Goal: Transaction & Acquisition: Purchase product/service

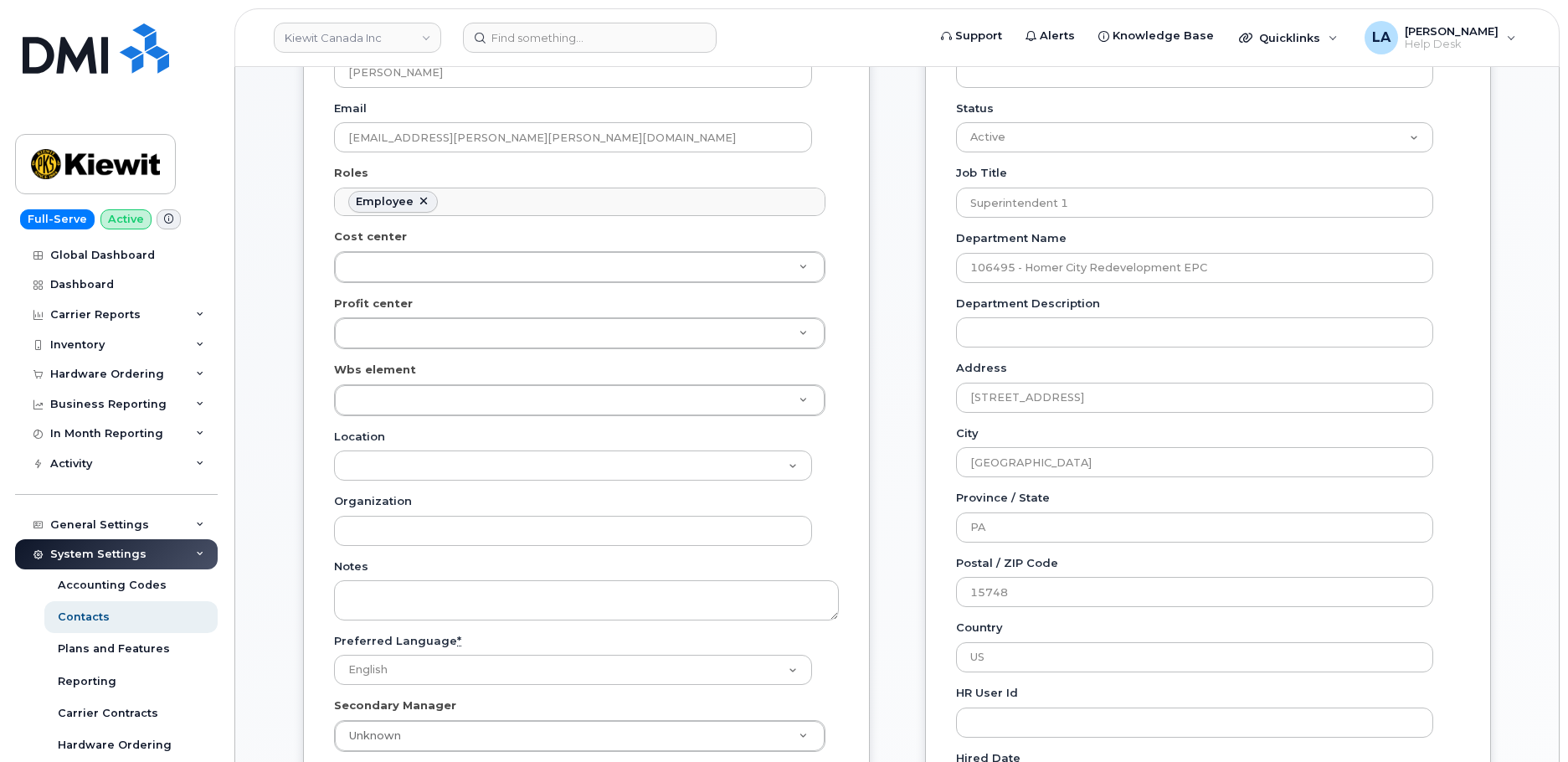
scroll to position [919, 0]
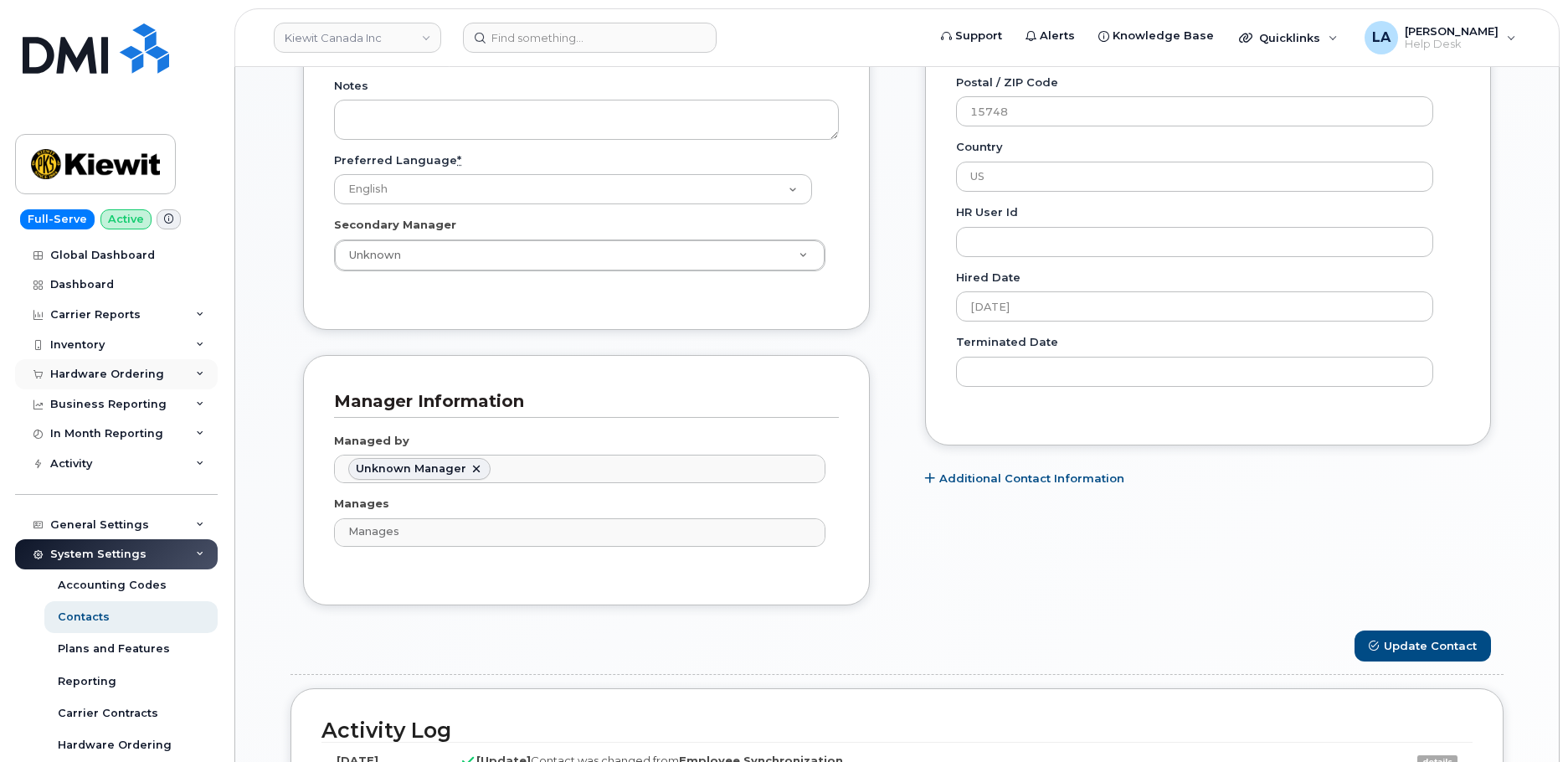
click at [166, 374] on div "Hardware Ordering" at bounding box center [117, 374] width 203 height 30
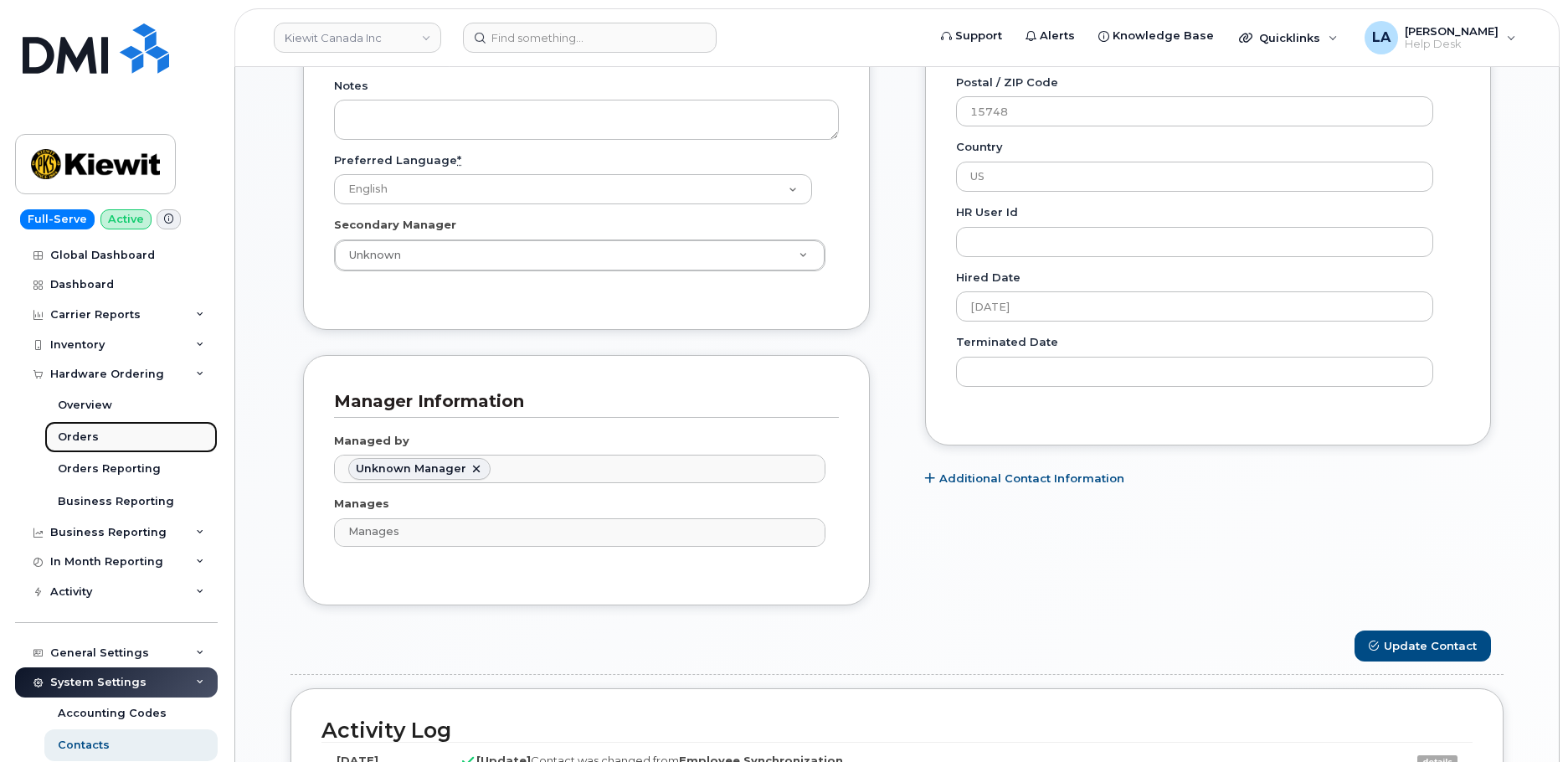
click at [85, 440] on div "Orders" at bounding box center [78, 437] width 41 height 15
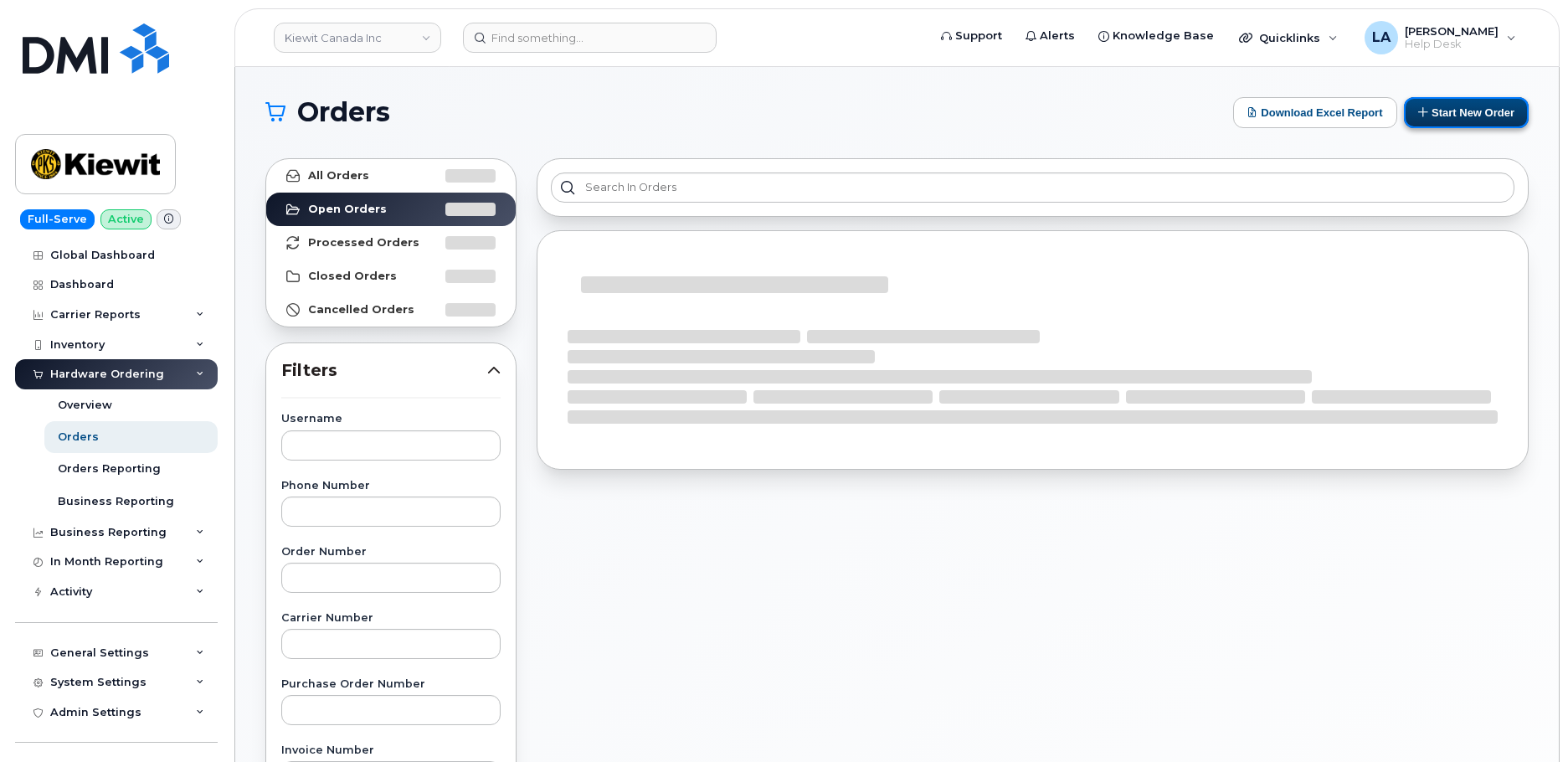
click at [1424, 110] on icon at bounding box center [1423, 111] width 11 height 11
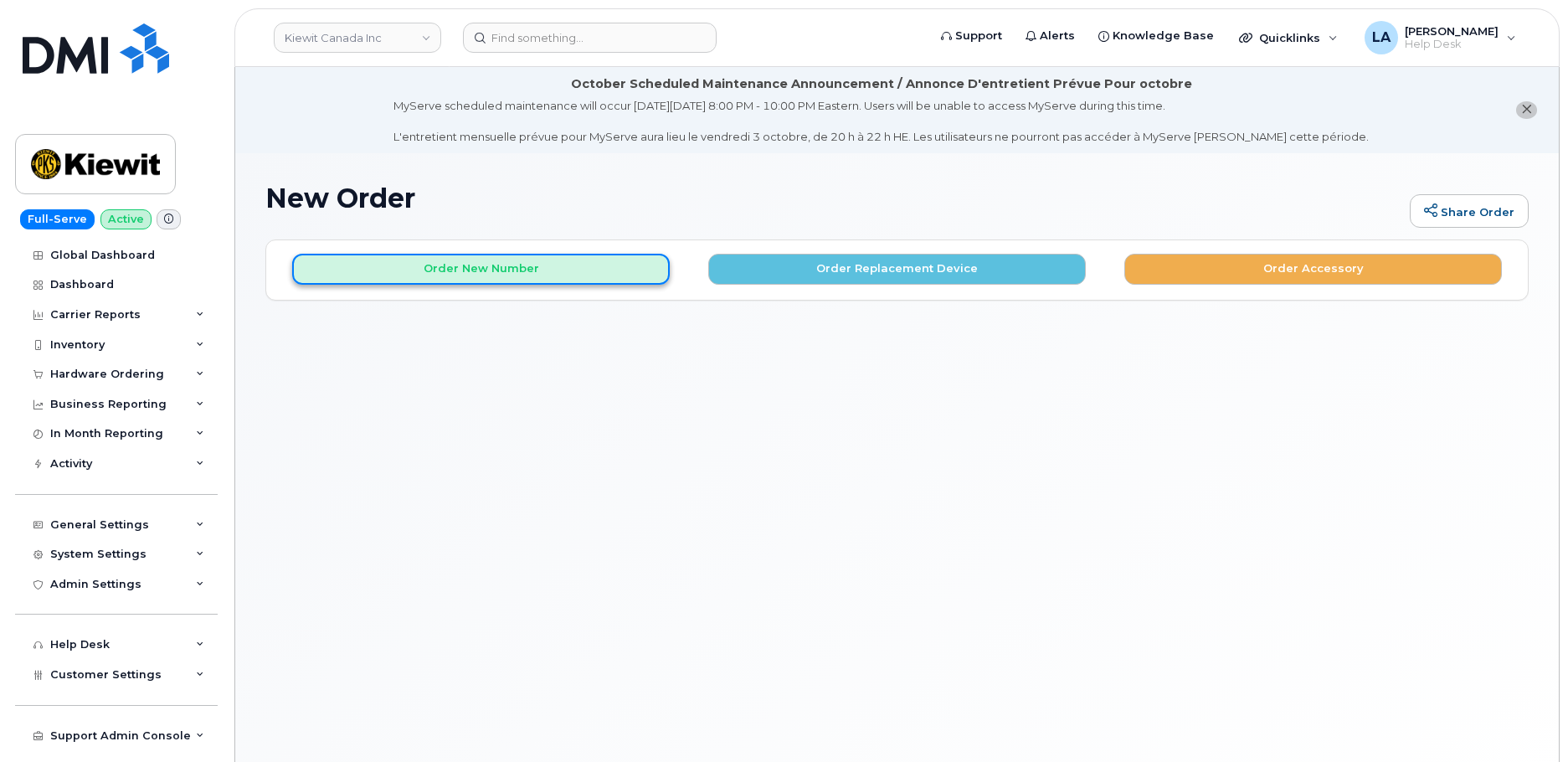
click at [539, 263] on button "Order New Number" at bounding box center [480, 269] width 378 height 31
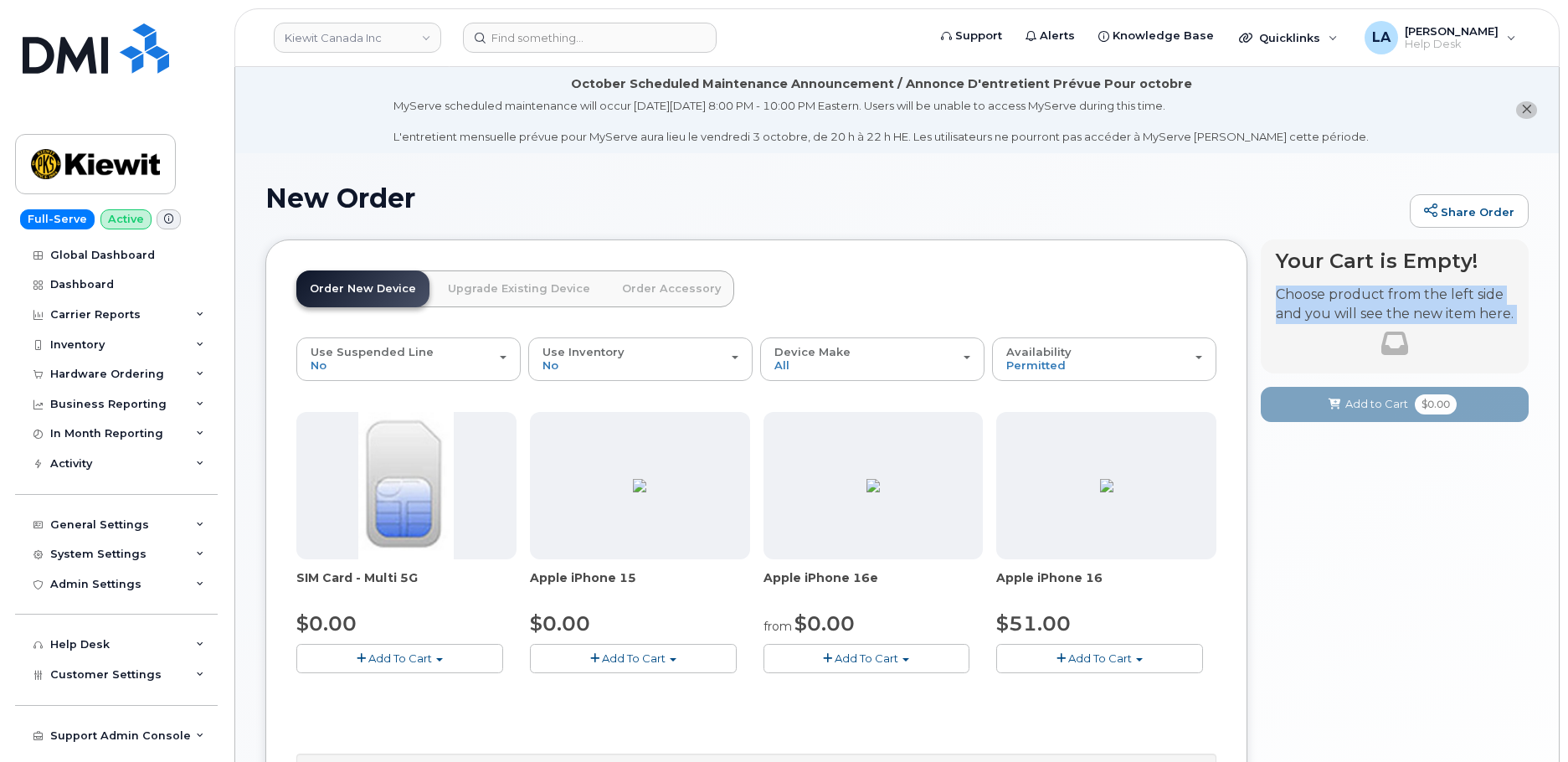
drag, startPoint x: 1566, startPoint y: 248, endPoint x: 1565, endPoint y: 411, distance: 163.0
click at [1565, 411] on body "Kiewit Canada Inc Support Alerts Knowledge Base Quicklinks Suspend / Cancel Dev…" at bounding box center [784, 528] width 1568 height 1058
click at [1473, 522] on div "Your Cart is Empty! Choose product from the left side and you will see the new …" at bounding box center [1394, 607] width 268 height 734
click at [371, 45] on link "Kiewit Canada Inc" at bounding box center [356, 37] width 167 height 30
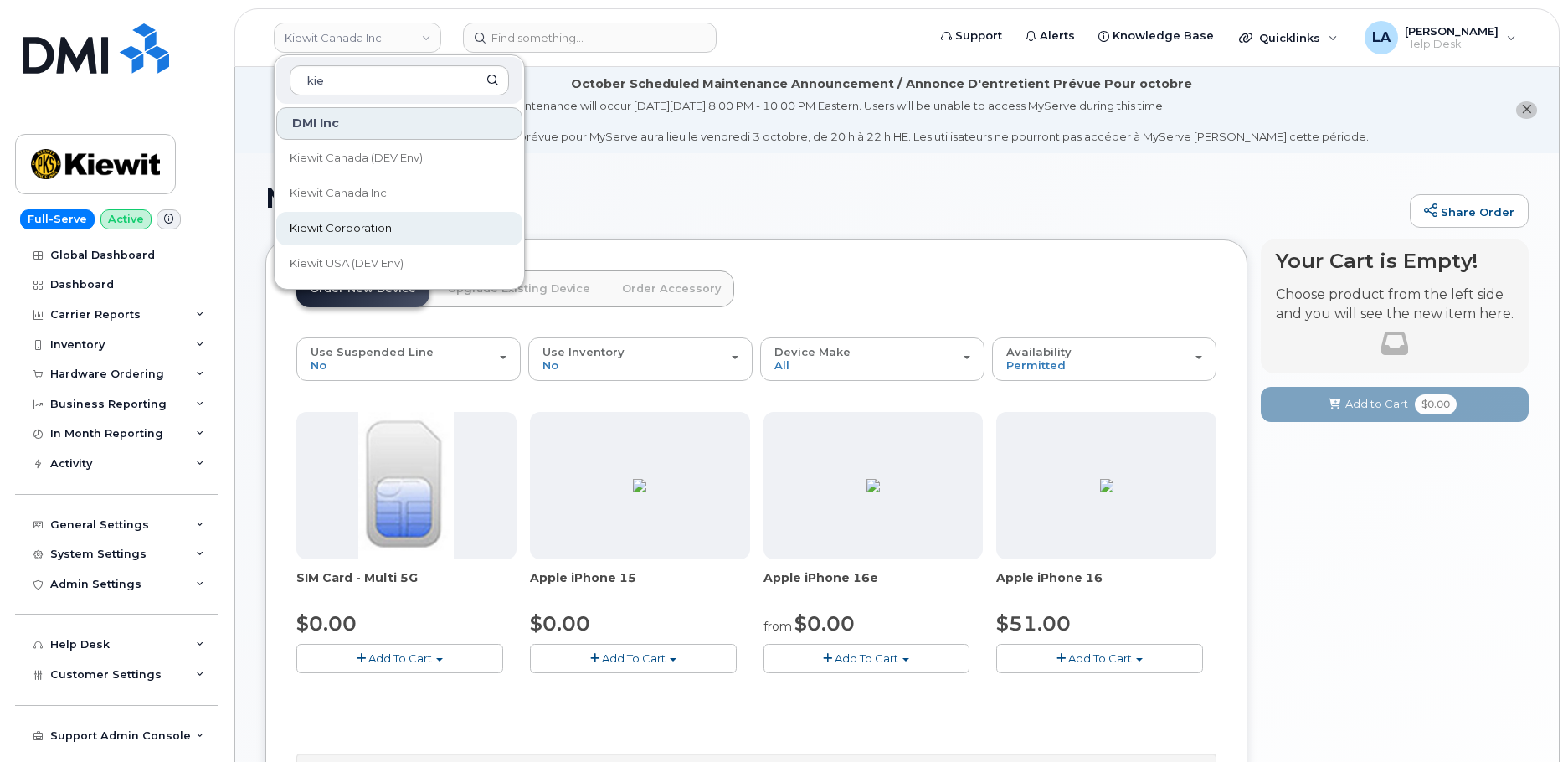
type input "kie"
click at [347, 237] on link "Kiewit Corporation" at bounding box center [399, 228] width 246 height 34
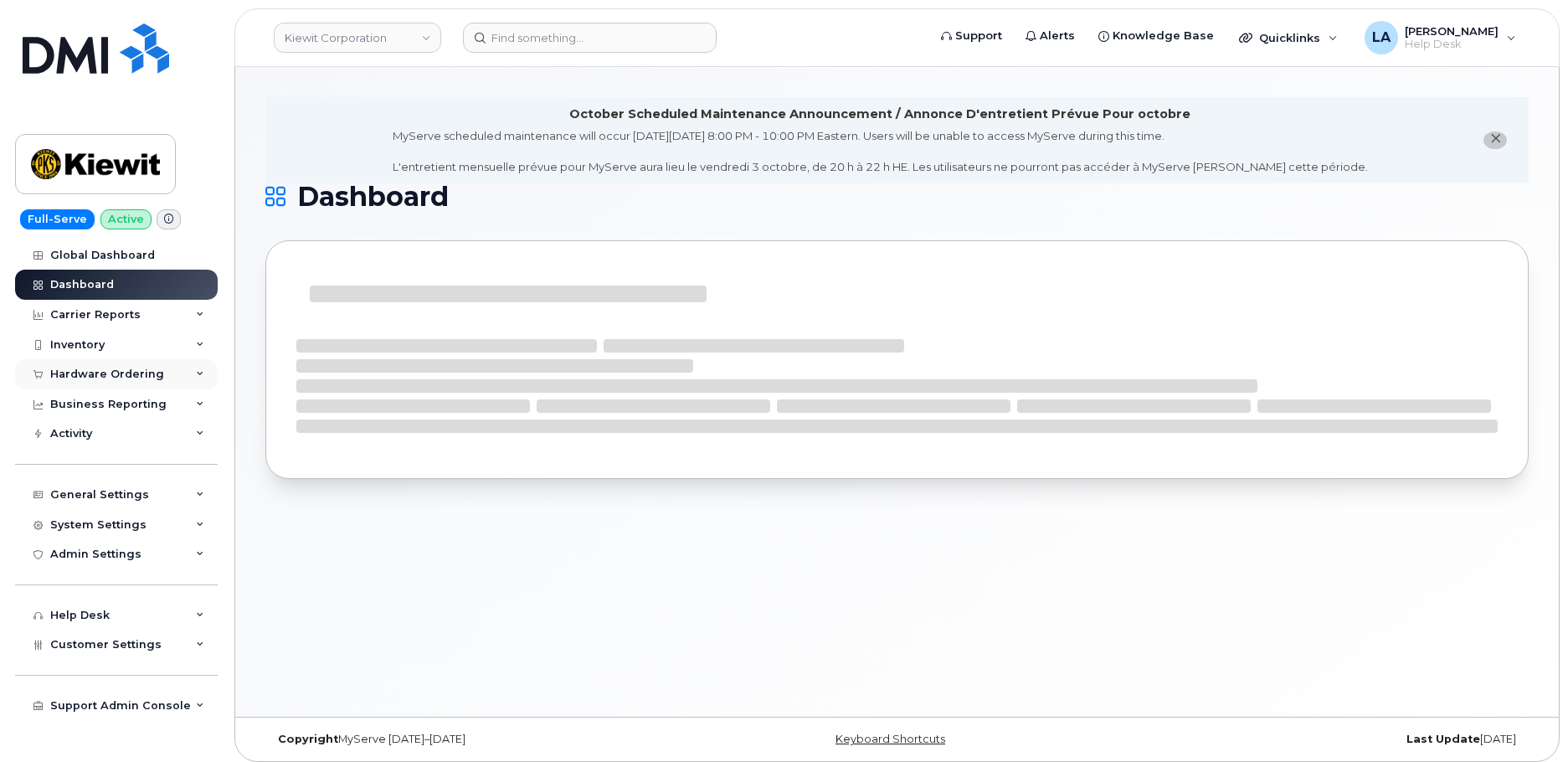
click at [128, 374] on div "Hardware Ordering" at bounding box center [107, 374] width 114 height 14
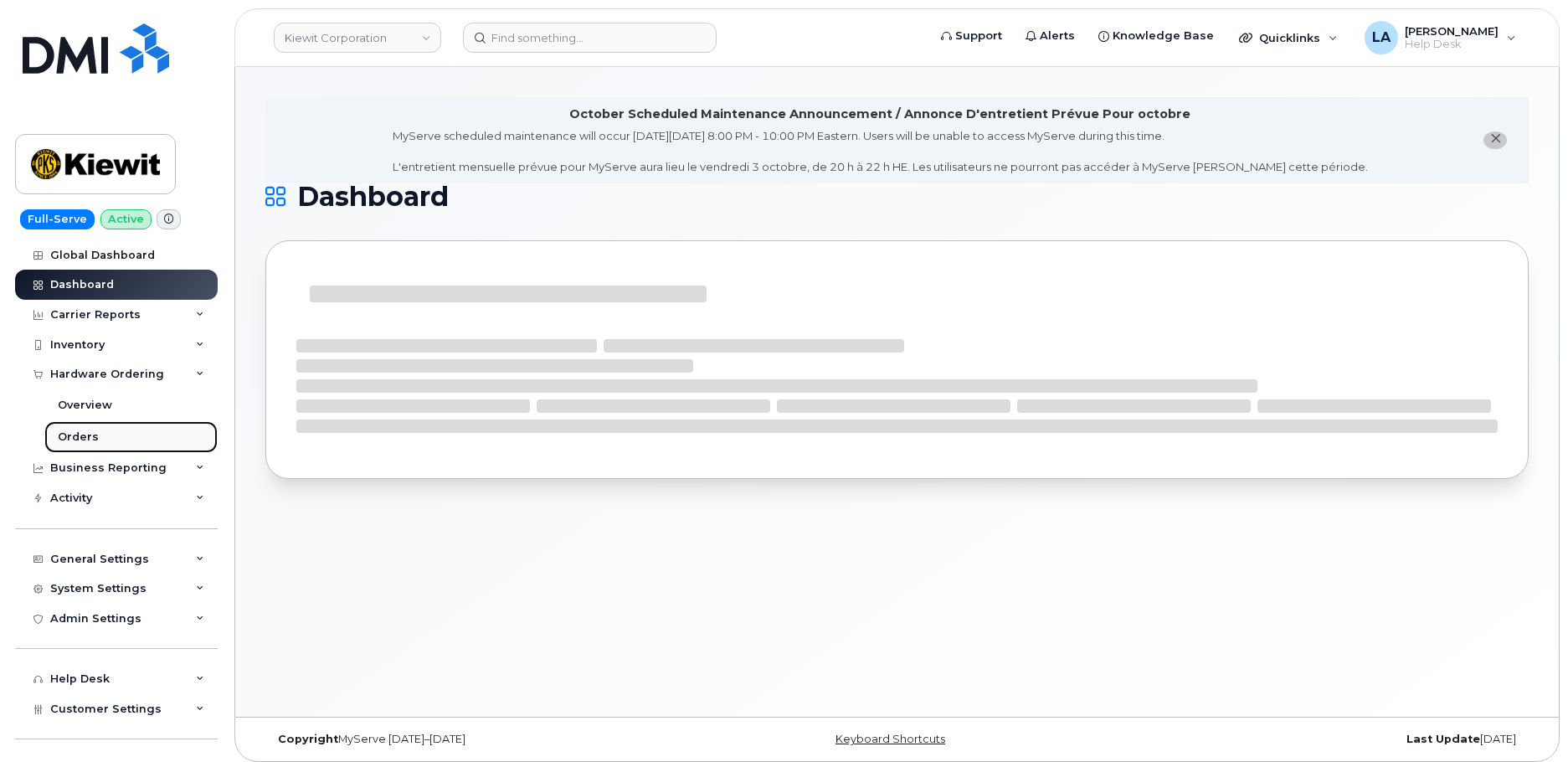
click at [82, 434] on div "Orders" at bounding box center [78, 437] width 41 height 15
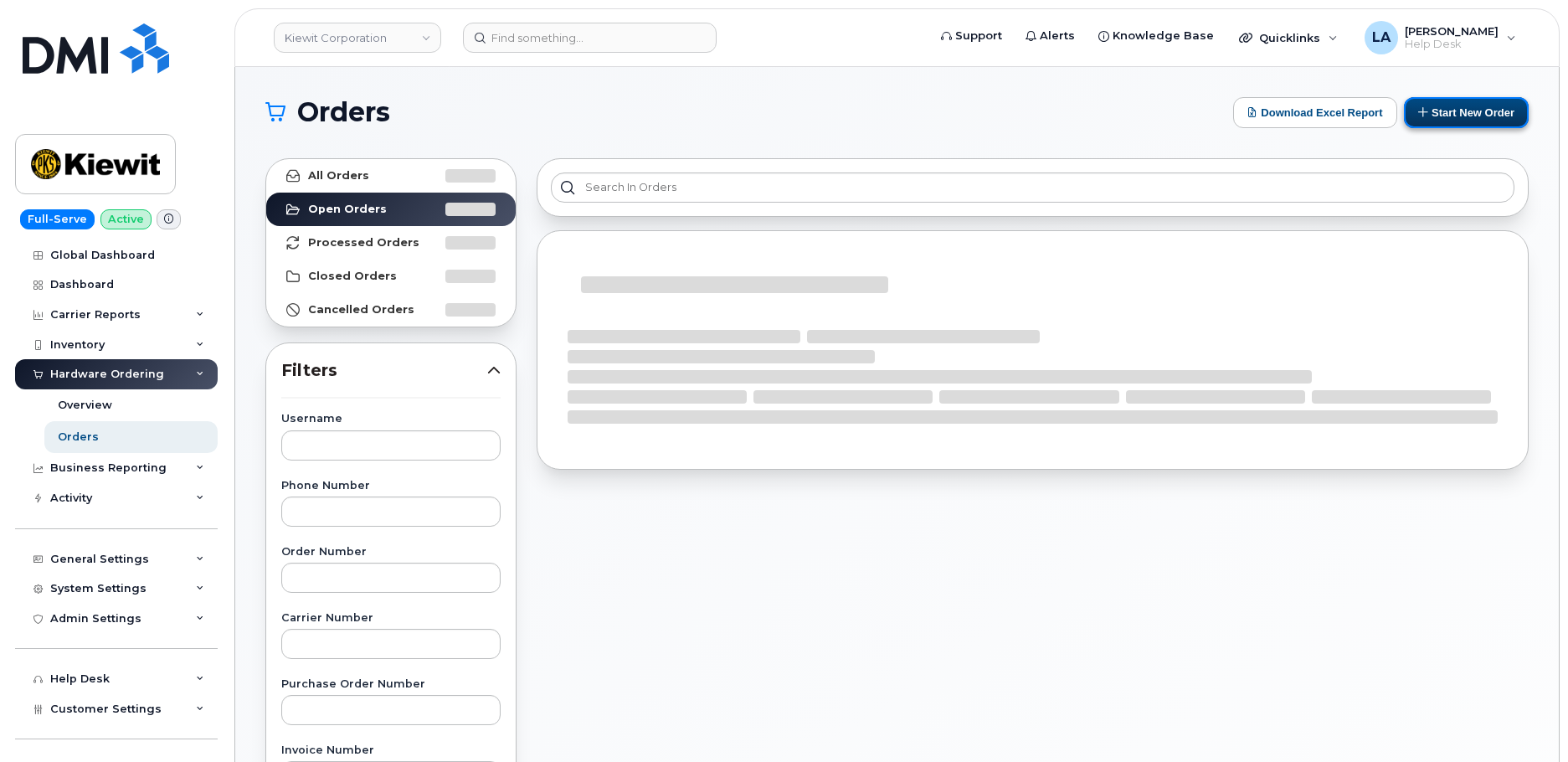
click at [1477, 110] on button "Start New Order" at bounding box center [1466, 113] width 125 height 31
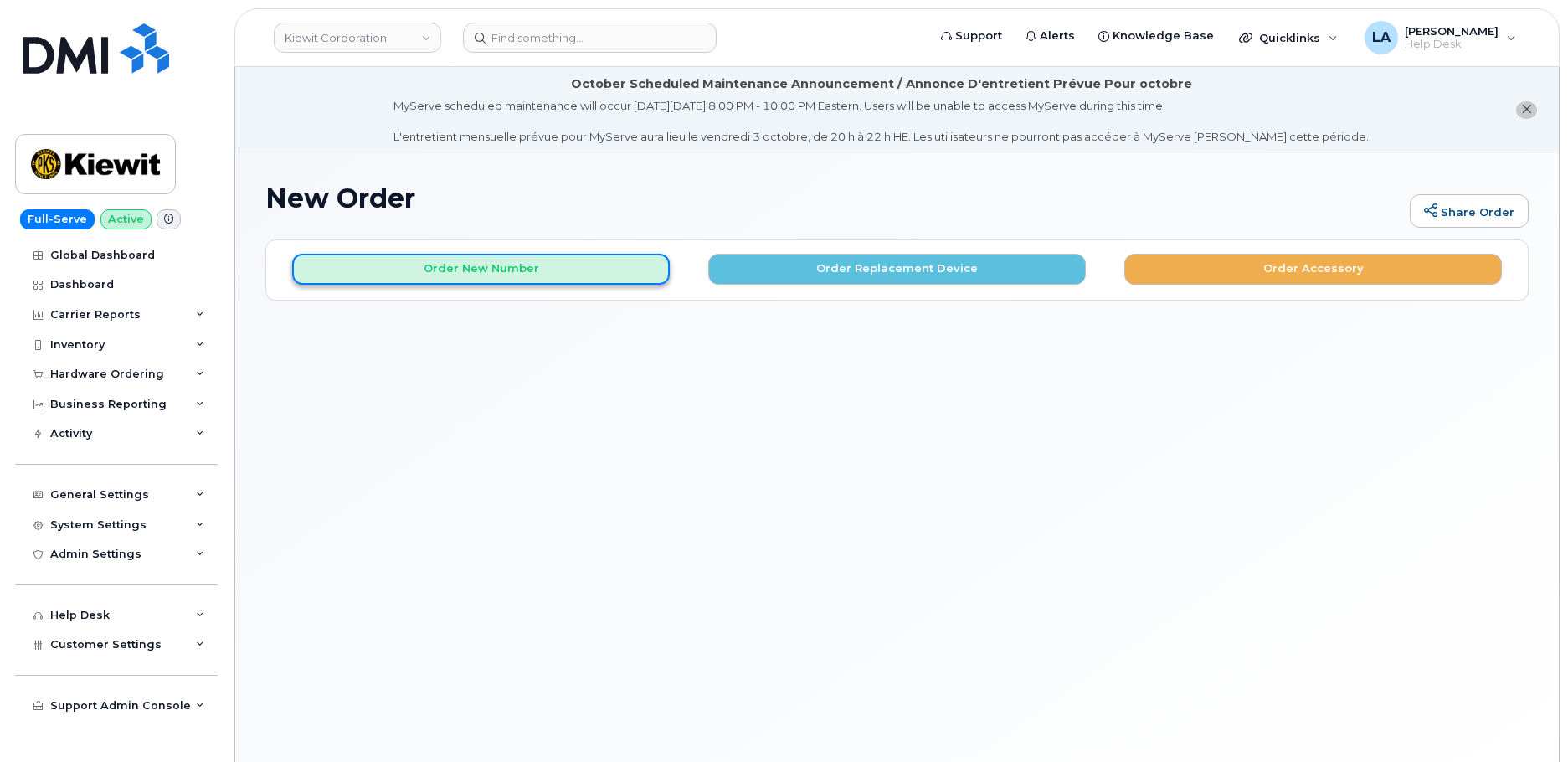
click at [479, 265] on button "Order New Number" at bounding box center [480, 269] width 378 height 31
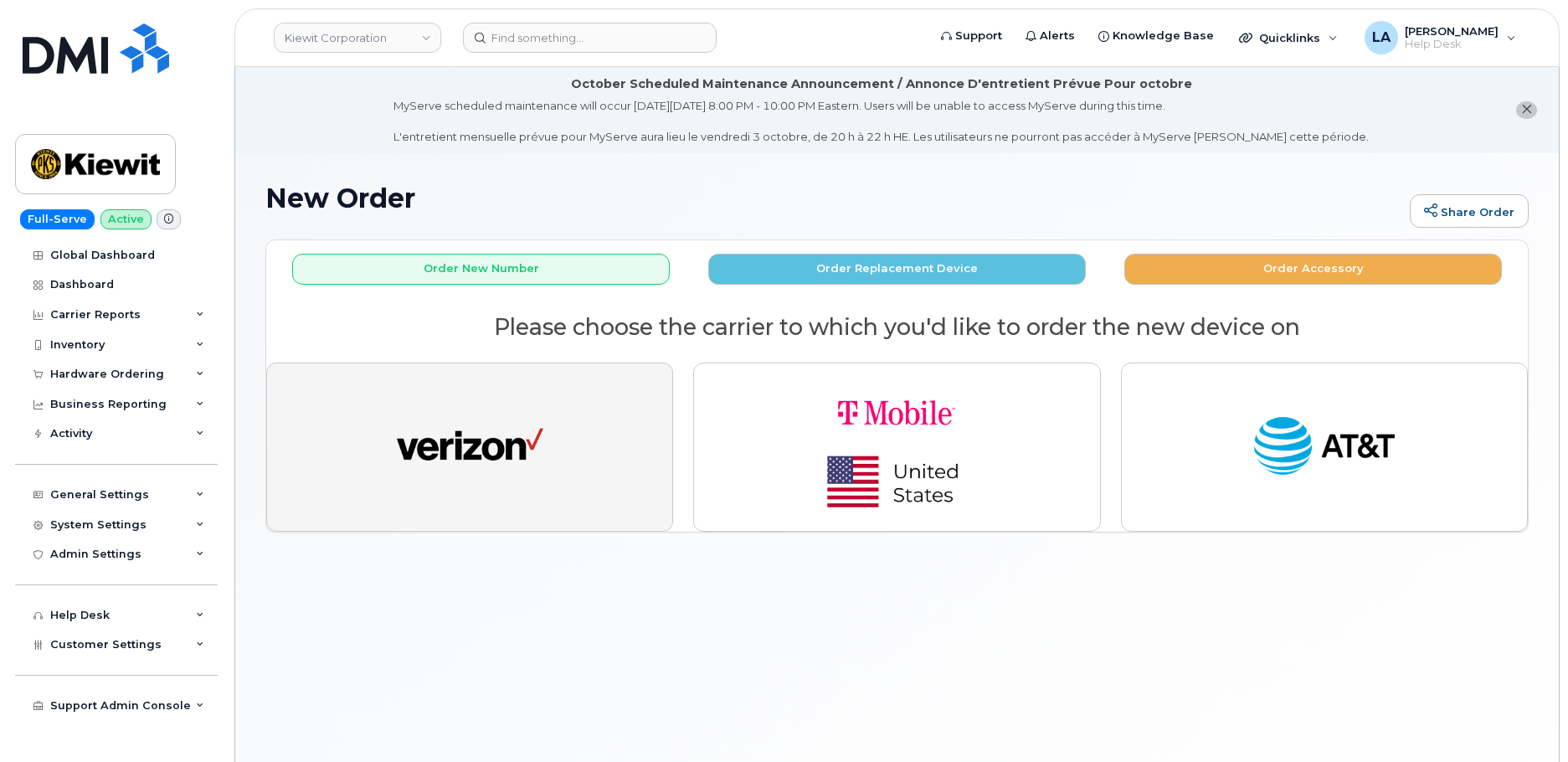
click at [501, 463] on img "button" at bounding box center [470, 447] width 147 height 75
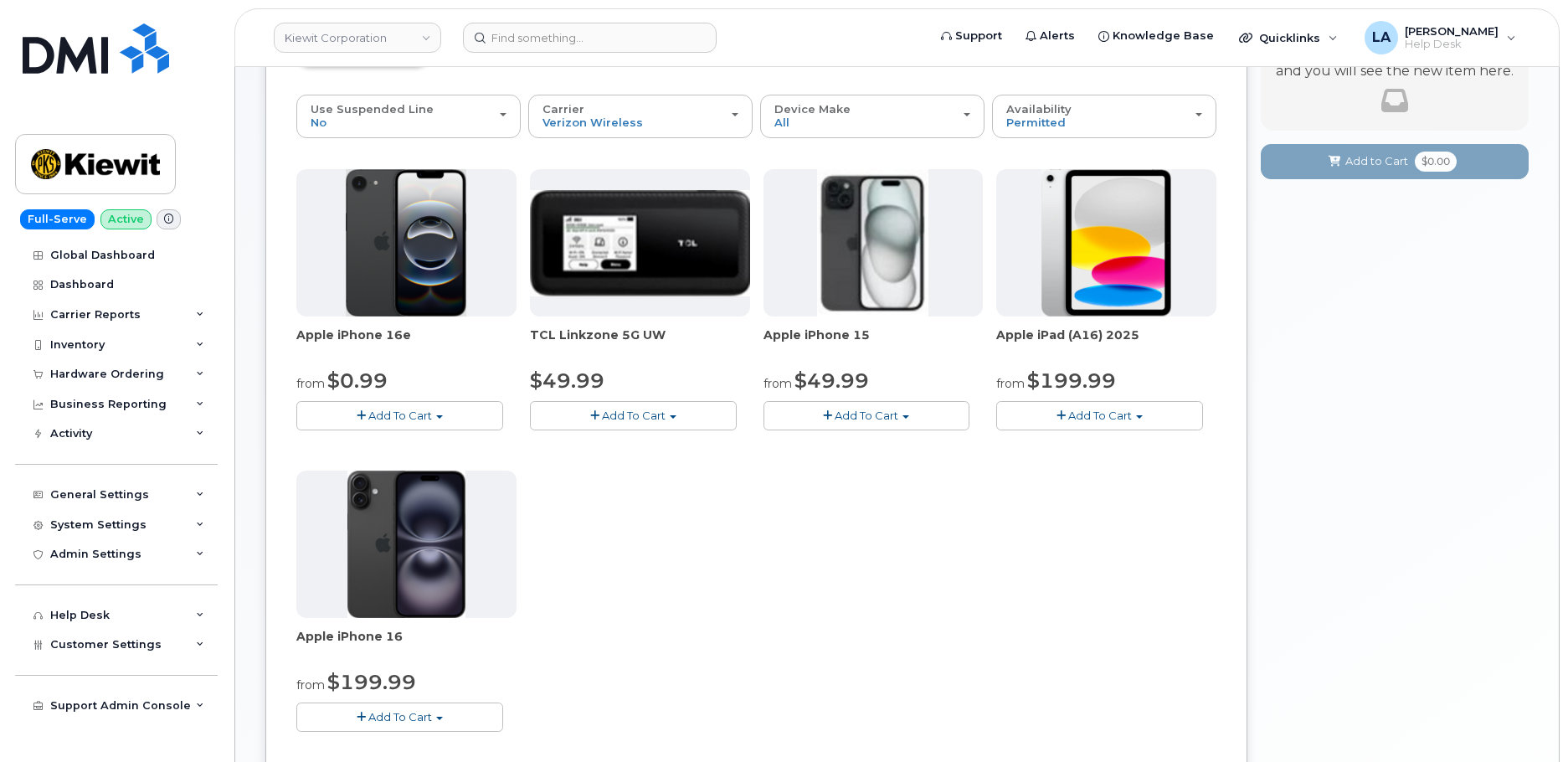
scroll to position [259, 0]
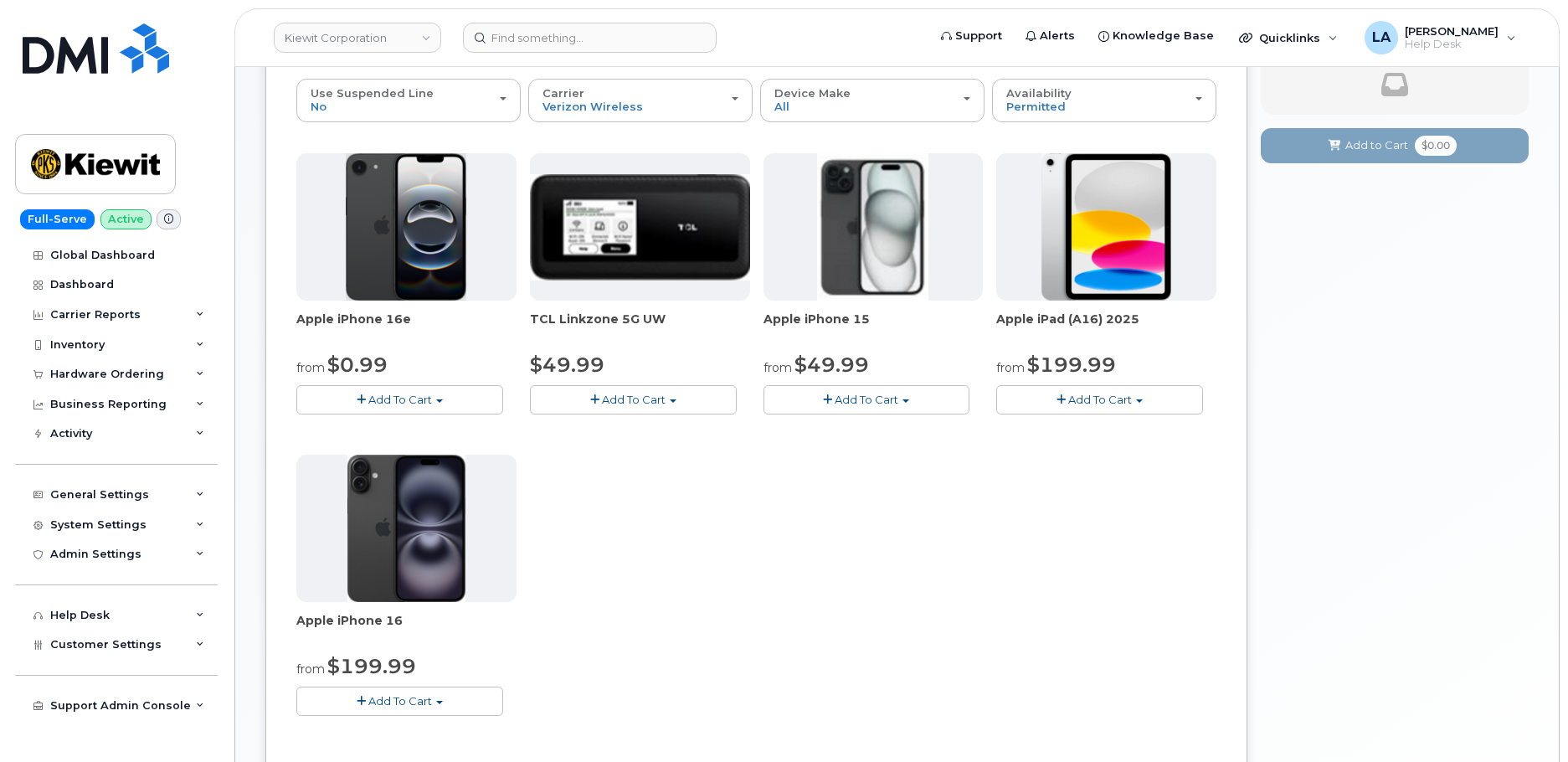
click at [1135, 389] on button "Add To Cart" at bounding box center [1099, 400] width 207 height 29
click at [1145, 432] on link "$199.99 - 2 Year Activation (128GB)" at bounding box center [1116, 431] width 231 height 21
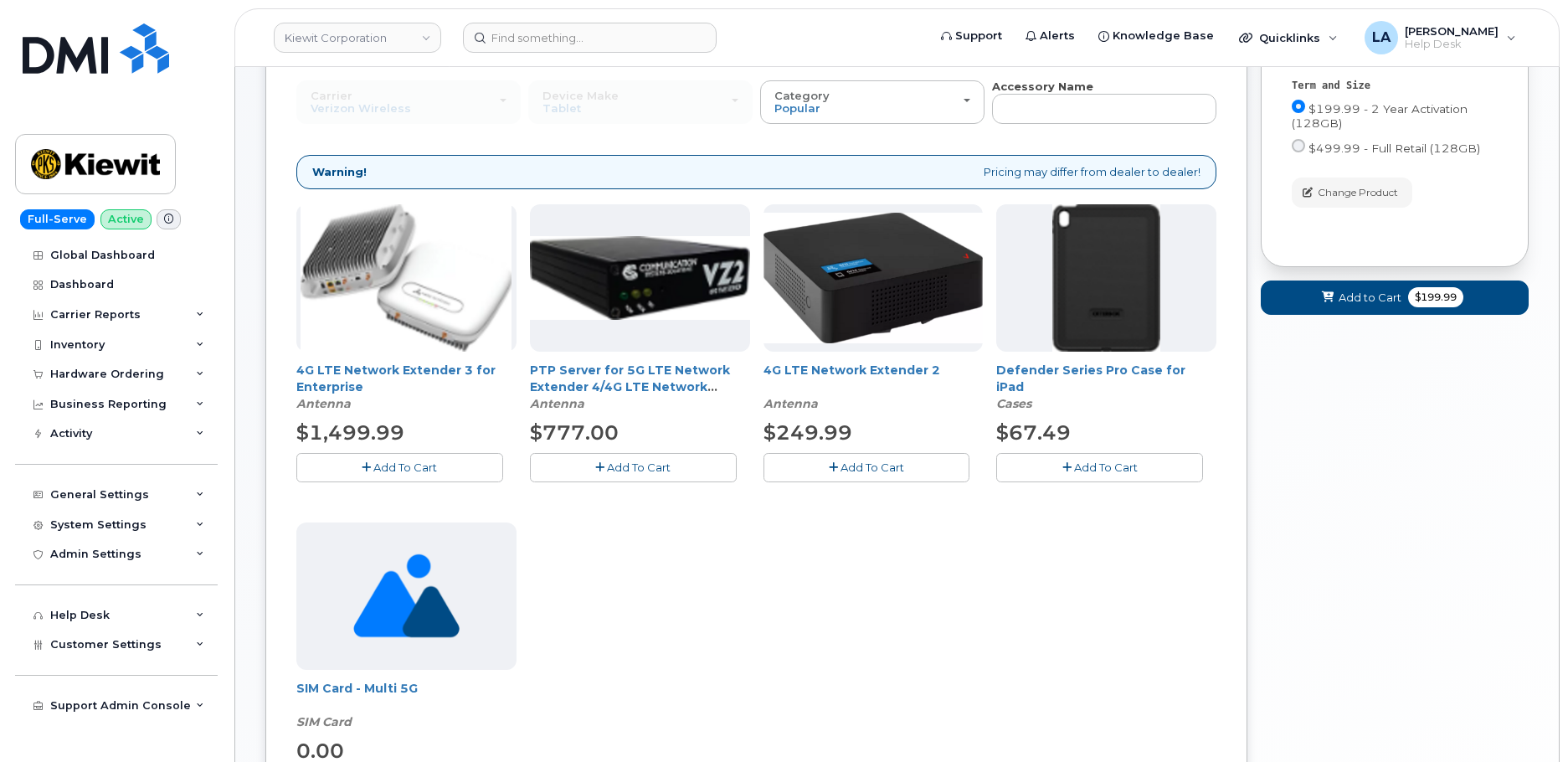
click at [1082, 482] on button "Add To Cart" at bounding box center [1099, 467] width 207 height 29
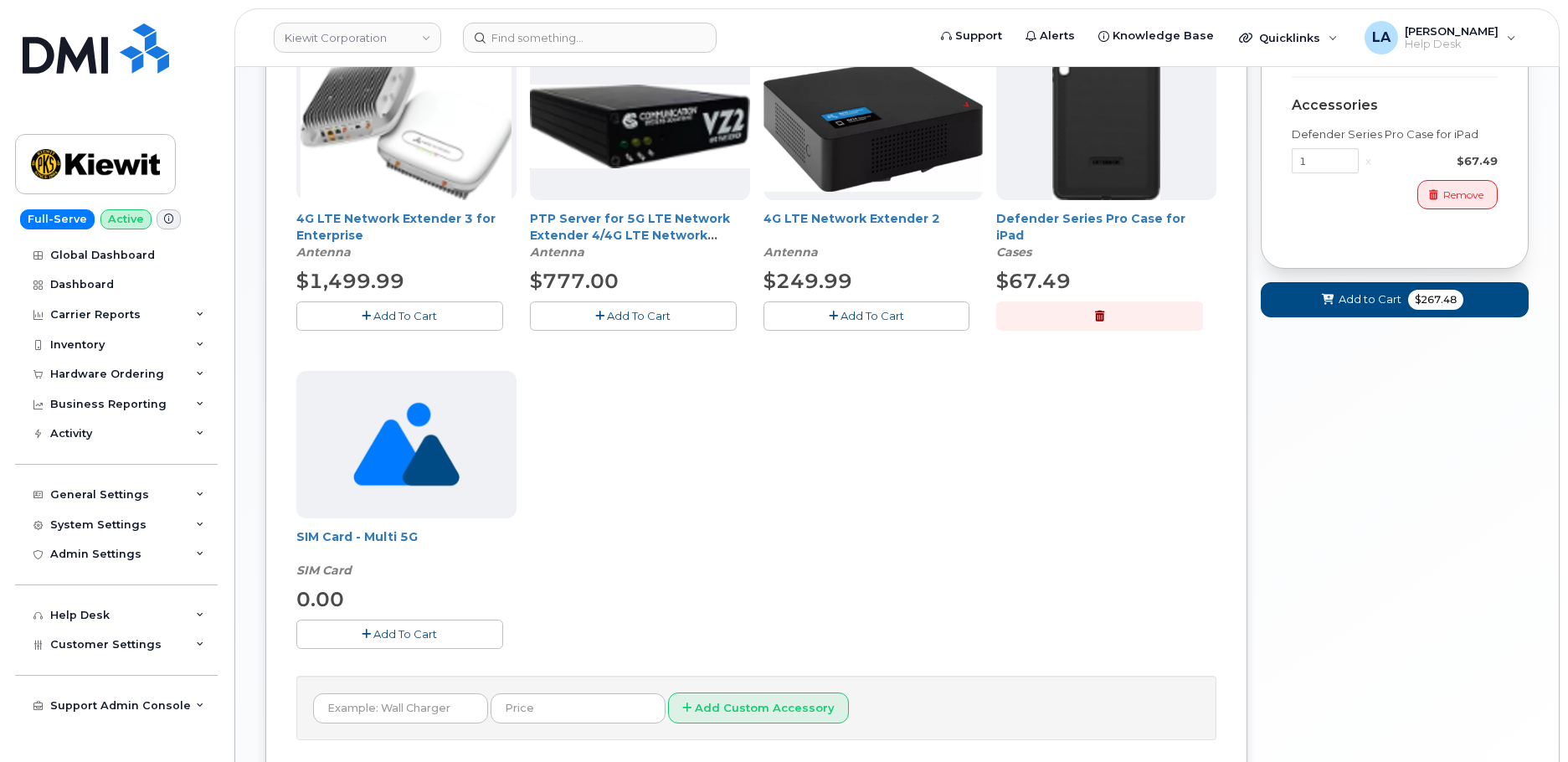
scroll to position [413, 0]
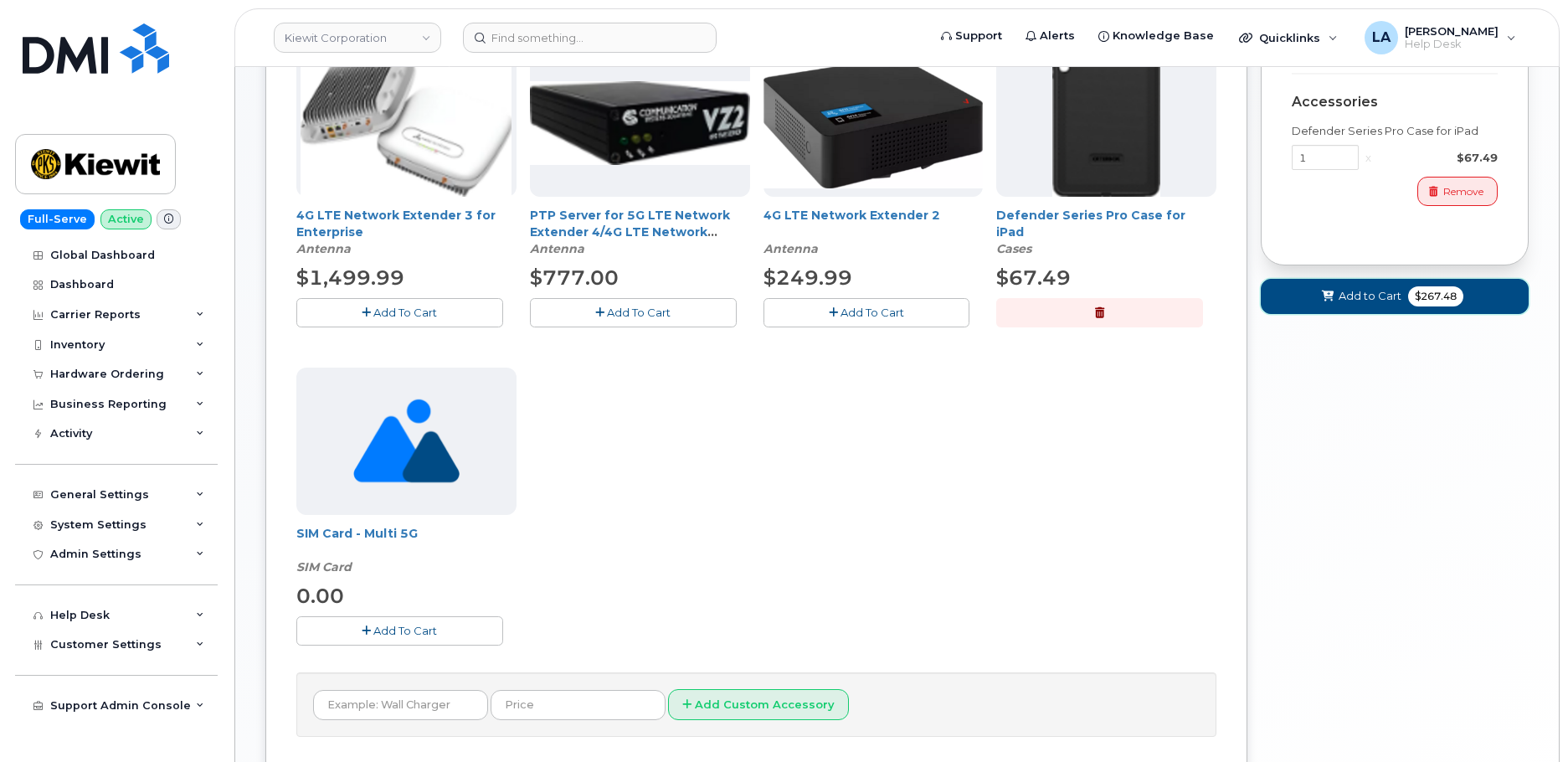
click at [1334, 296] on span at bounding box center [1328, 296] width 15 height 15
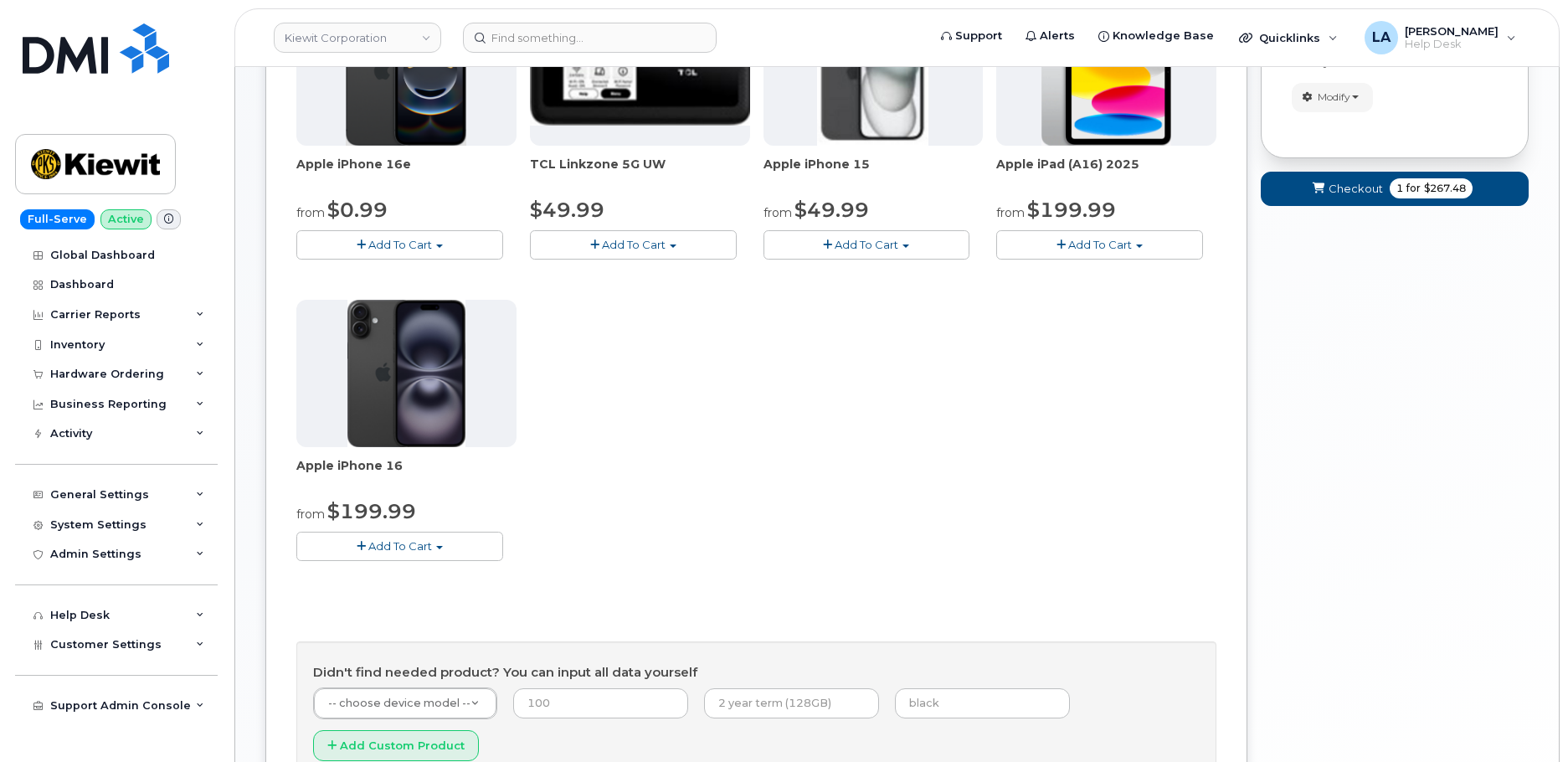
scroll to position [555, 0]
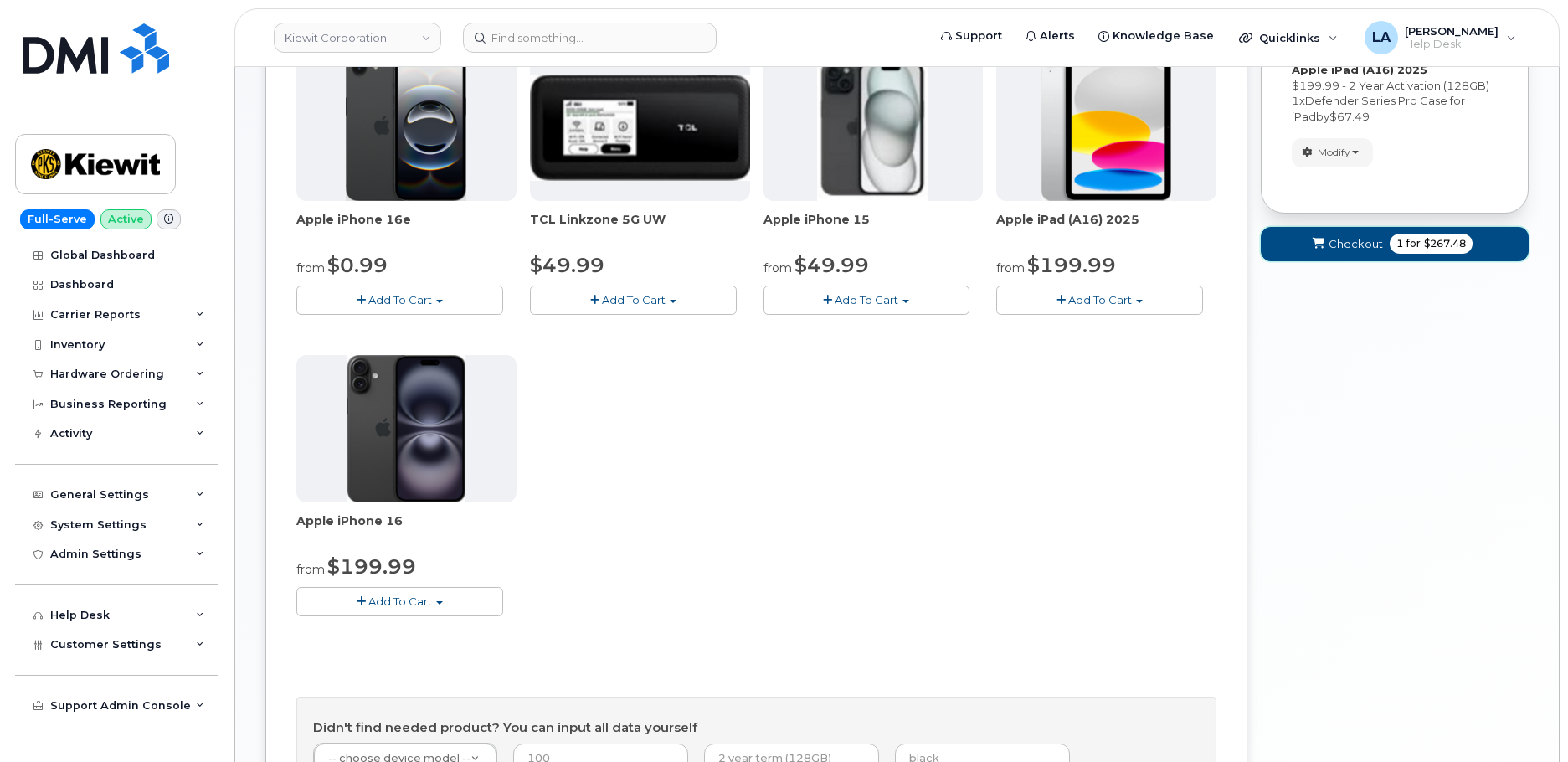
click at [1340, 239] on span "Checkout" at bounding box center [1355, 243] width 54 height 15
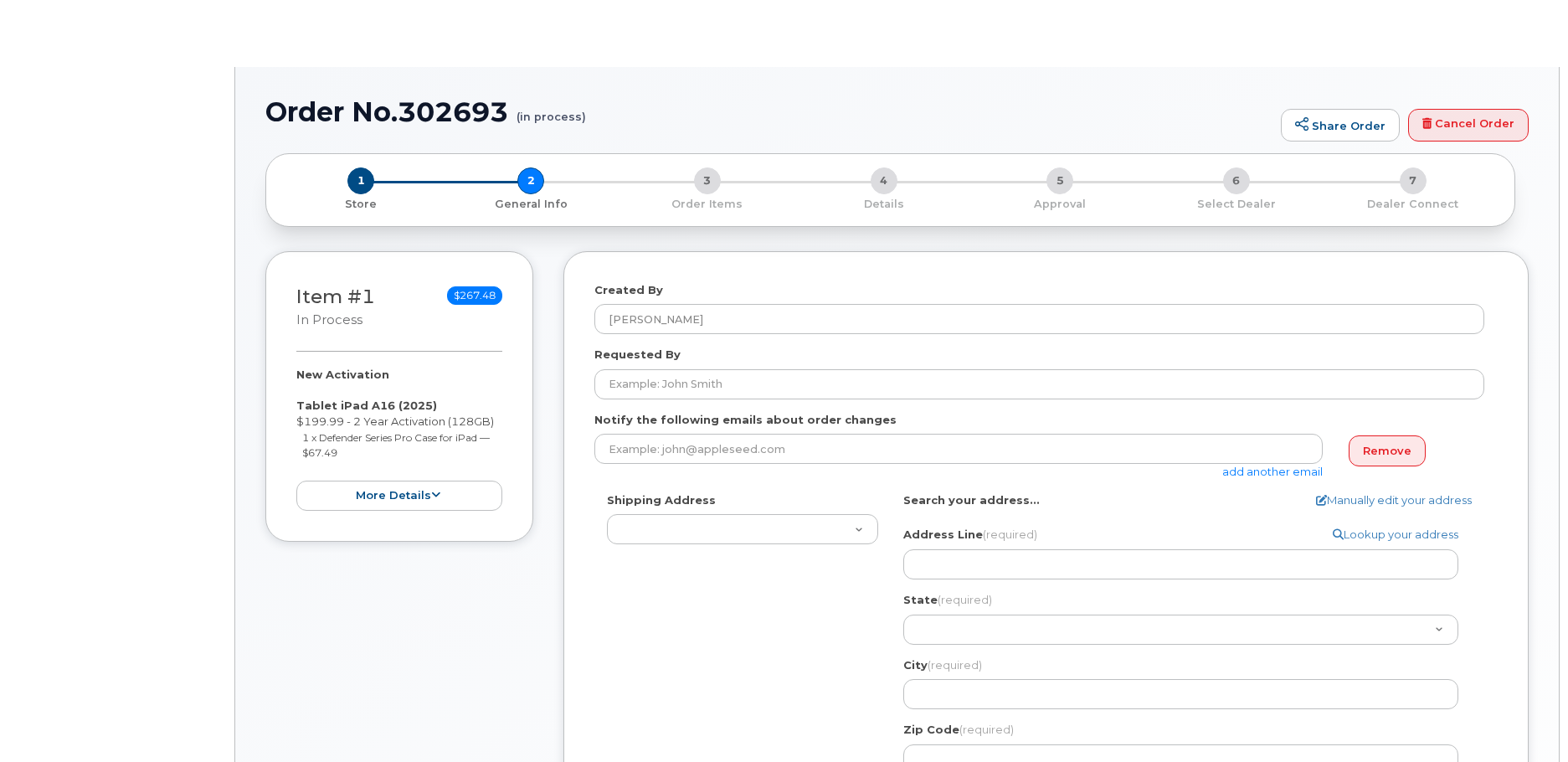
select select
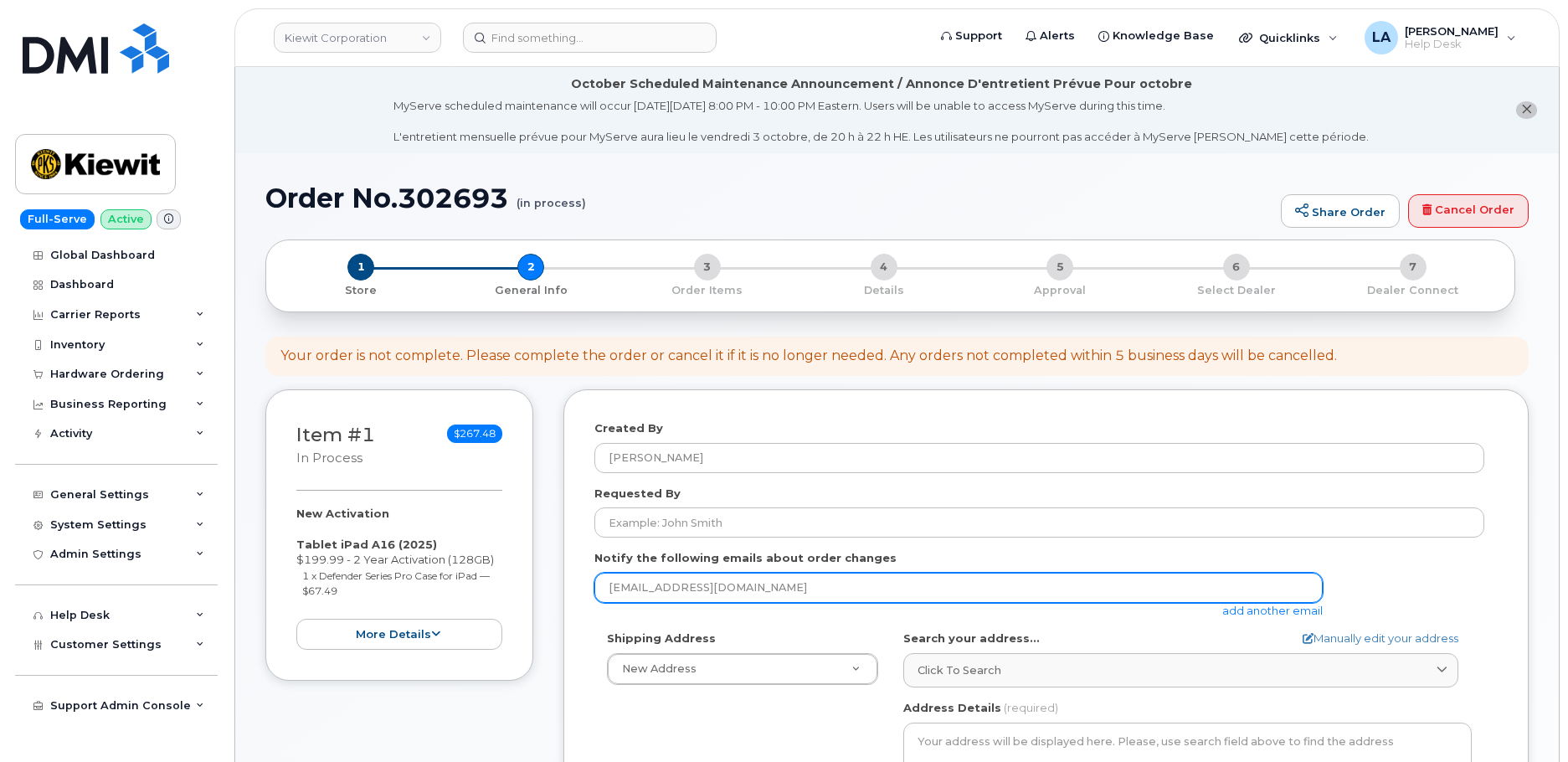
drag, startPoint x: 794, startPoint y: 574, endPoint x: 508, endPoint y: 580, distance: 286.1
click at [508, 580] on div "Item #1 in process $267.48 New Activation Tablet iPad A16 (2025) $199.99 - 2 Ye…" at bounding box center [898, 751] width 1264 height 724
paste input "[EMAIL_ADDRESS][PERSON_NAME][PERSON_NAME][DOMAIN_NAME]"
drag, startPoint x: 714, startPoint y: 587, endPoint x: 605, endPoint y: 587, distance: 109.0
click at [605, 587] on input "[EMAIL_ADDRESS][PERSON_NAME][PERSON_NAME][DOMAIN_NAME]" at bounding box center [958, 587] width 728 height 30
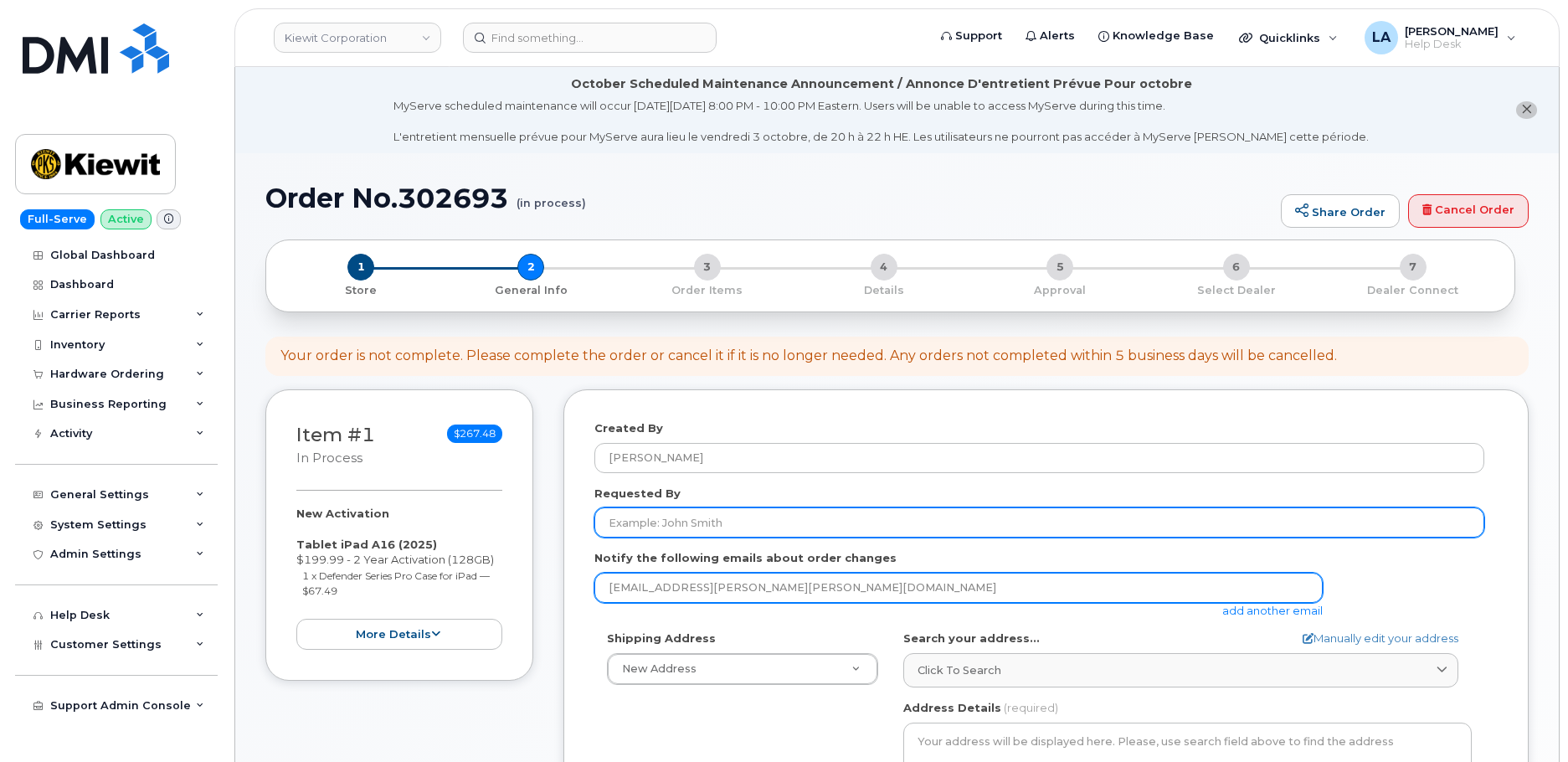
type input "[EMAIL_ADDRESS][PERSON_NAME][PERSON_NAME][DOMAIN_NAME]"
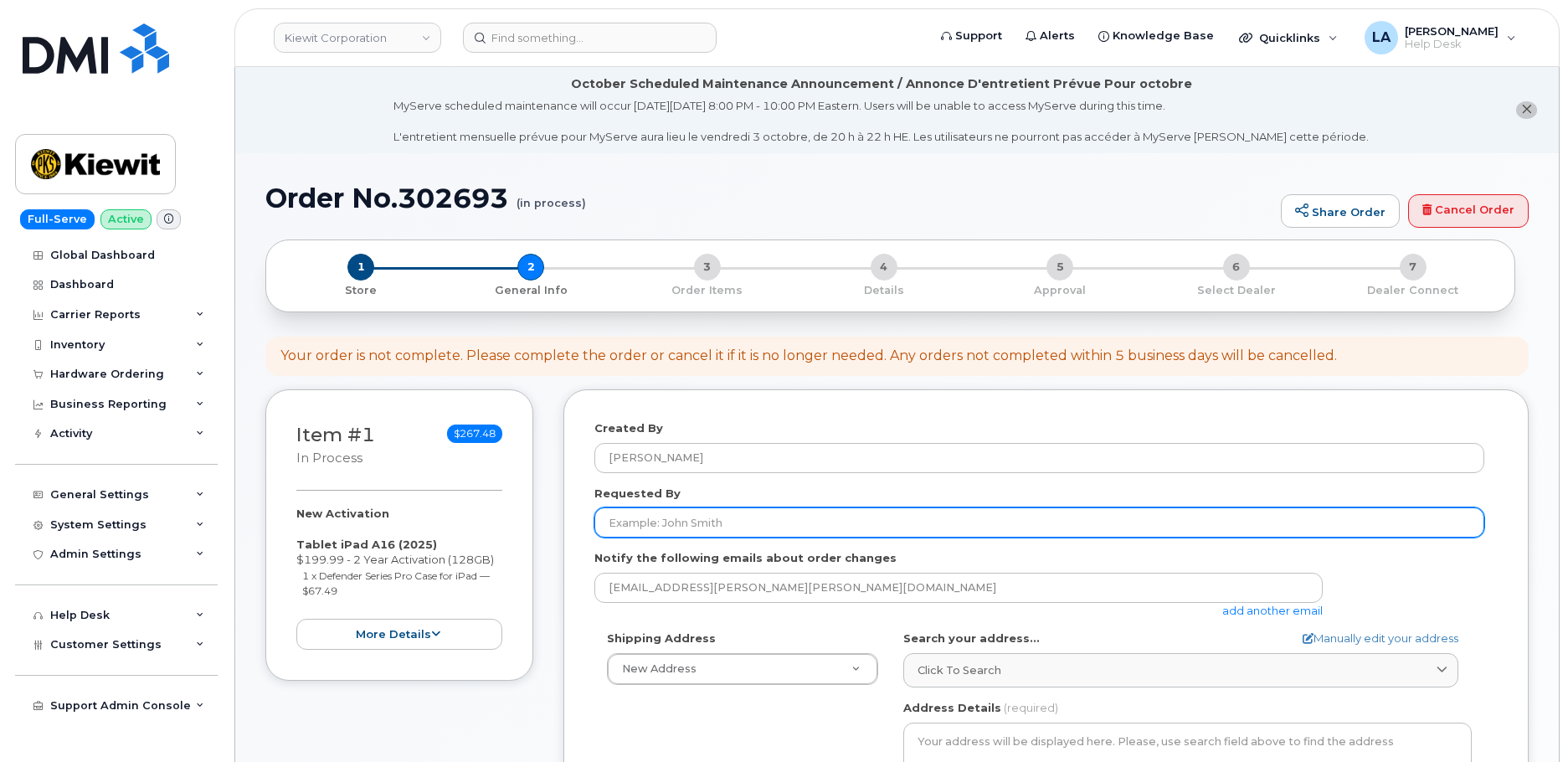
click at [864, 518] on input "Requested By" at bounding box center [1039, 522] width 890 height 30
paste input "TIMOTHYL.CURRAN"
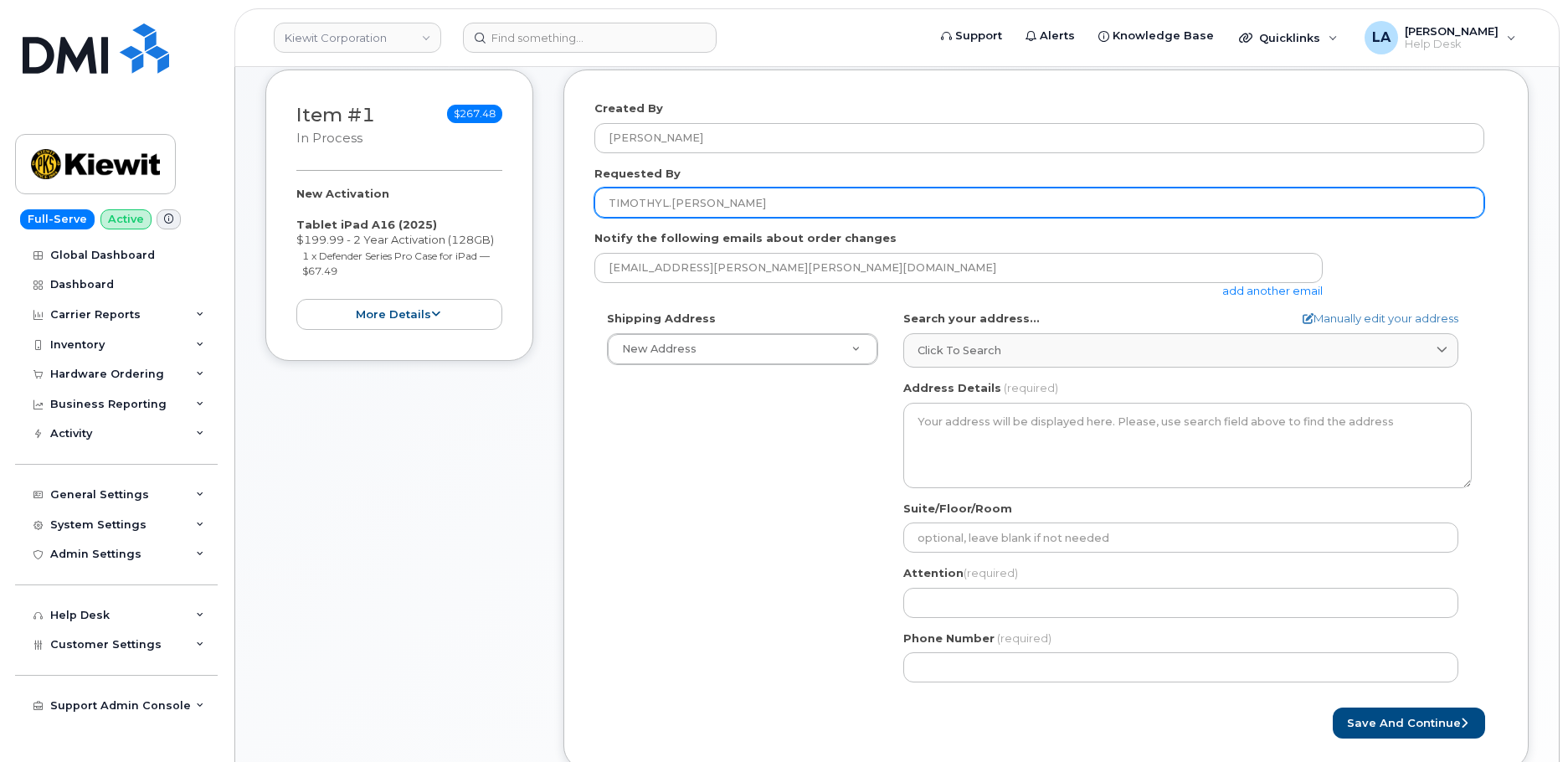
scroll to position [327, 0]
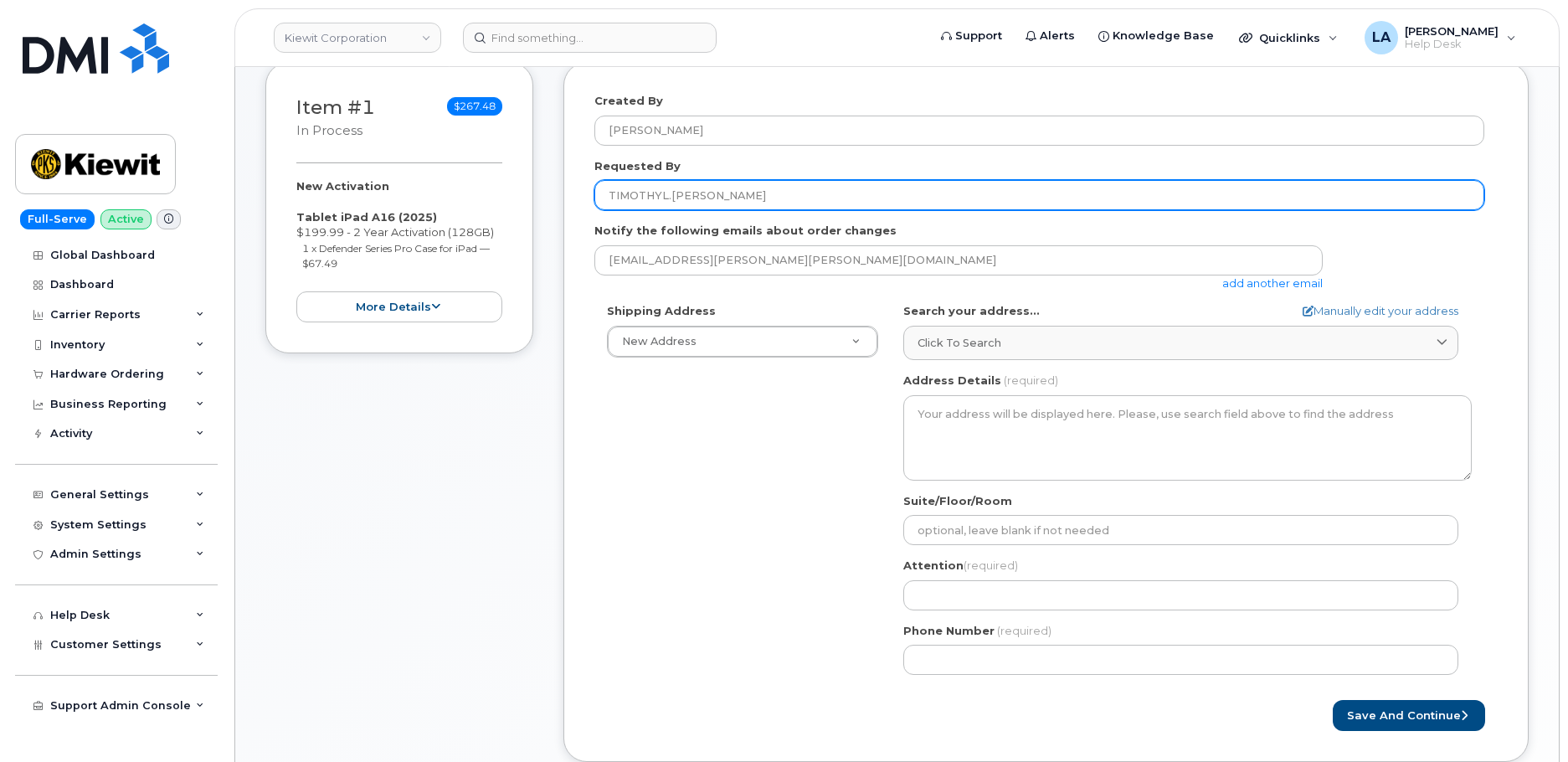
type input "TIMOTHYL.CURRAN"
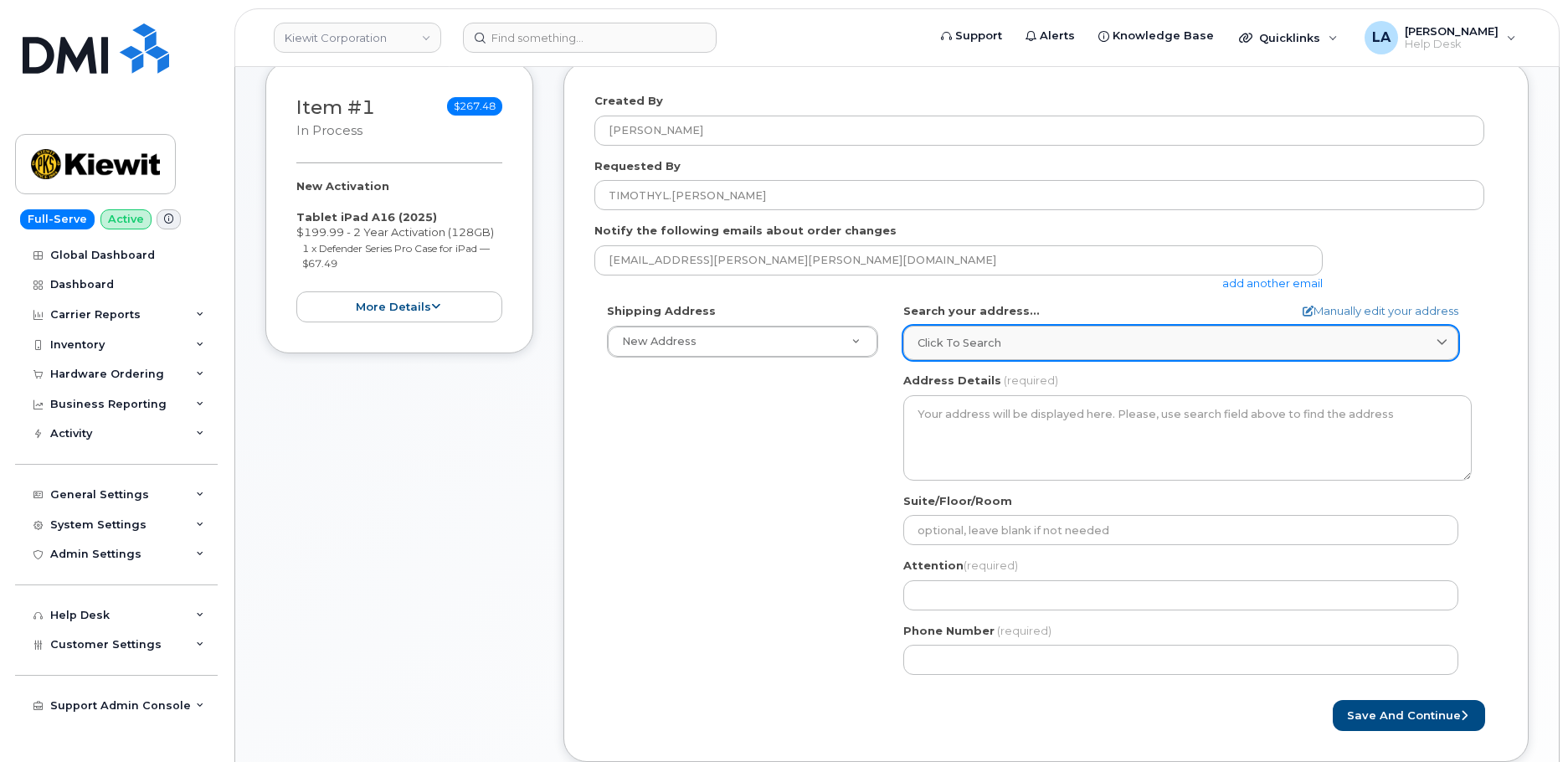
click at [1045, 335] on div "Click to search" at bounding box center [1181, 343] width 527 height 15
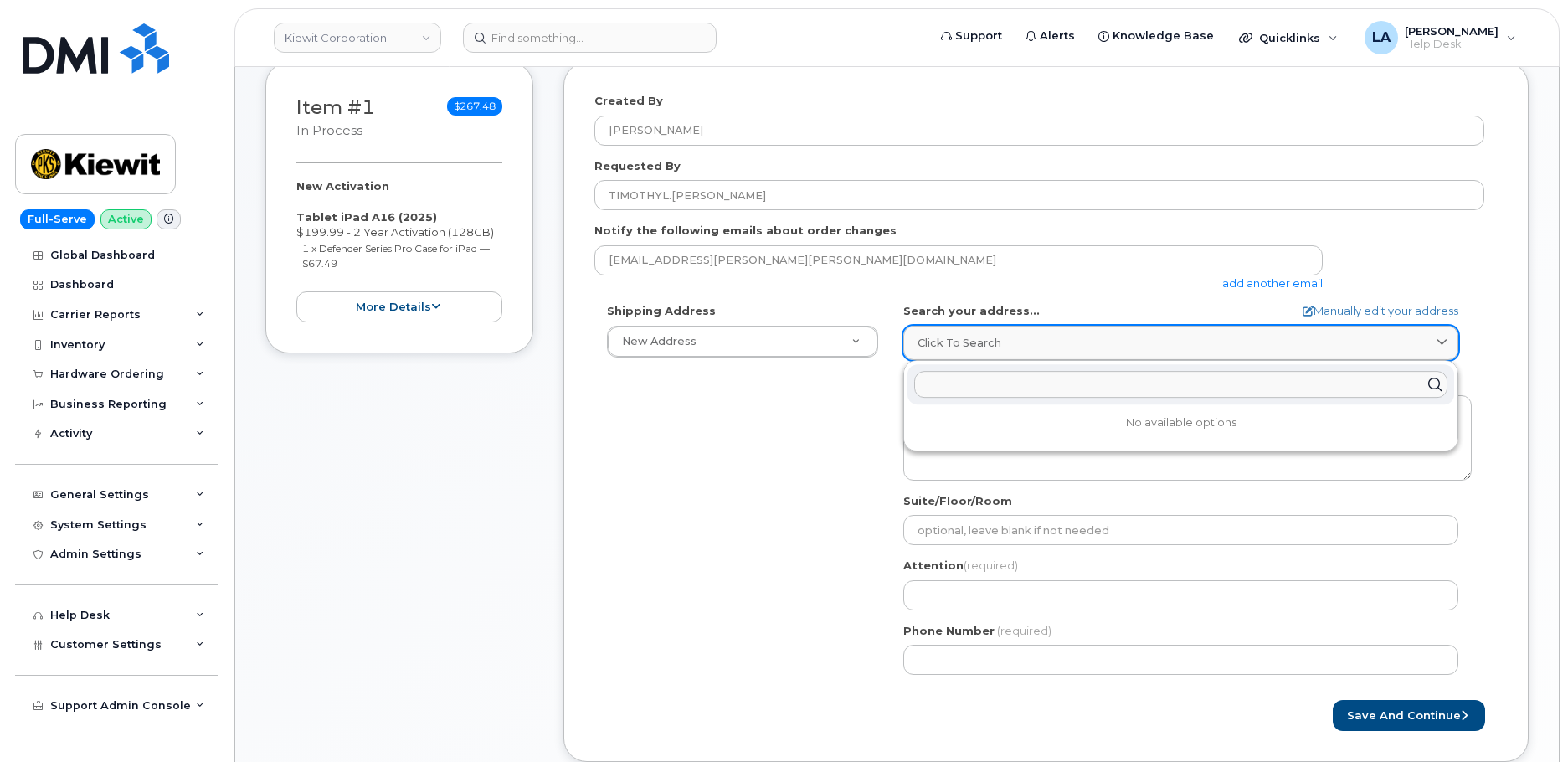
paste input "284 Maple Ridge Drive"
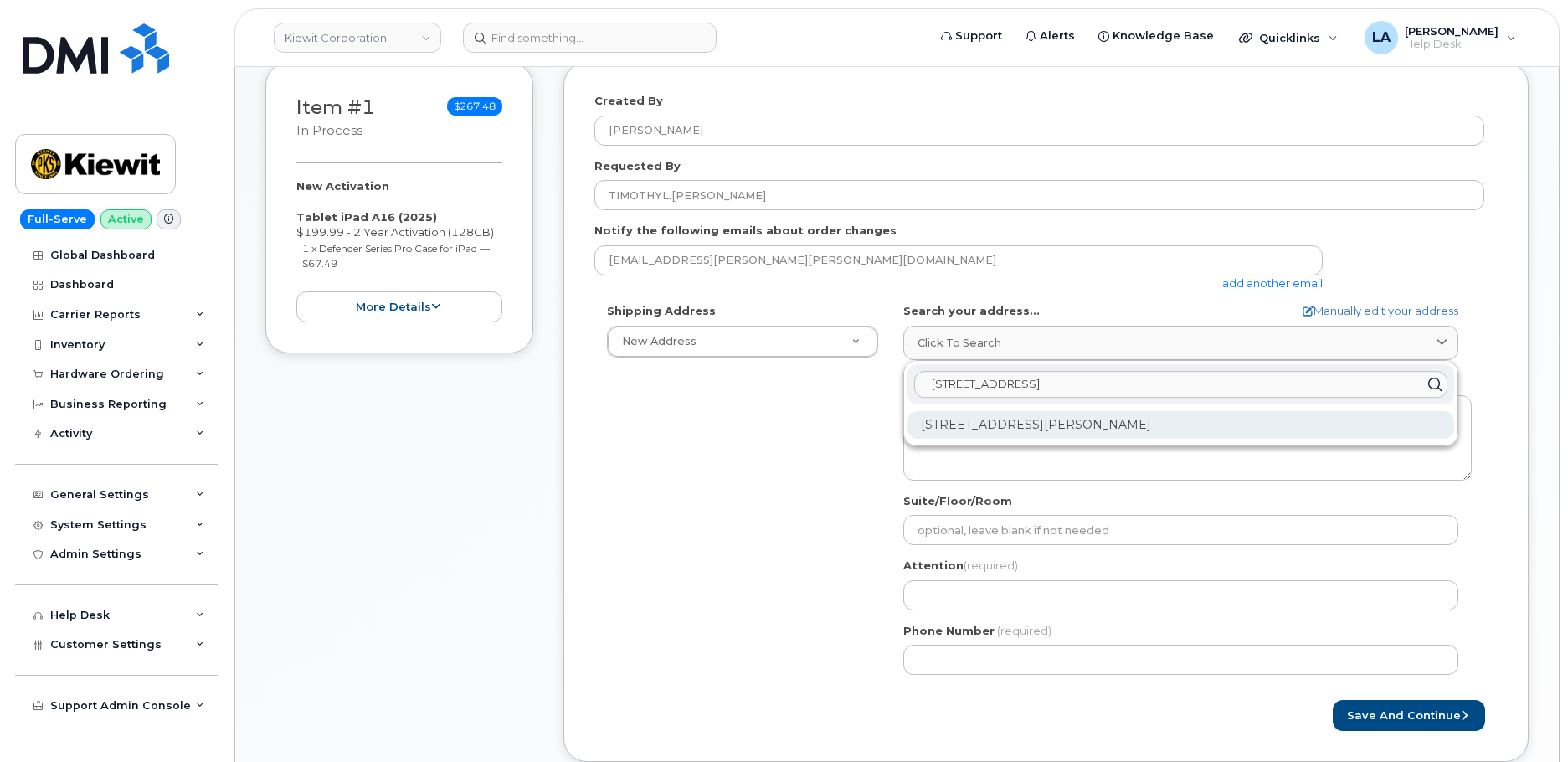
type input "284 Maple Ridge Drive"
click at [1132, 433] on div "284 Maple Ridge Dr Canonsburg PA 15317-7300" at bounding box center [1181, 425] width 547 height 28
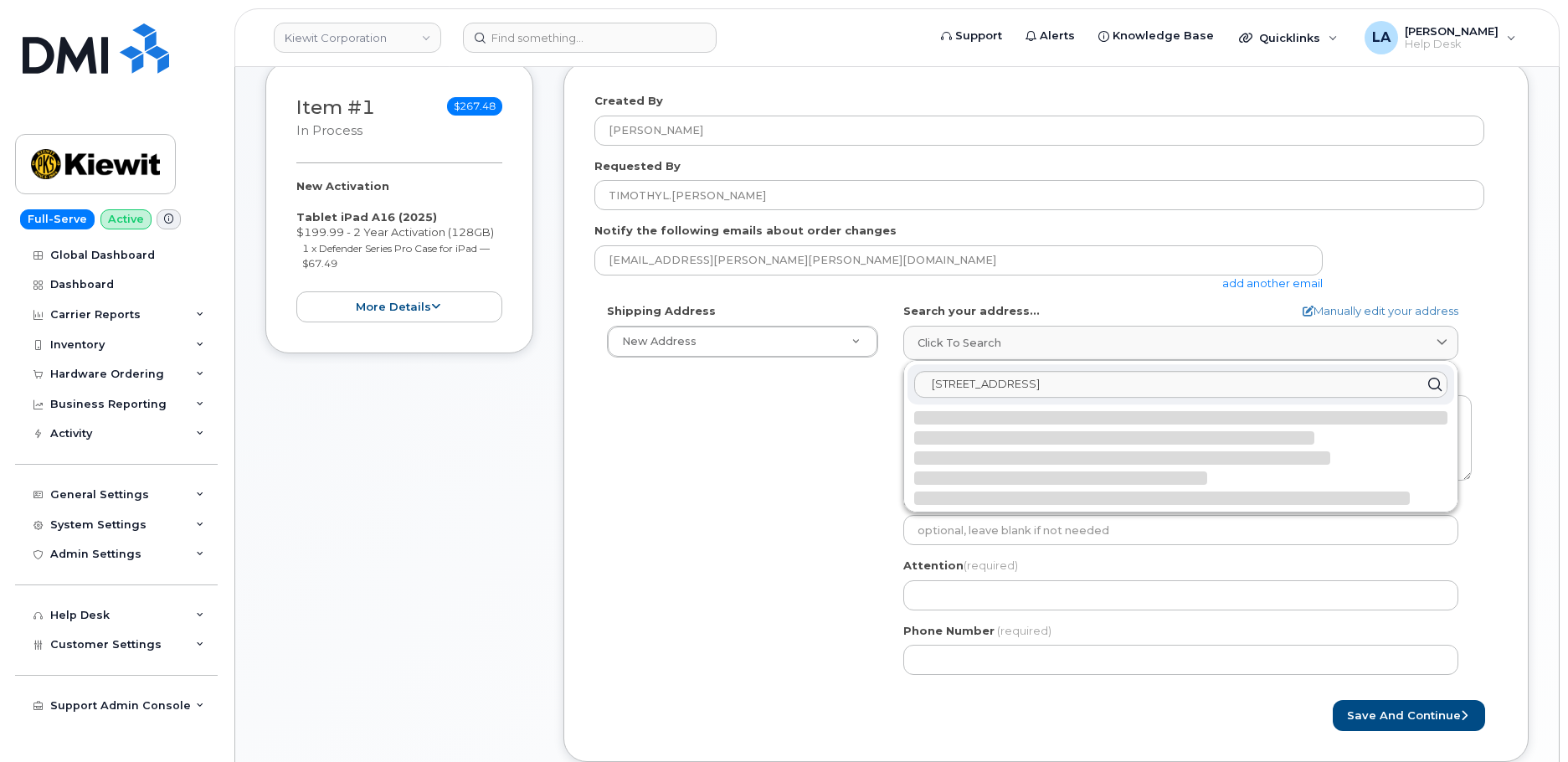
select select
type textarea "284 Maple Ridge Dr CANONSBURG PA 15317-7300 UNITED STATES"
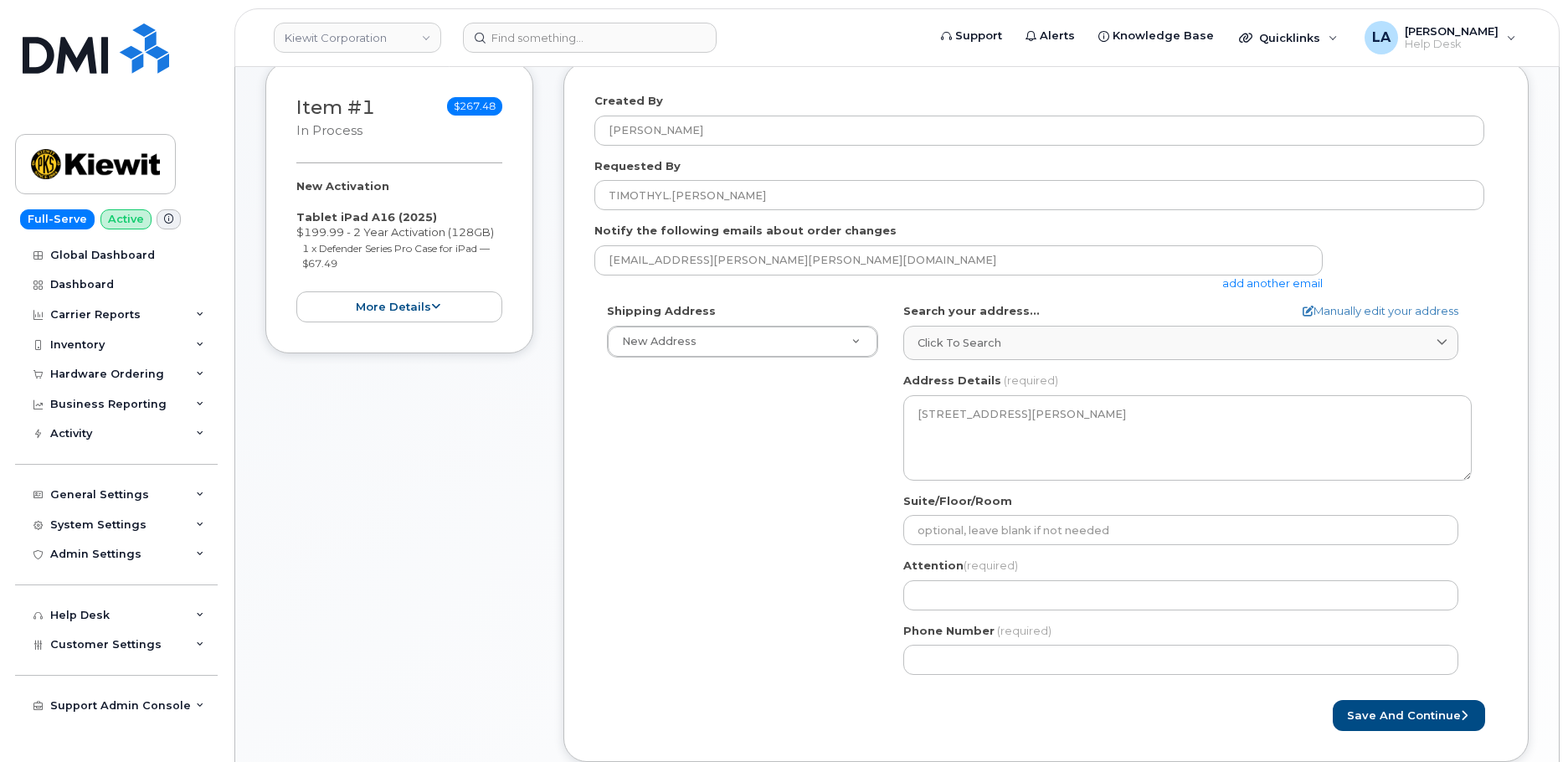
click at [677, 556] on div "Shipping Address New Address New Address 8900 Renner Blvd 1031 Country Lane 190…" at bounding box center [1039, 495] width 890 height 384
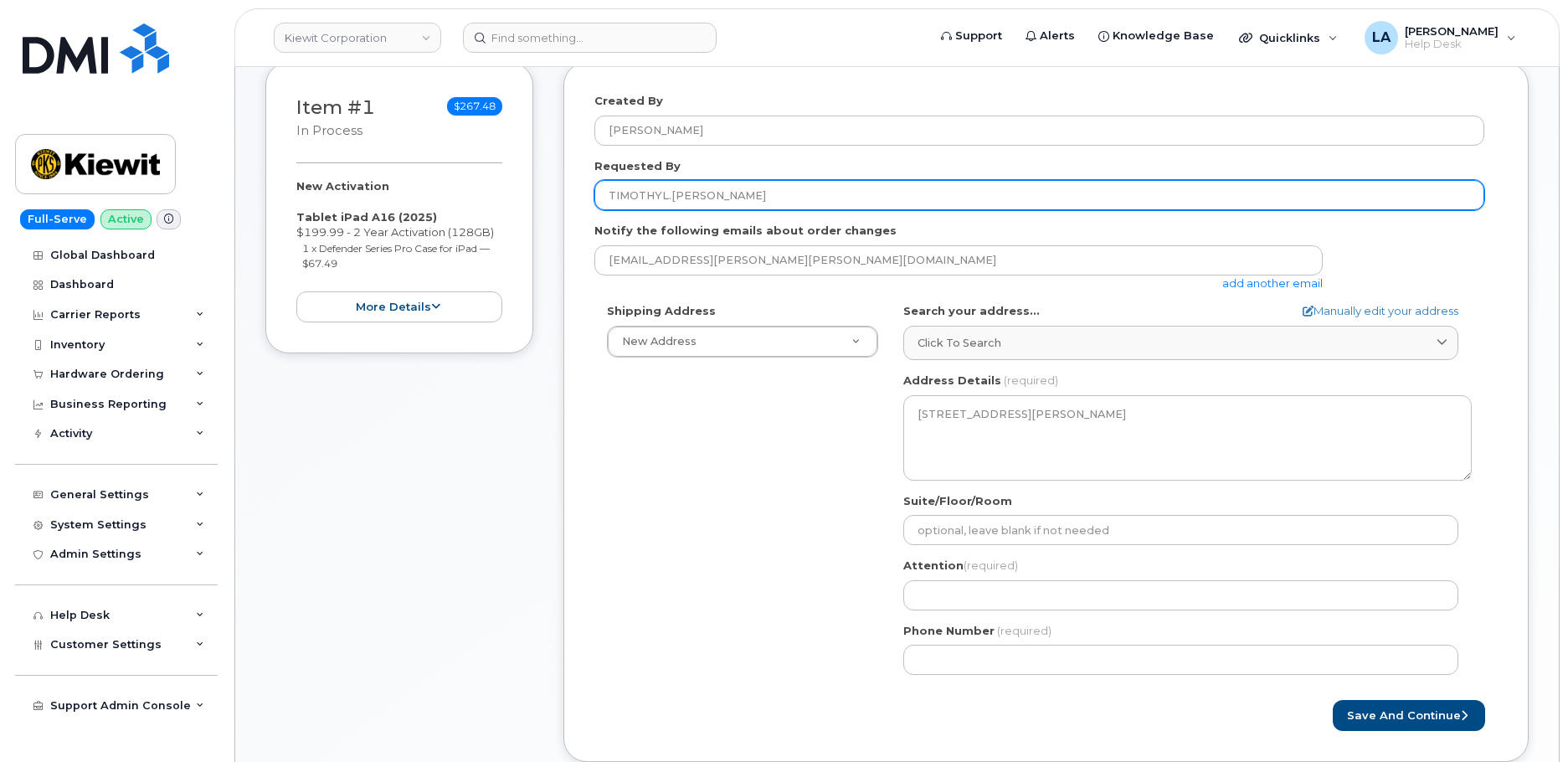
click at [667, 191] on input "TIMOTHYL.CURRAN" at bounding box center [1039, 194] width 890 height 30
drag, startPoint x: 757, startPoint y: 204, endPoint x: 505, endPoint y: 203, distance: 252.0
click at [505, 203] on div "Item #1 in process $267.48 New Activation Tablet iPad A16 (2025) $199.99 - 2 Ye…" at bounding box center [898, 424] width 1264 height 724
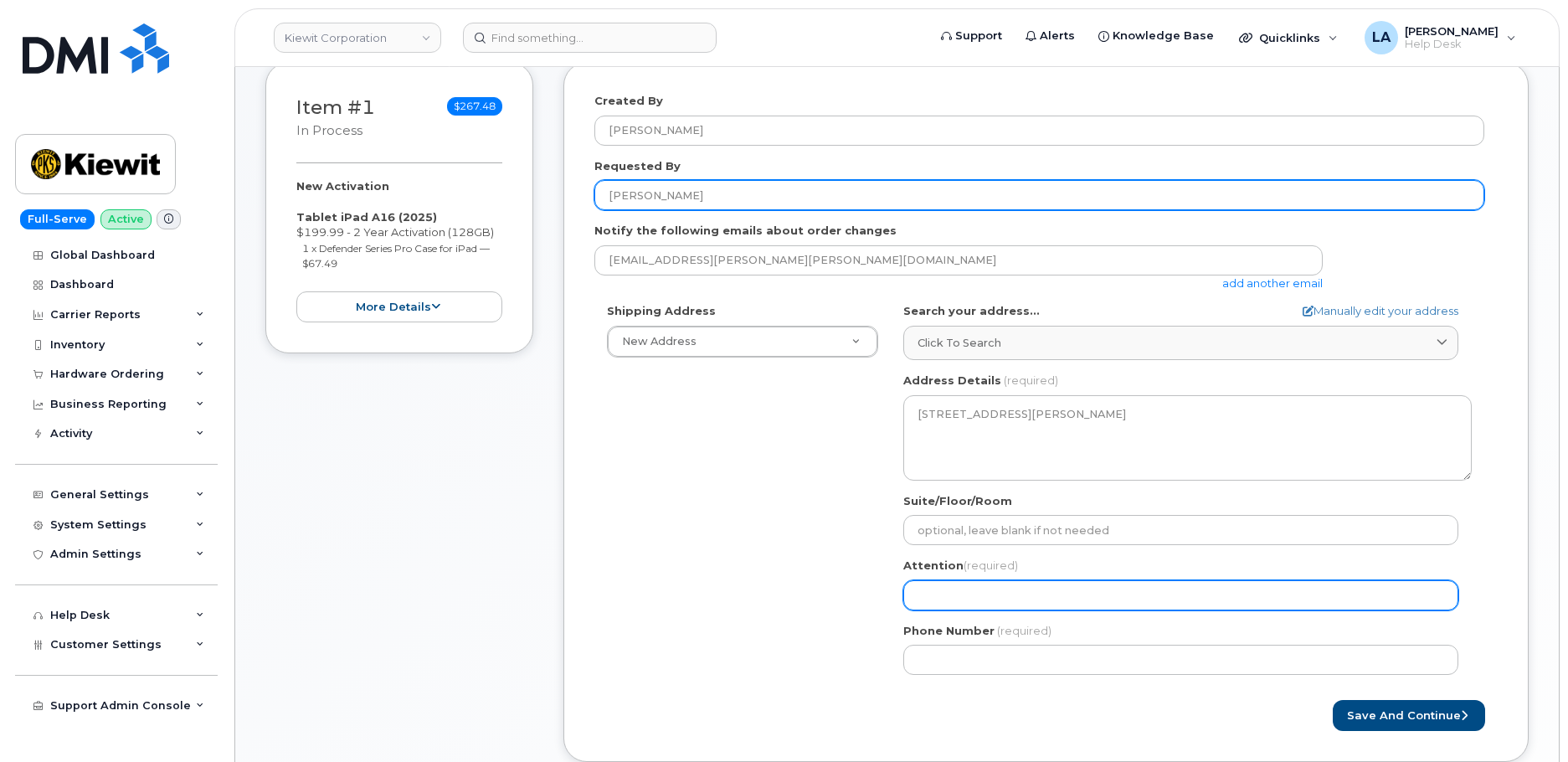
type input "[PERSON_NAME]"
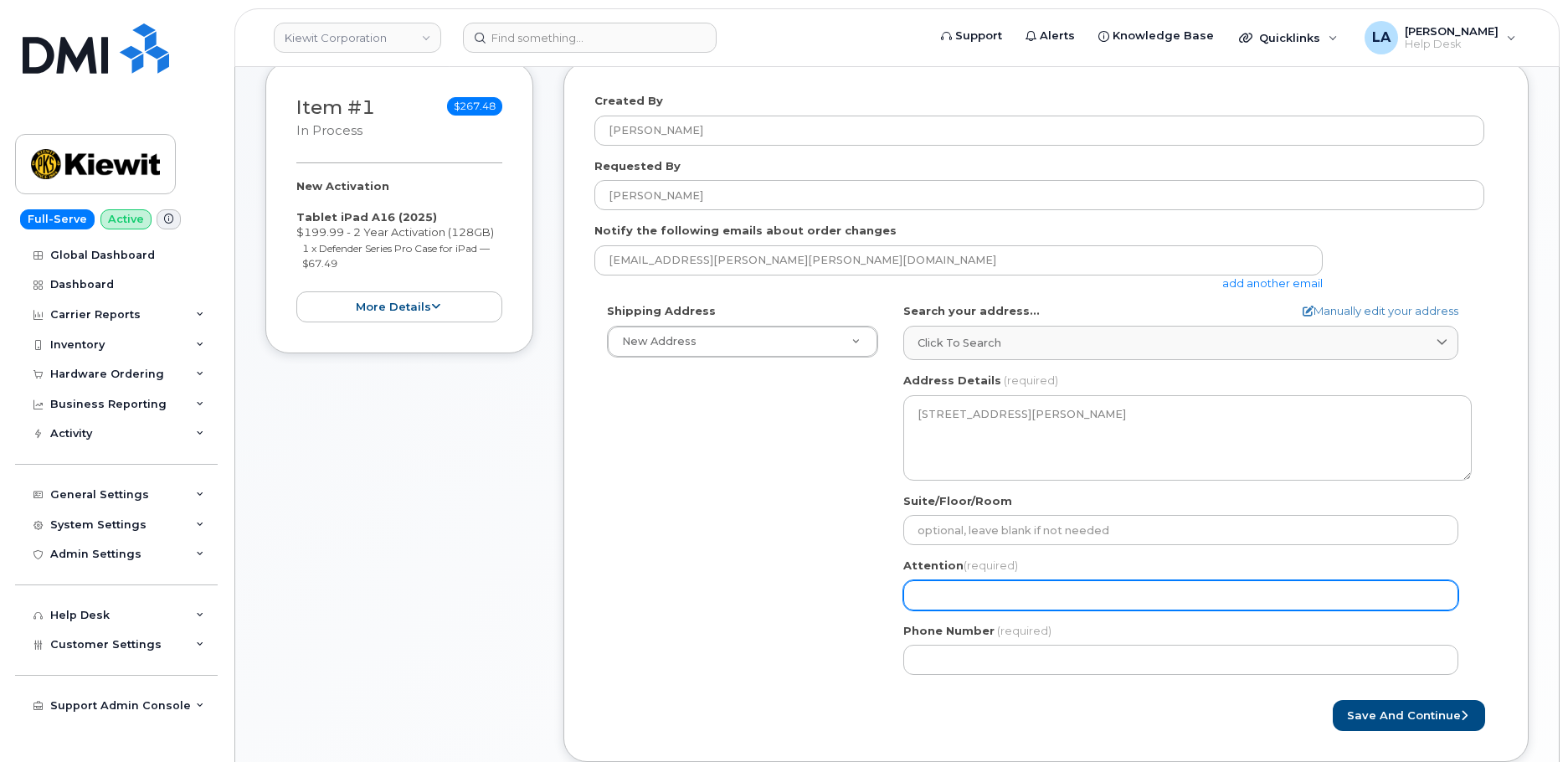
click at [998, 596] on input "Attention (required)" at bounding box center [1181, 595] width 556 height 30
paste input "[PERSON_NAME]"
select select
type input "[PERSON_NAME]"
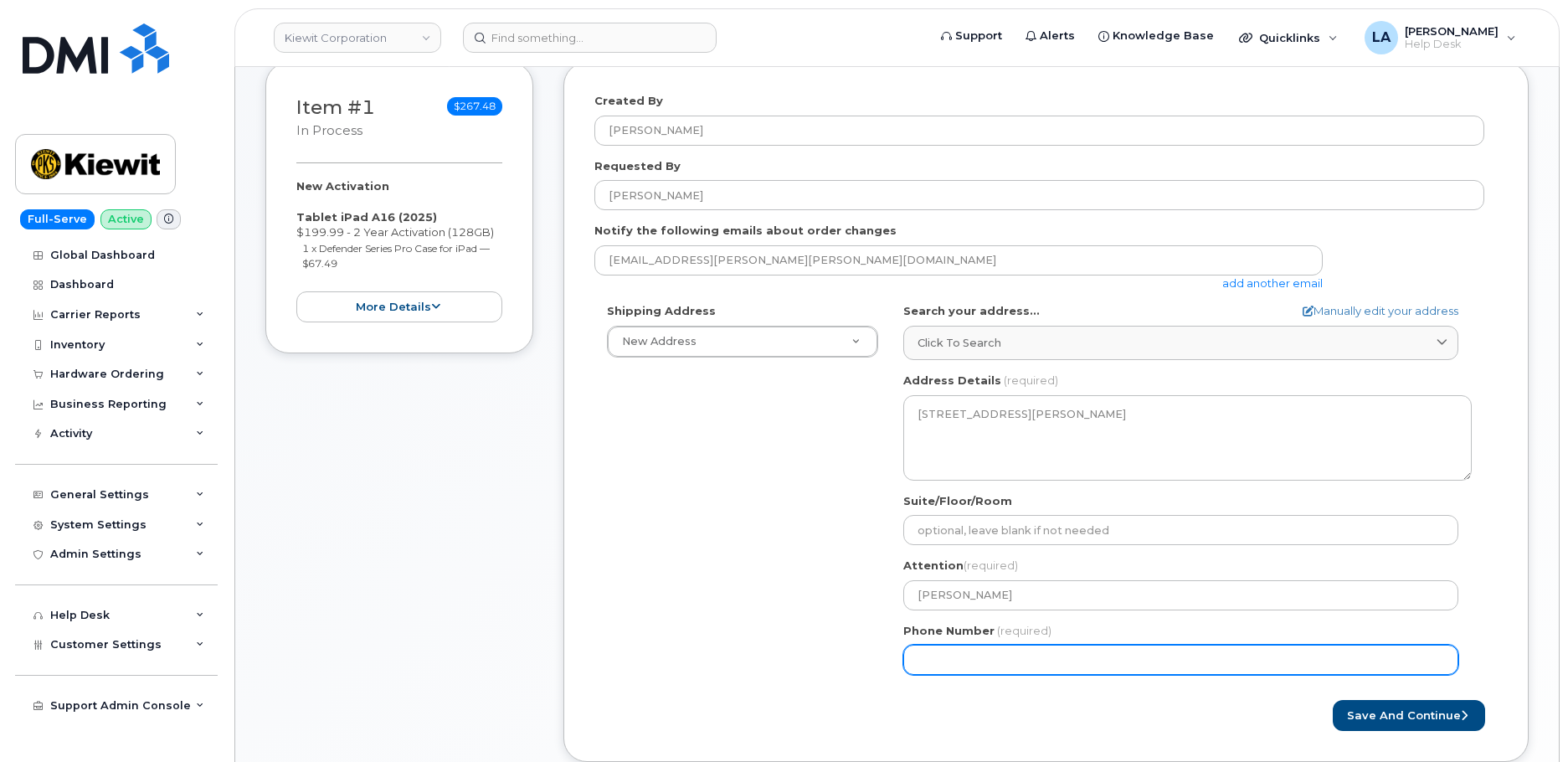
click at [1008, 663] on input "Phone Number" at bounding box center [1181, 659] width 556 height 30
paste input "4806981354"
select select
type input "4806981354"
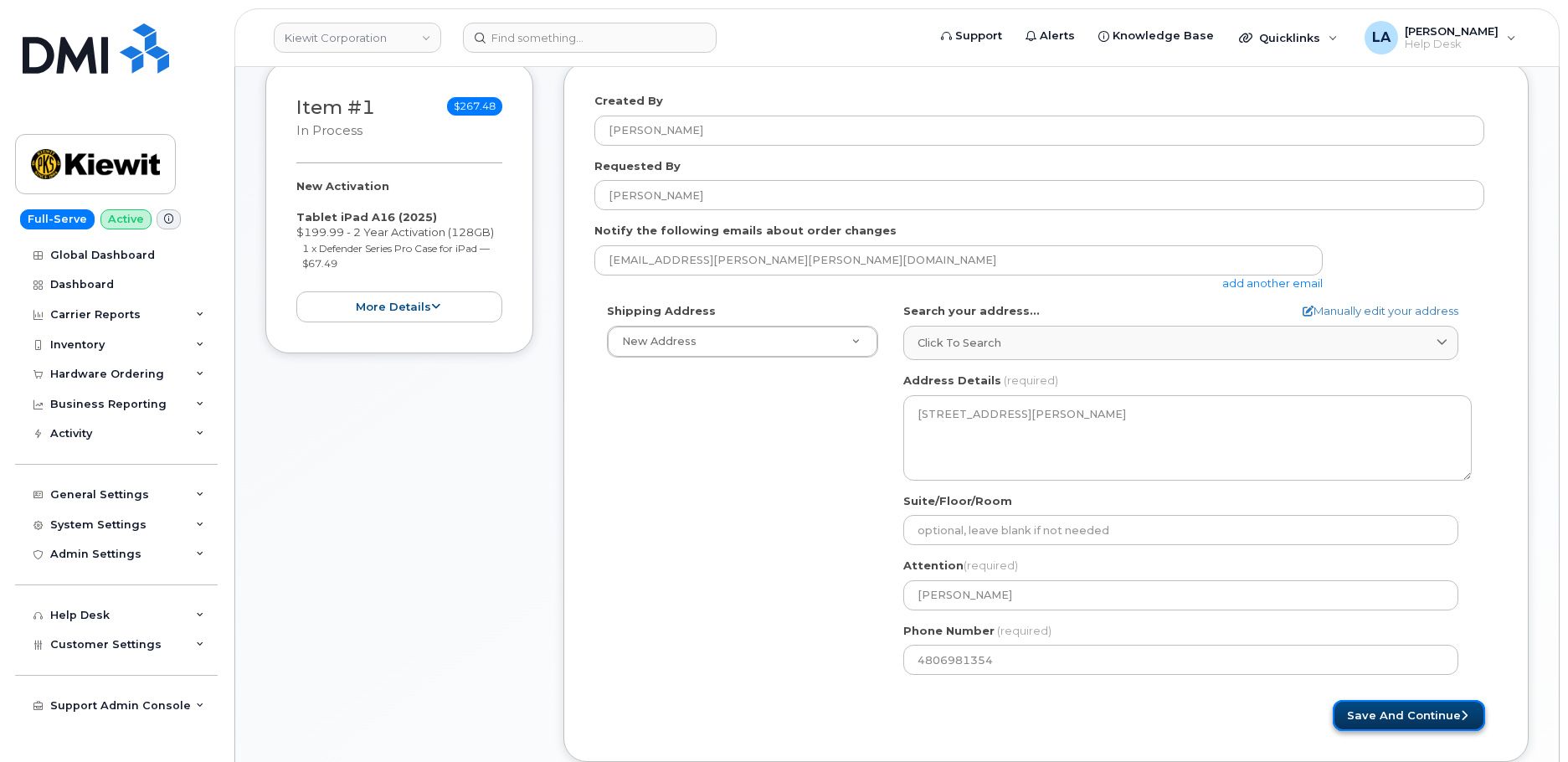
click at [1382, 717] on button "Save and Continue" at bounding box center [1410, 715] width 153 height 31
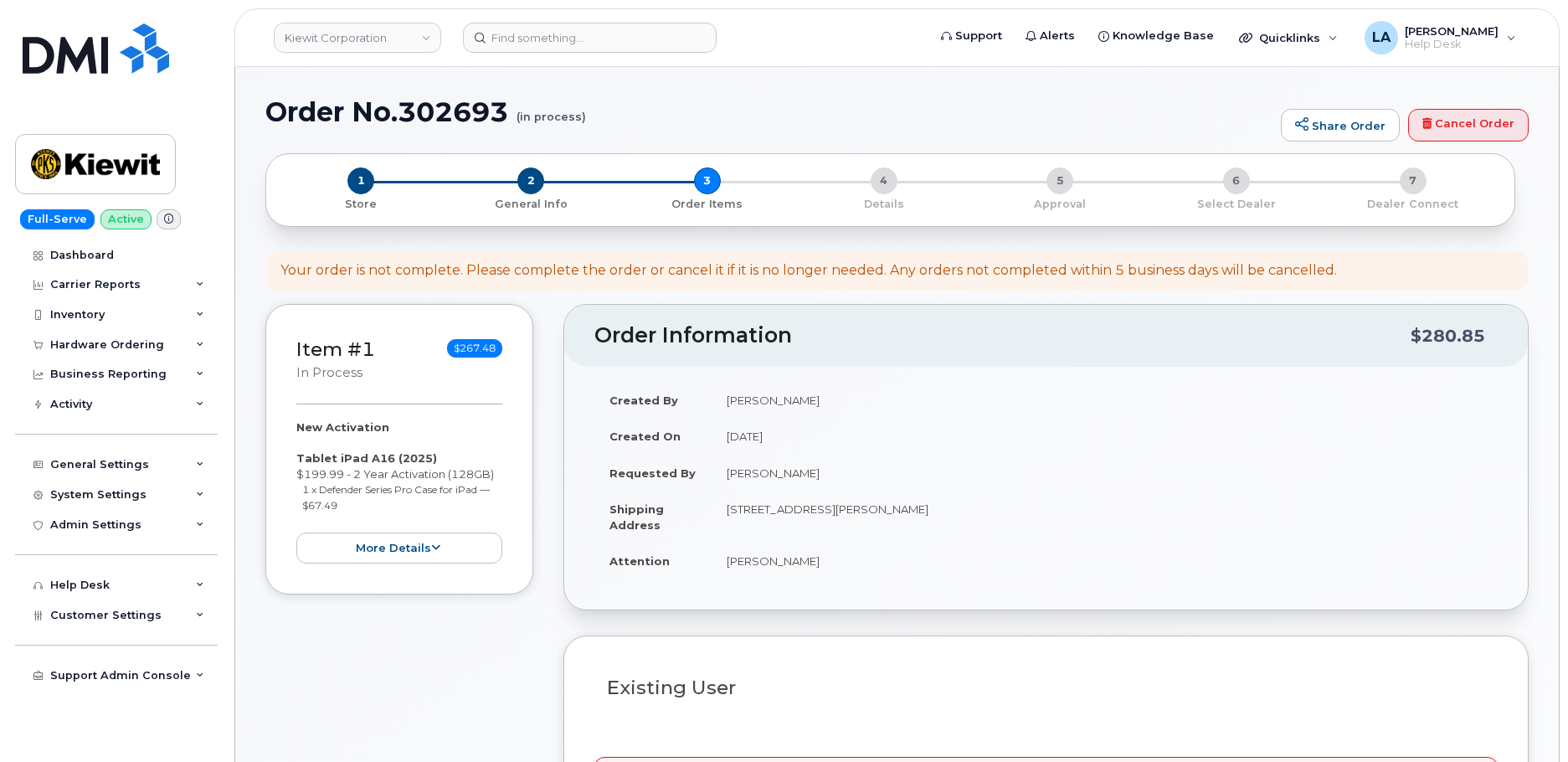
select select
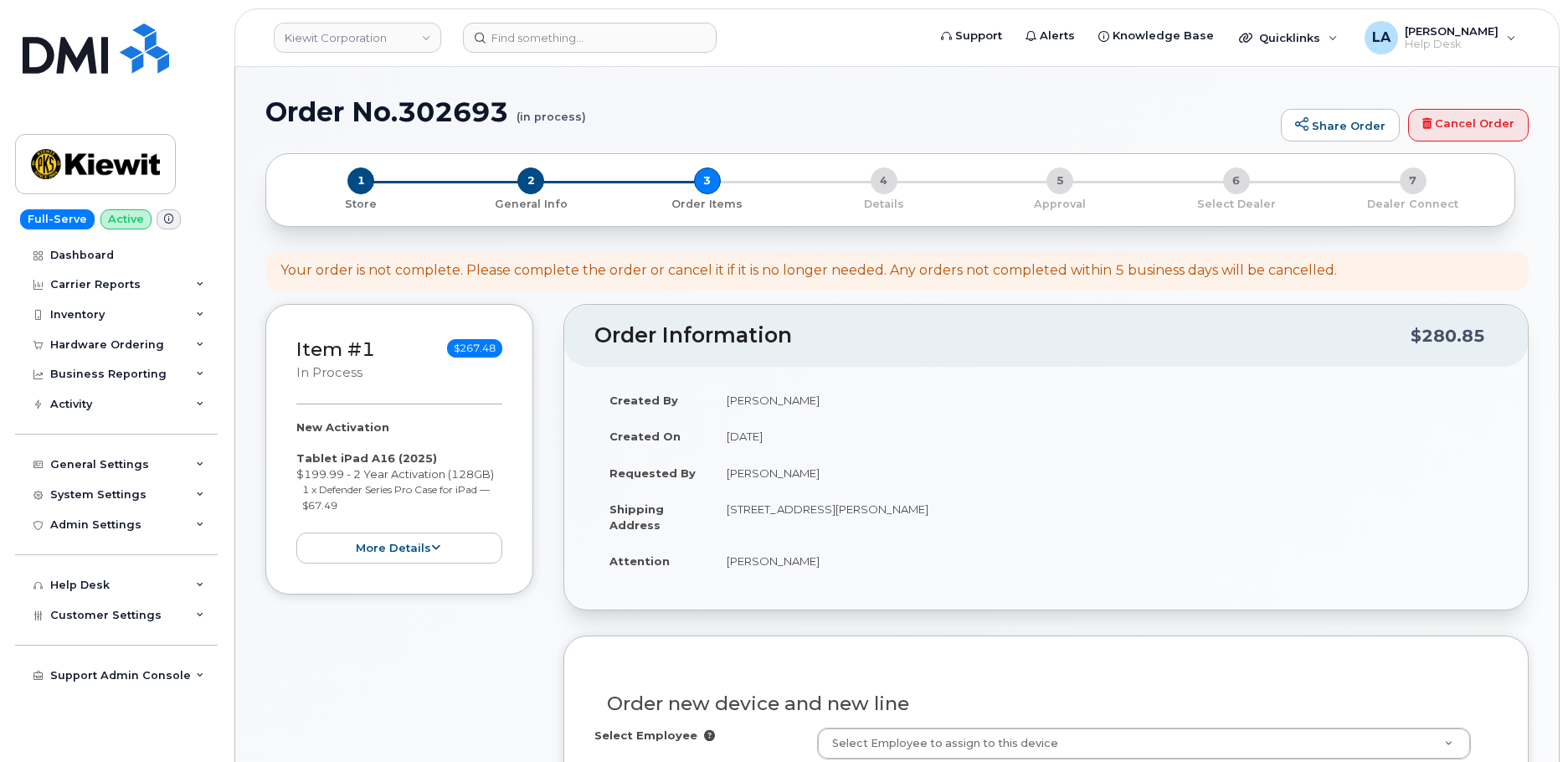
drag, startPoint x: 1567, startPoint y: 175, endPoint x: 1569, endPoint y: 236, distance: 61.0
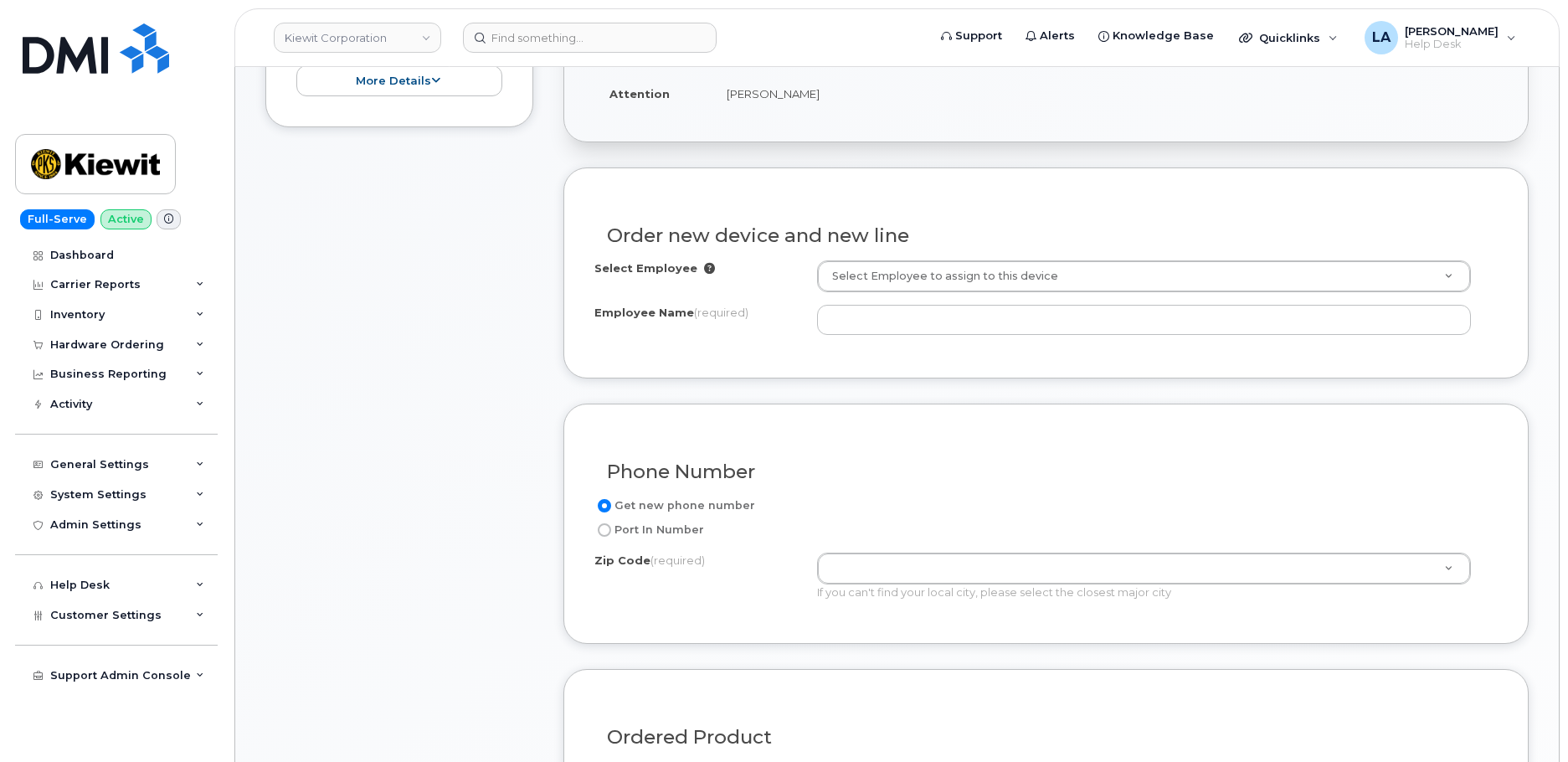
scroll to position [555, 0]
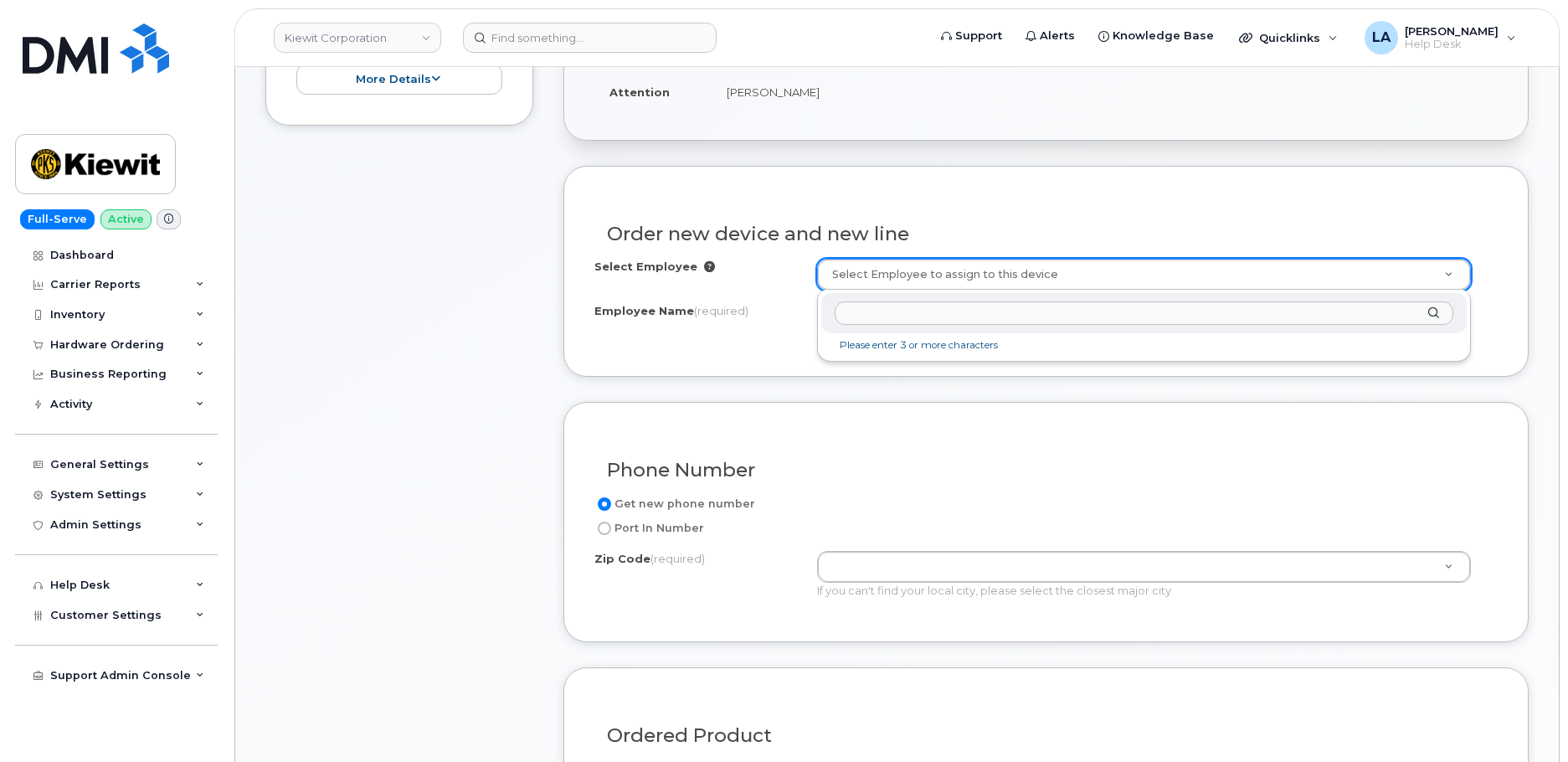
type input "[EMAIL_ADDRESS][PERSON_NAME][PERSON_NAME][DOMAIN_NAME]"
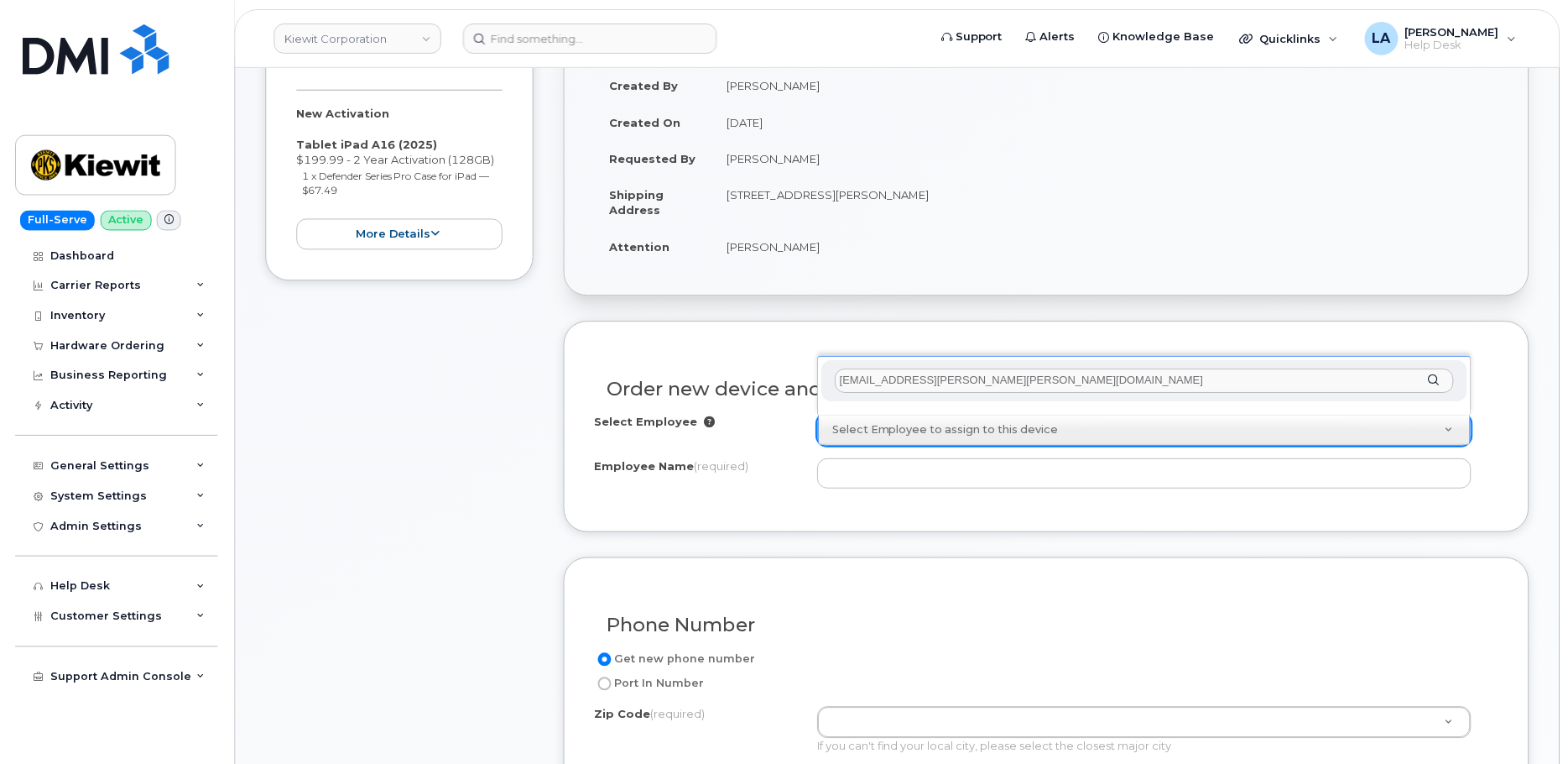
scroll to position [476, 0]
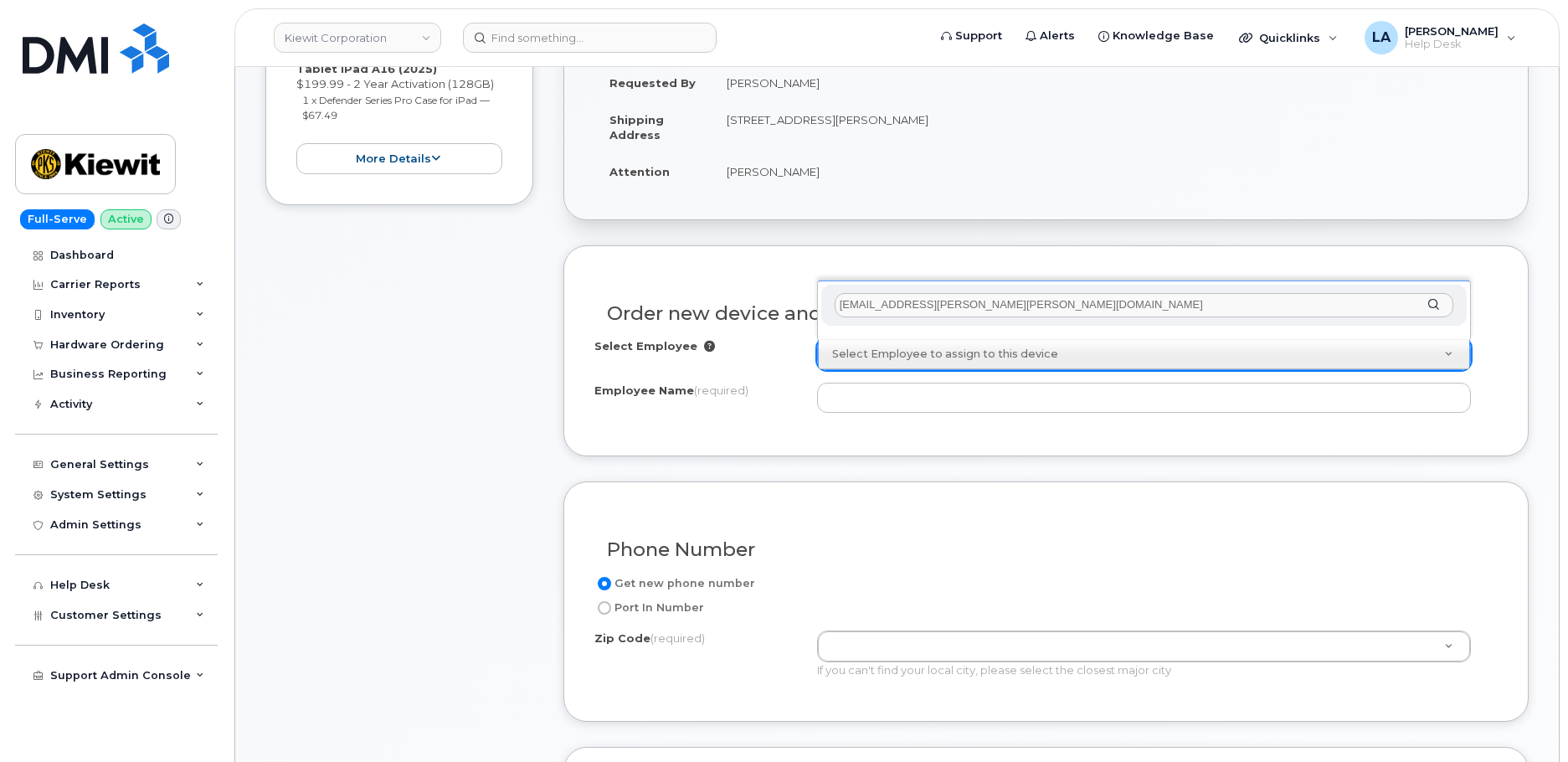
click at [1079, 309] on input "[EMAIL_ADDRESS][PERSON_NAME][PERSON_NAME][DOMAIN_NAME]" at bounding box center [1144, 304] width 618 height 24
drag, startPoint x: 1072, startPoint y: 305, endPoint x: 749, endPoint y: 306, distance: 323.0
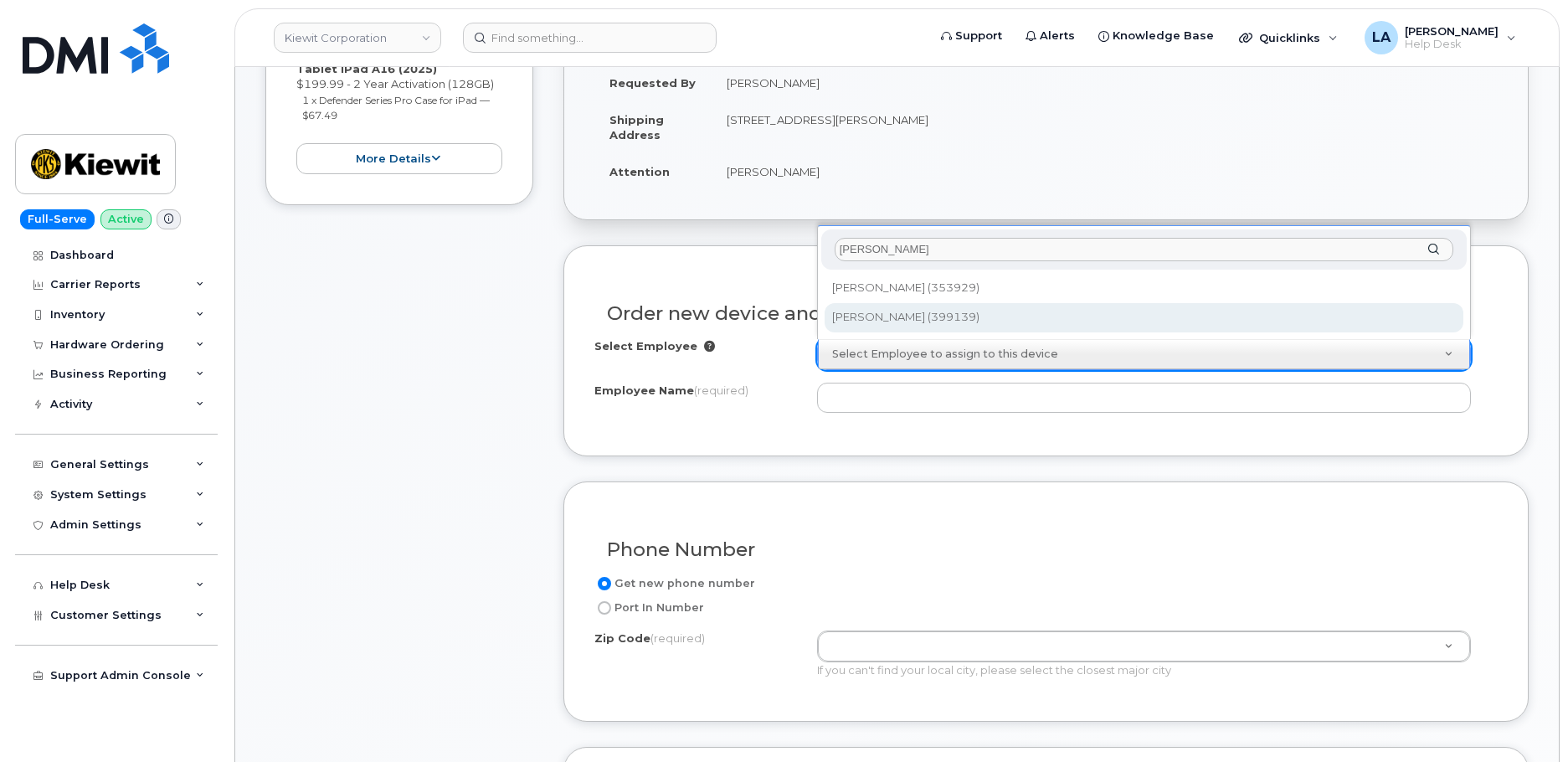
type input "[PERSON_NAME]"
type input "2227659"
type input "[PERSON_NAME]"
type input "[STREET_ADDRESS]"
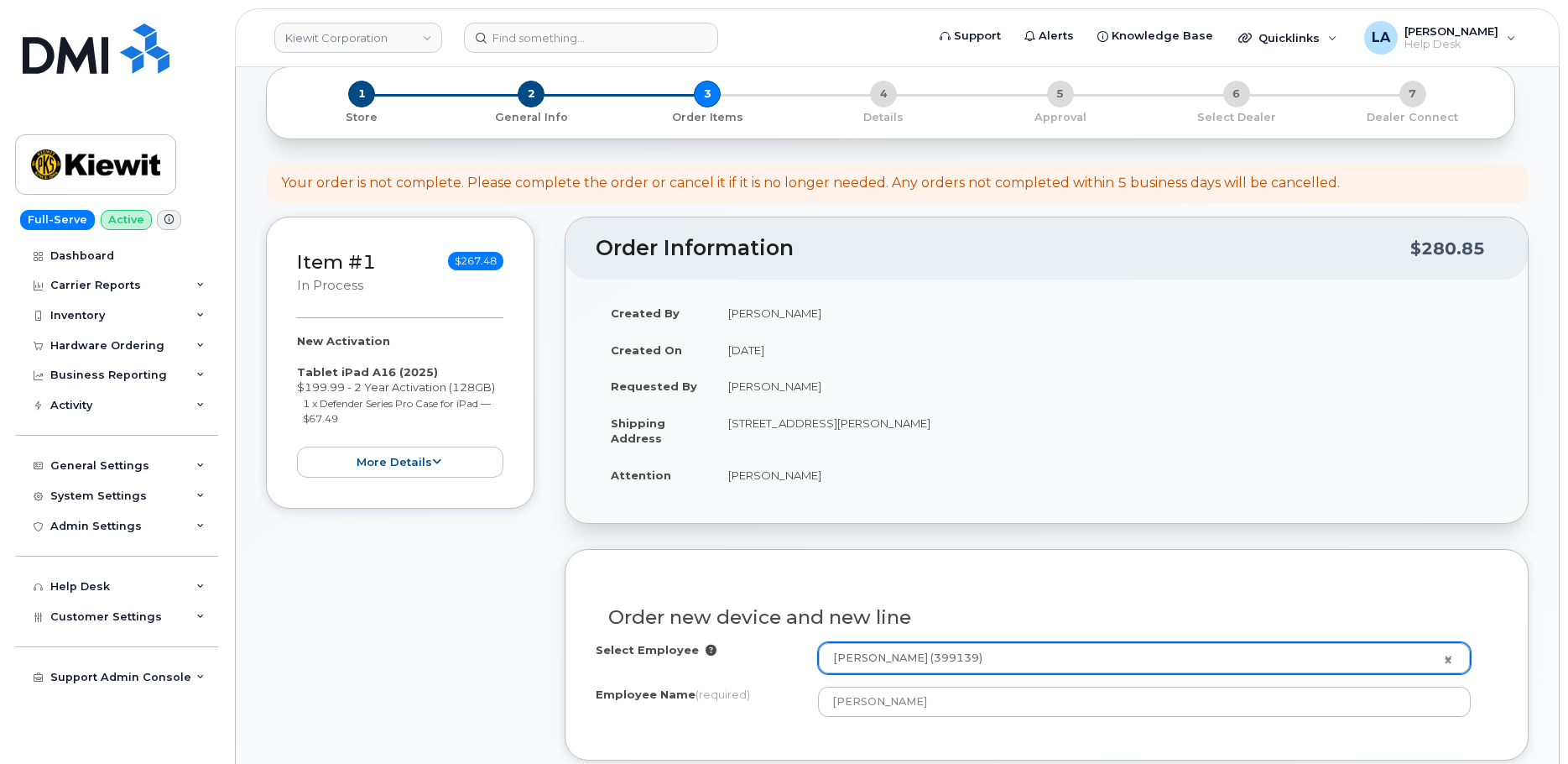
scroll to position [148, 0]
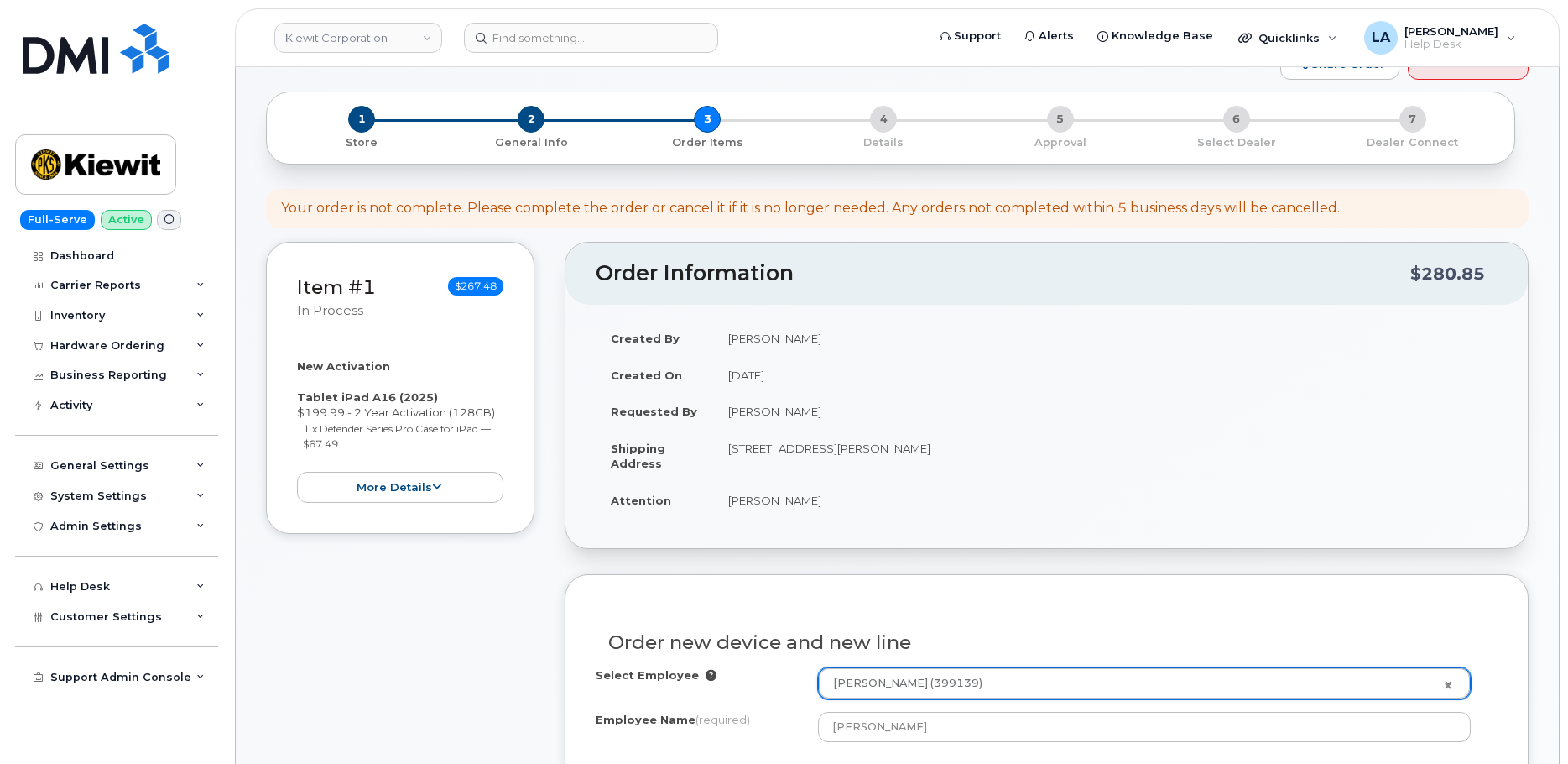
click at [959, 451] on td "[STREET_ADDRESS][PERSON_NAME]" at bounding box center [1105, 456] width 784 height 52
copy td "15317"
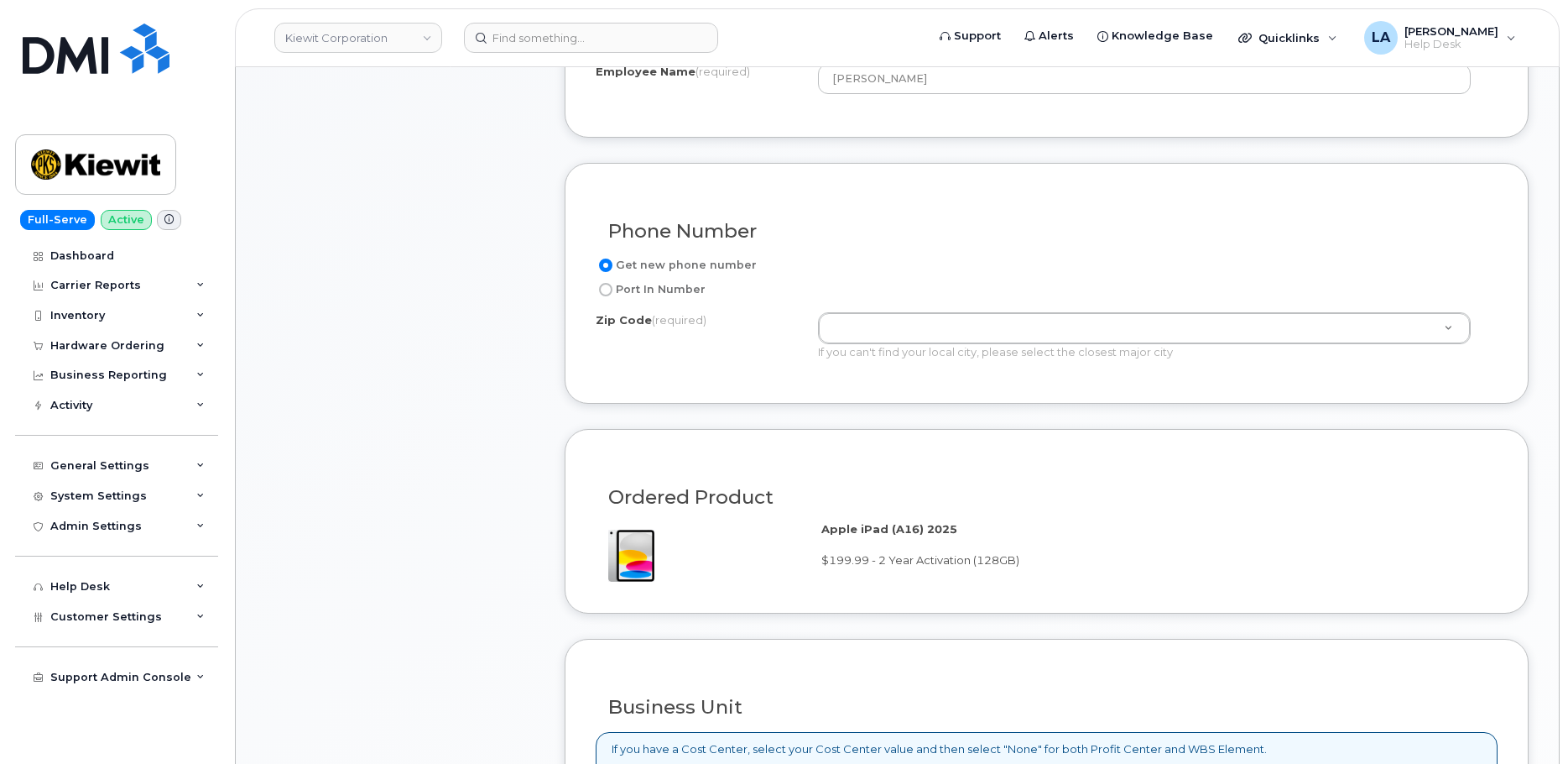
scroll to position [800, 0]
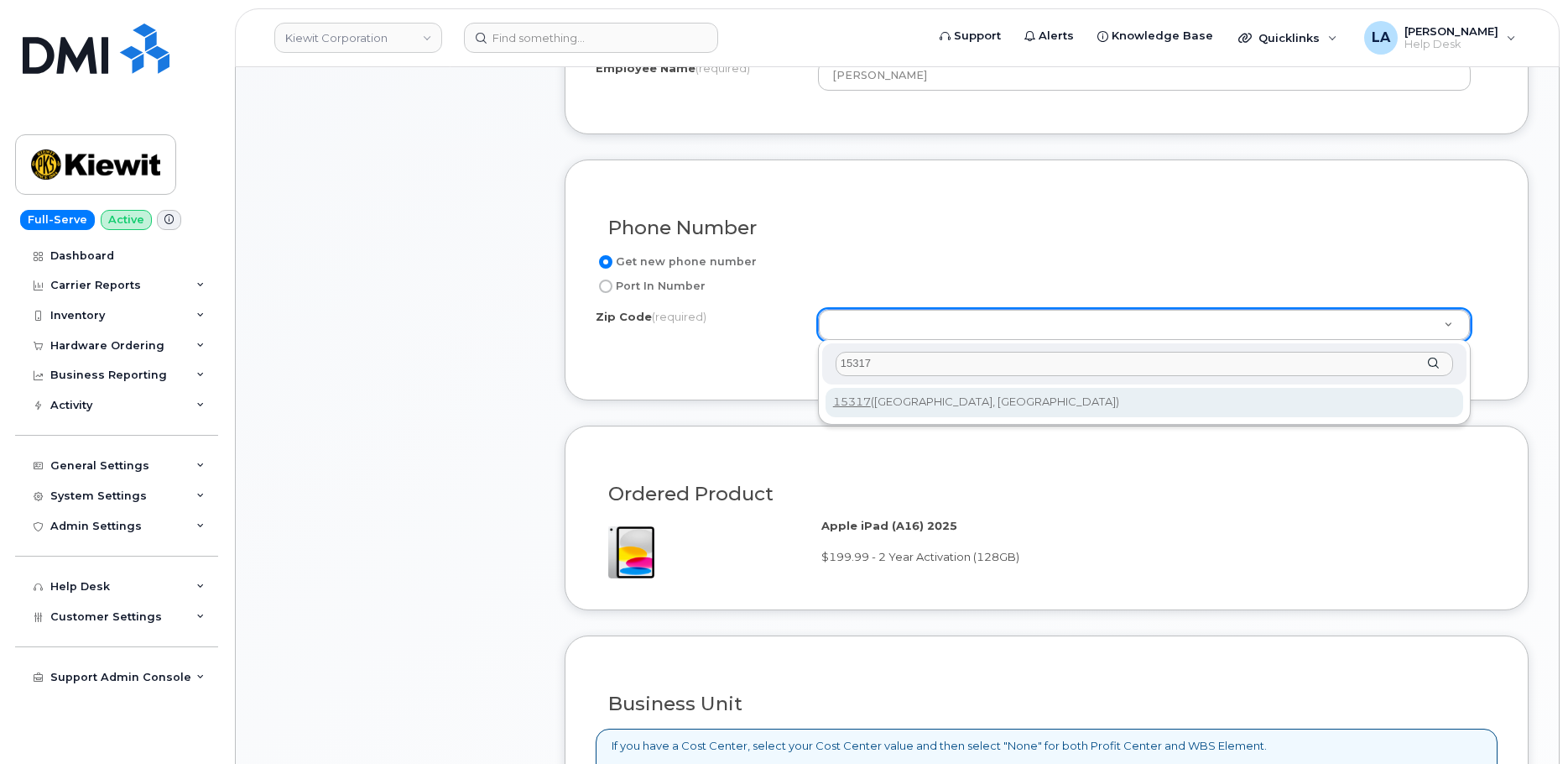
type input "15317"
type input "15317 (Canonsburg, PA)"
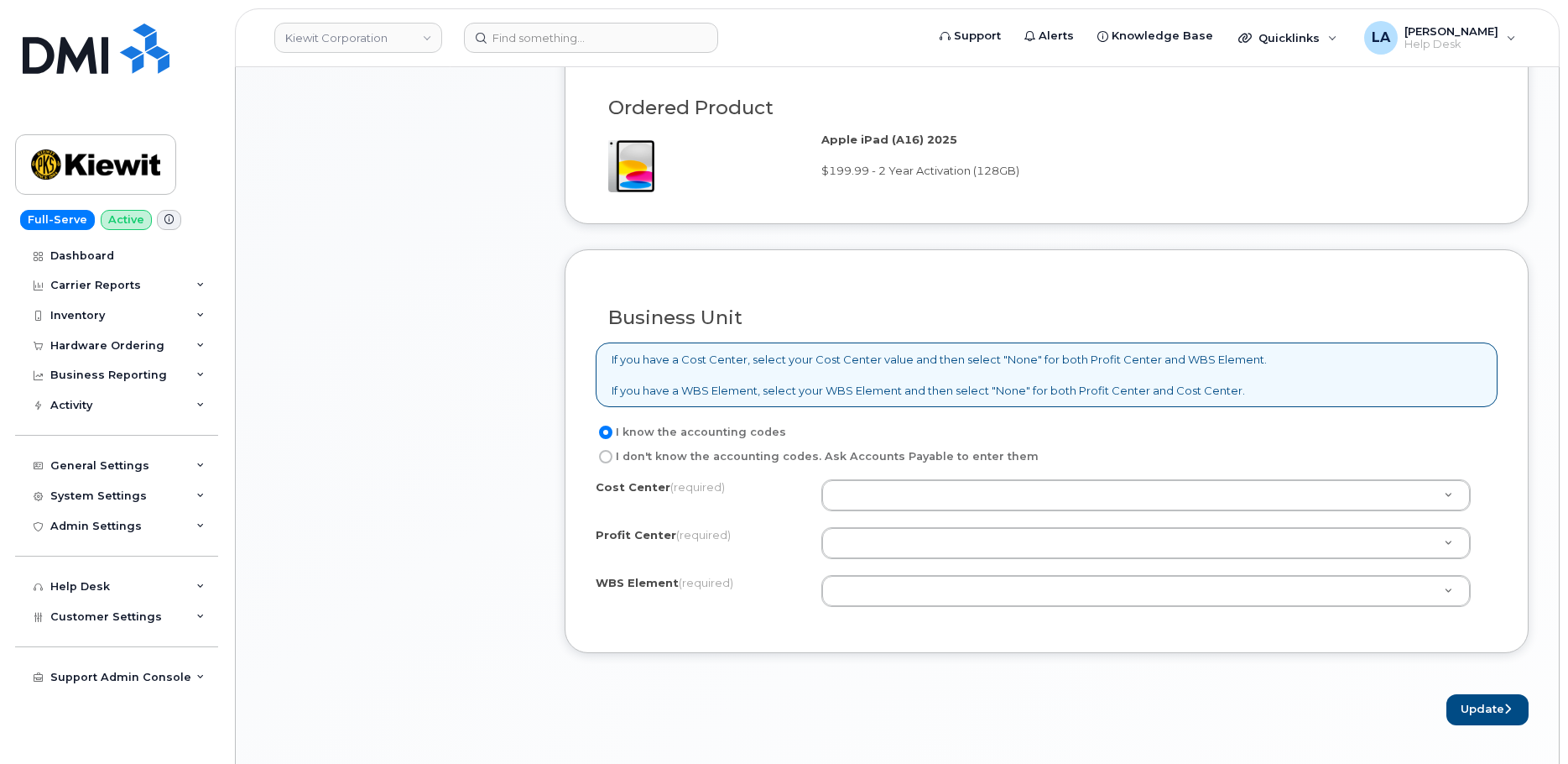
scroll to position [1444, 0]
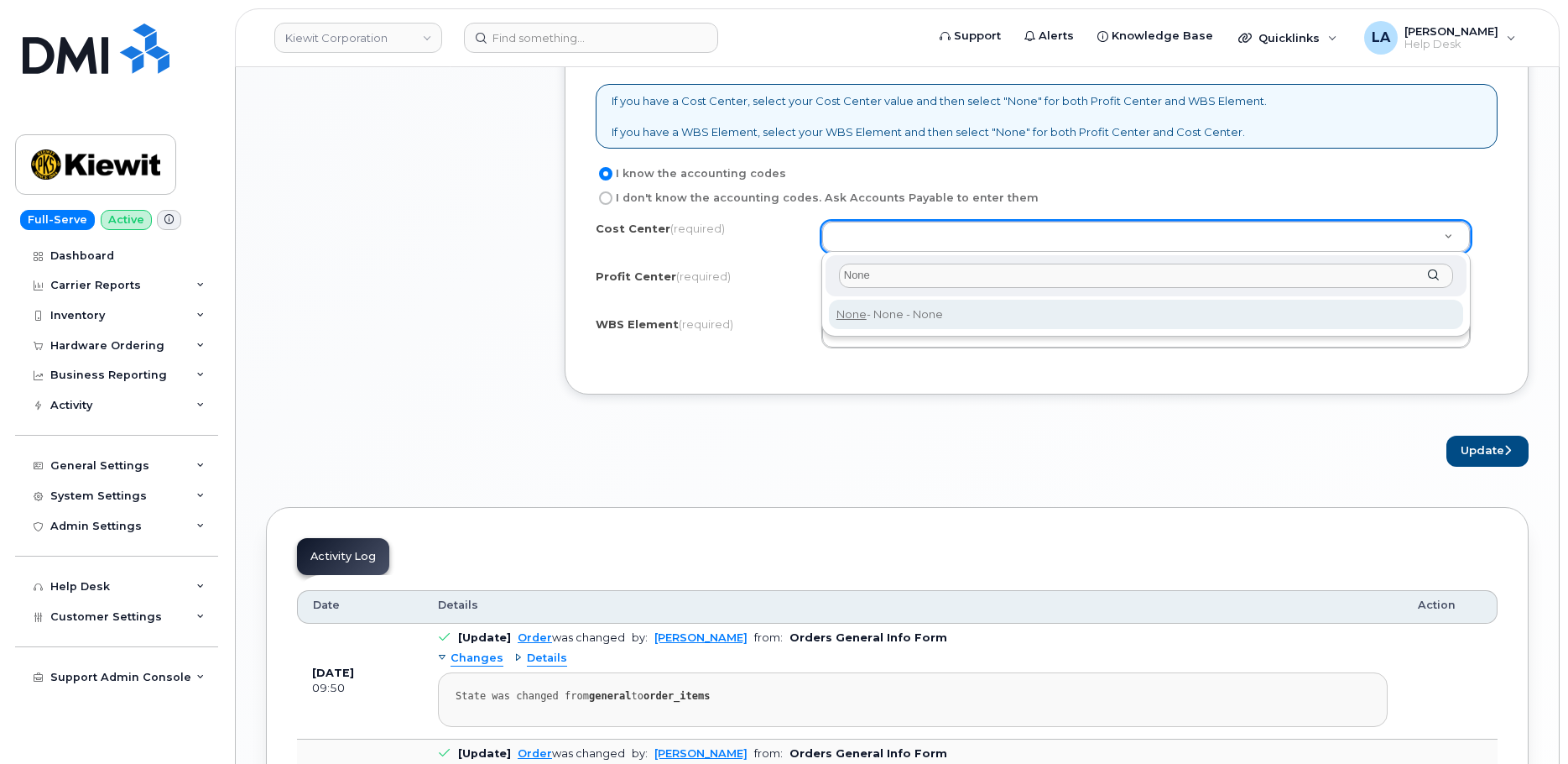
type input "None"
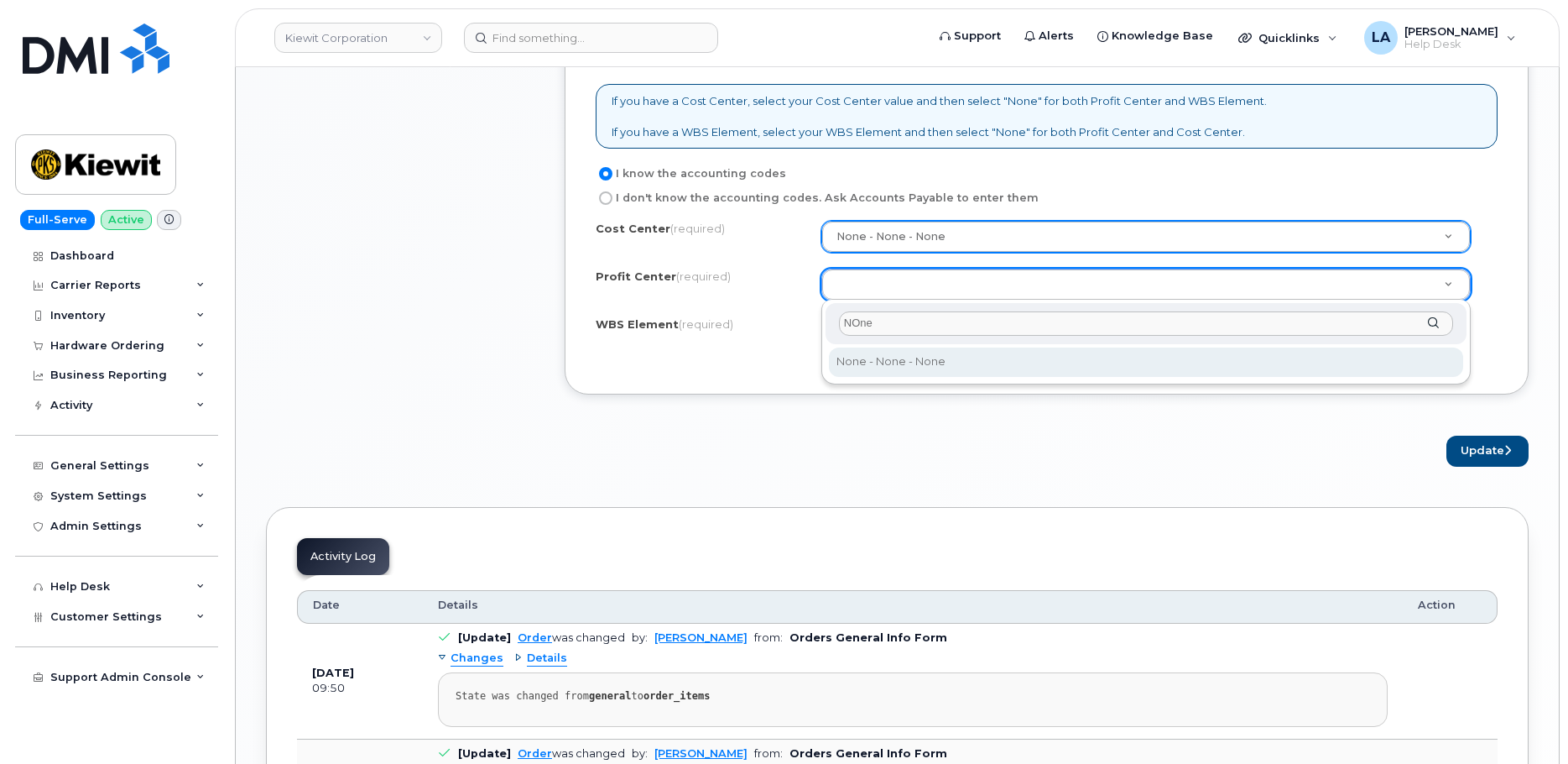
type input "NOne"
select select "None"
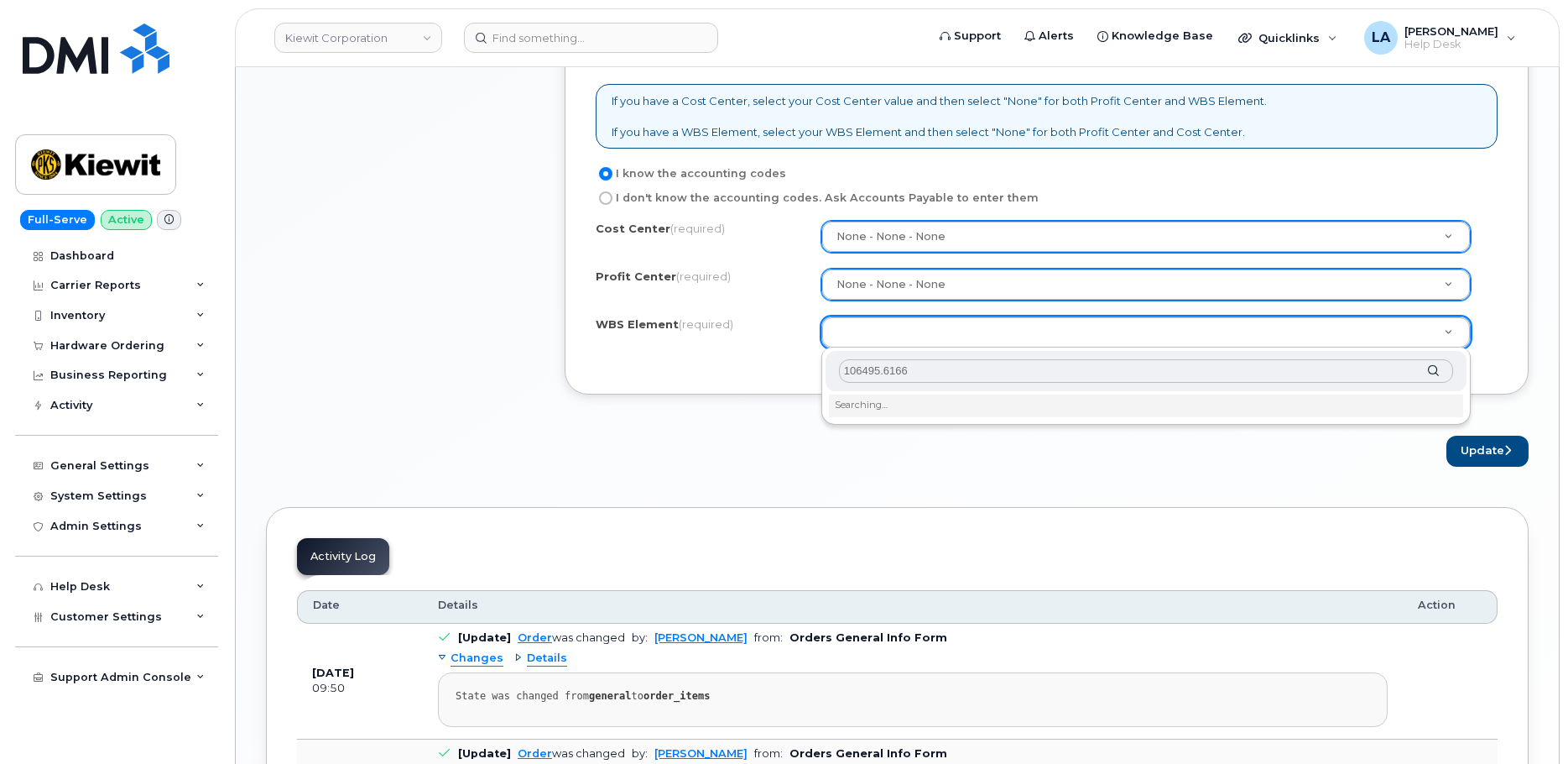
type input "106495.6166"
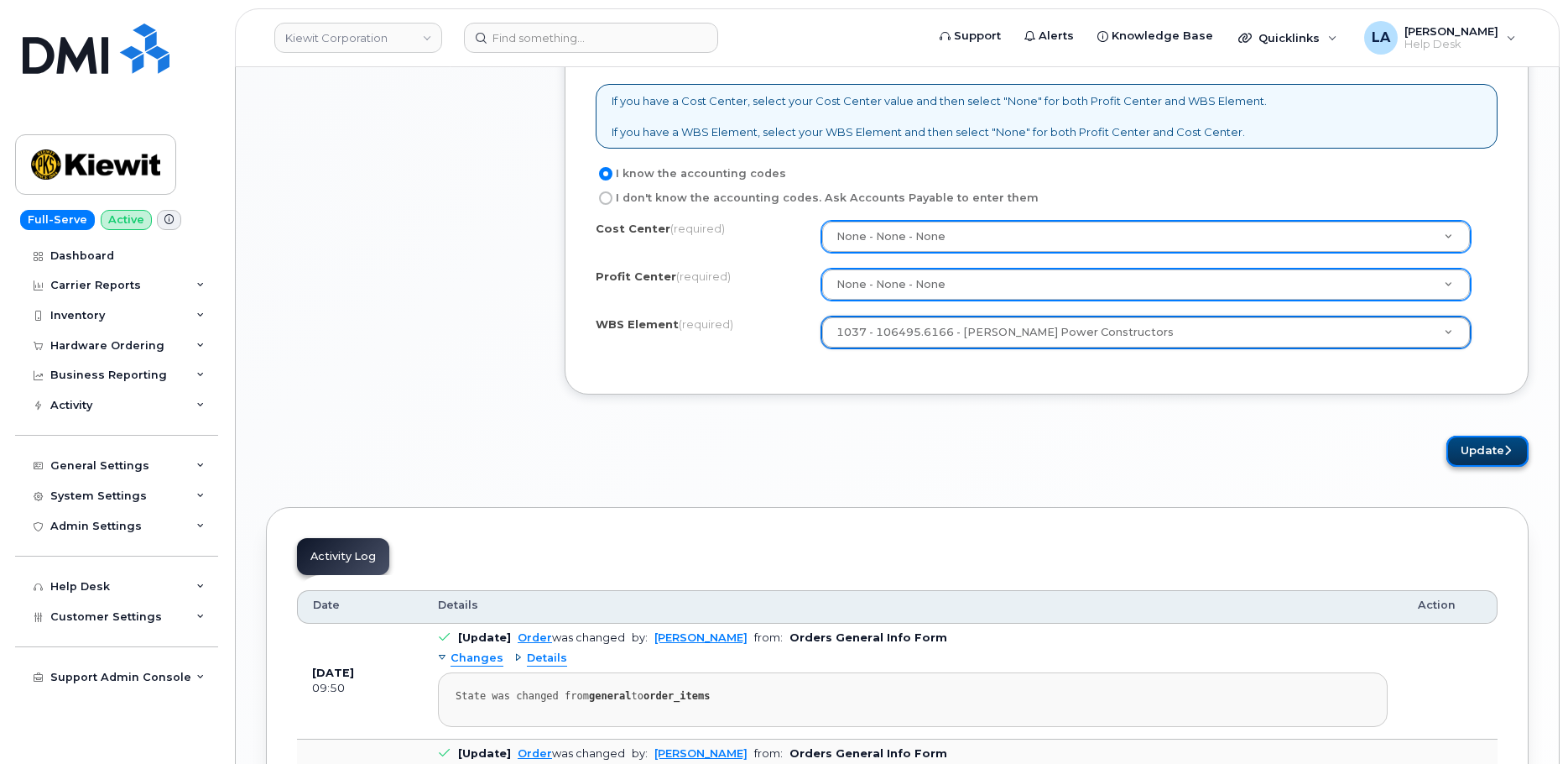
click at [1488, 449] on button "Update" at bounding box center [1487, 451] width 82 height 31
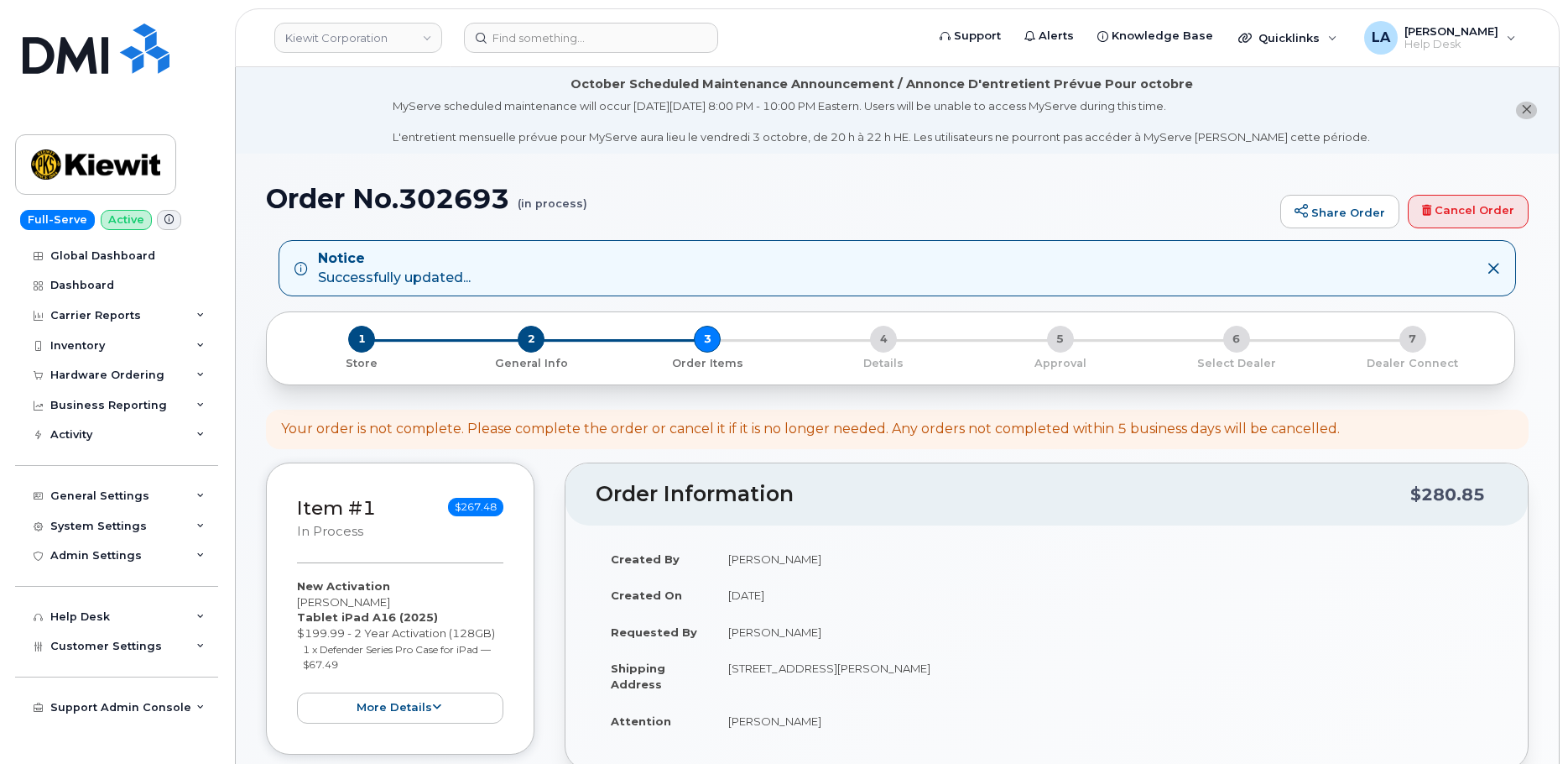
drag, startPoint x: 267, startPoint y: 110, endPoint x: 541, endPoint y: 136, distance: 275.2
click at [1212, 245] on div "Notice Successfully updated..." at bounding box center [897, 268] width 1237 height 57
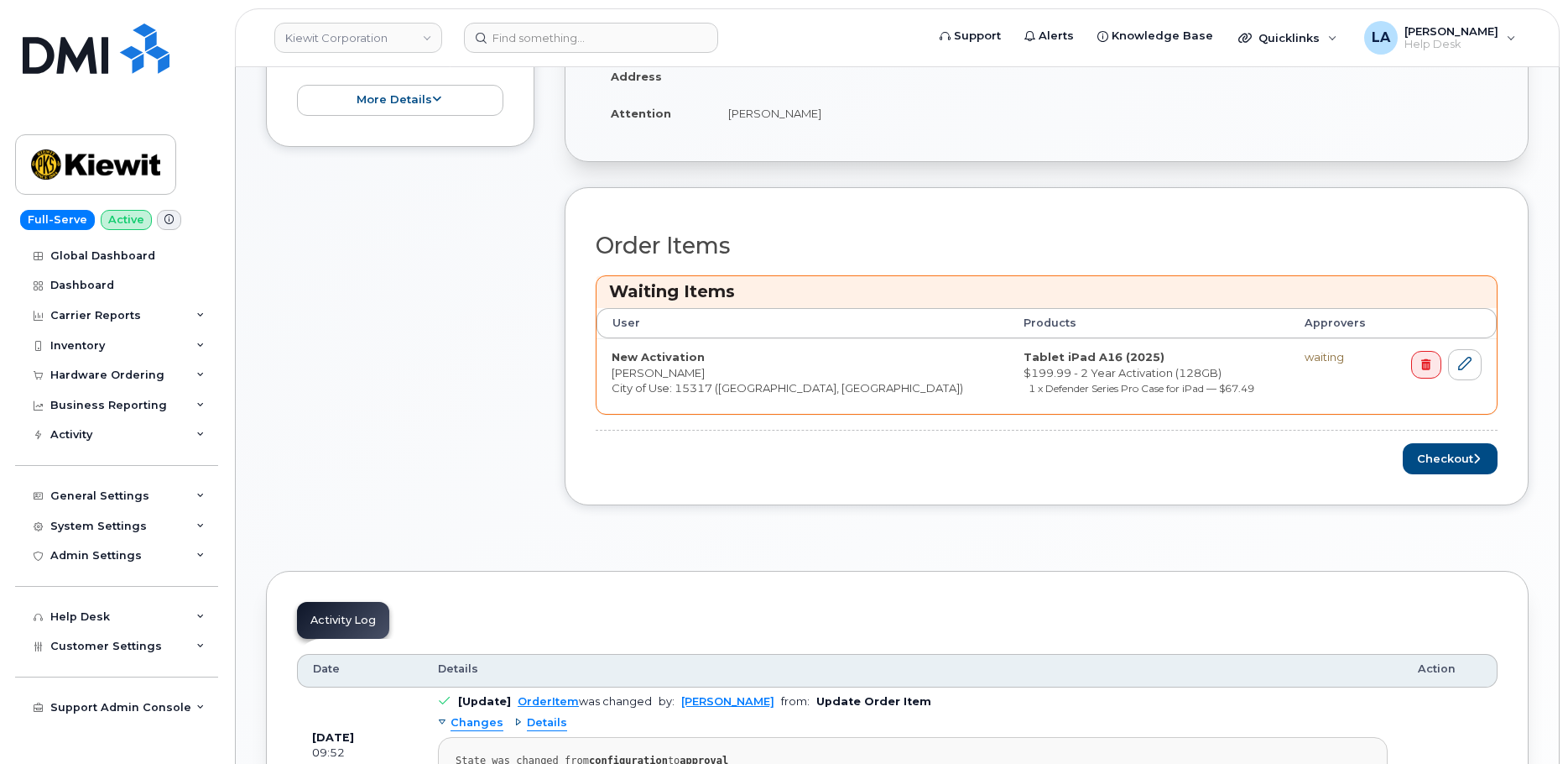
scroll to position [668, 0]
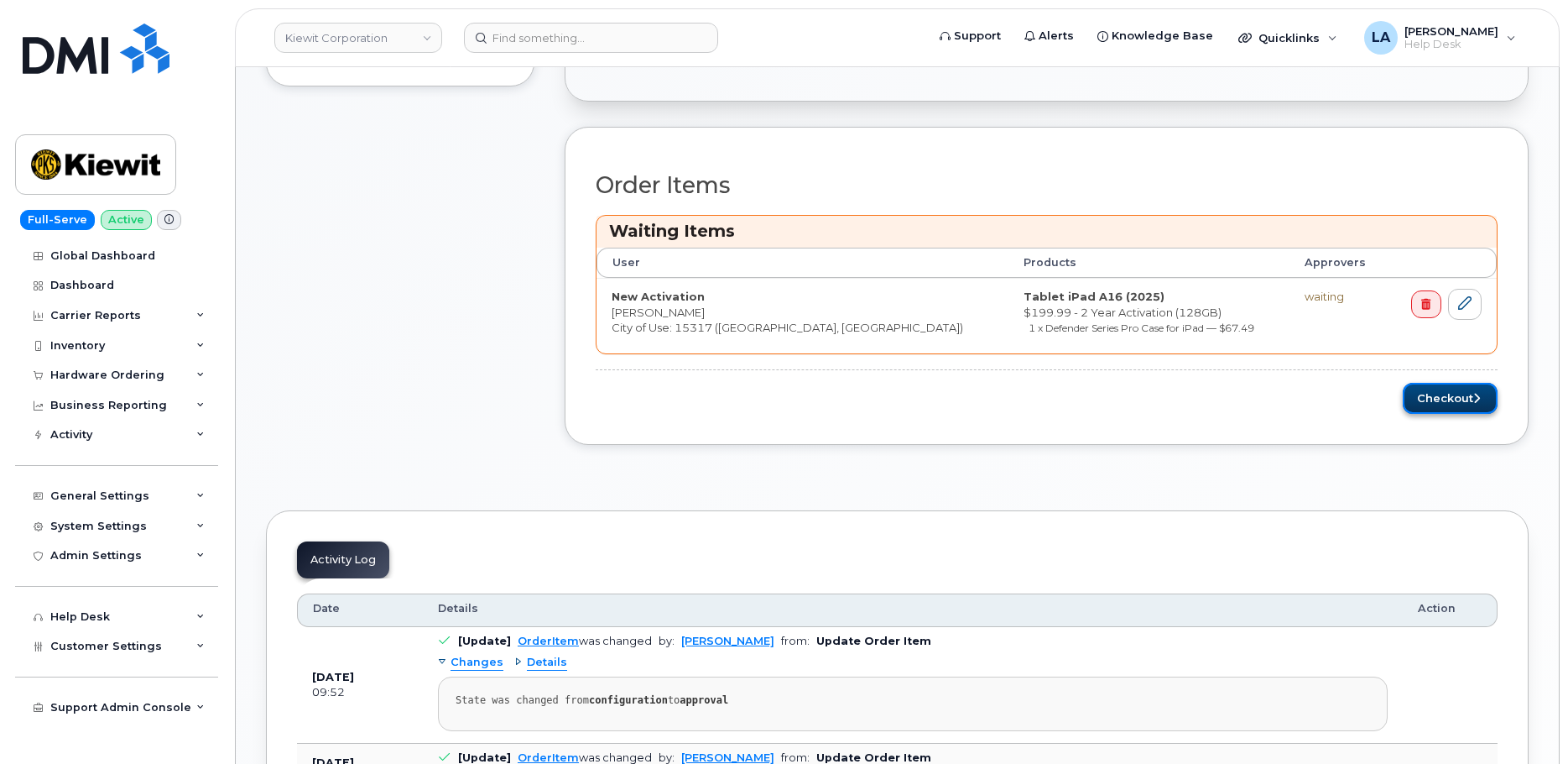
click at [1418, 385] on button "Checkout" at bounding box center [1450, 398] width 95 height 31
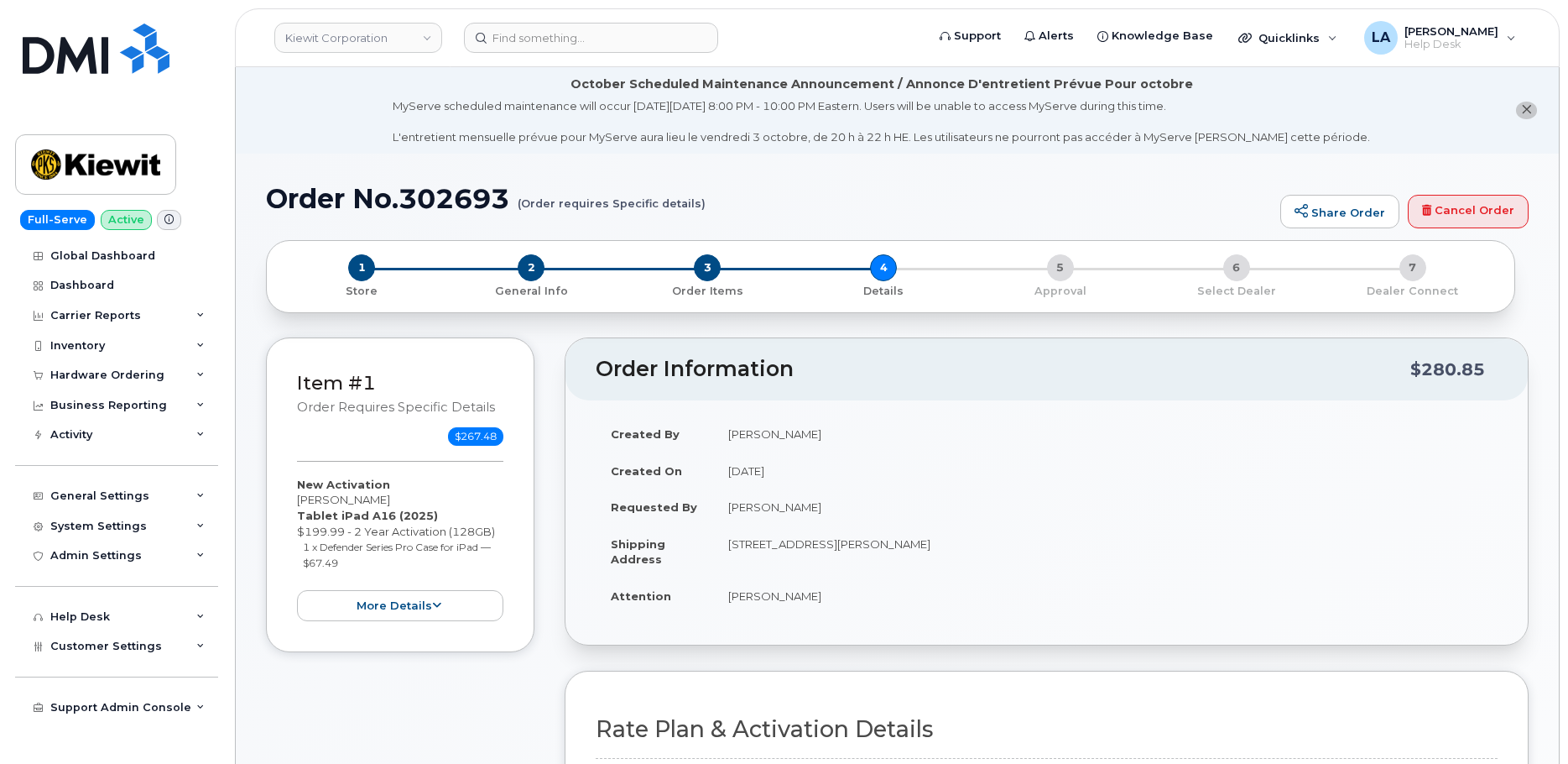
click at [1142, 201] on h1 "Order No.302693 (Order requires Specific details)" at bounding box center [769, 199] width 1006 height 29
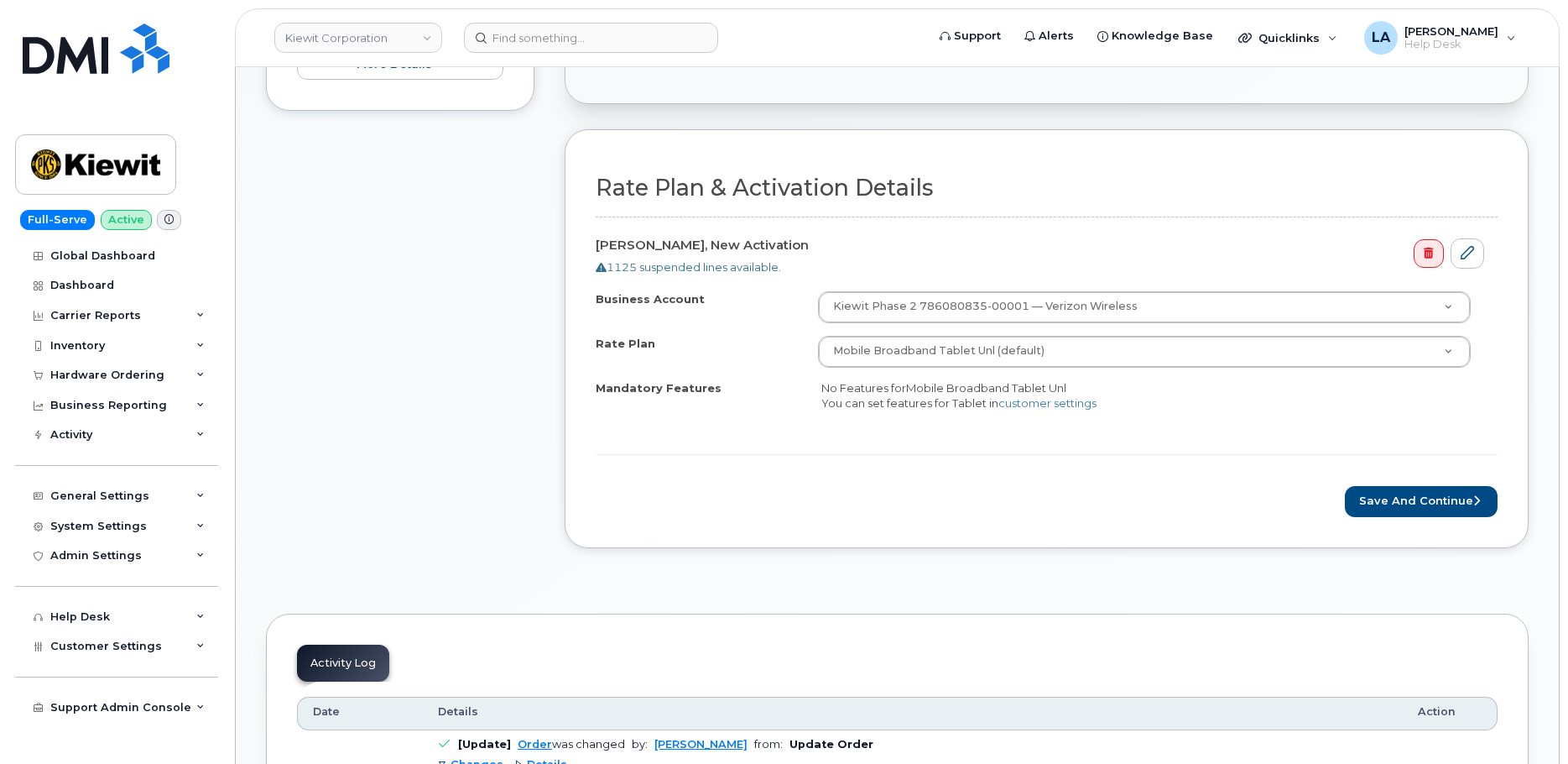
scroll to position [668, 0]
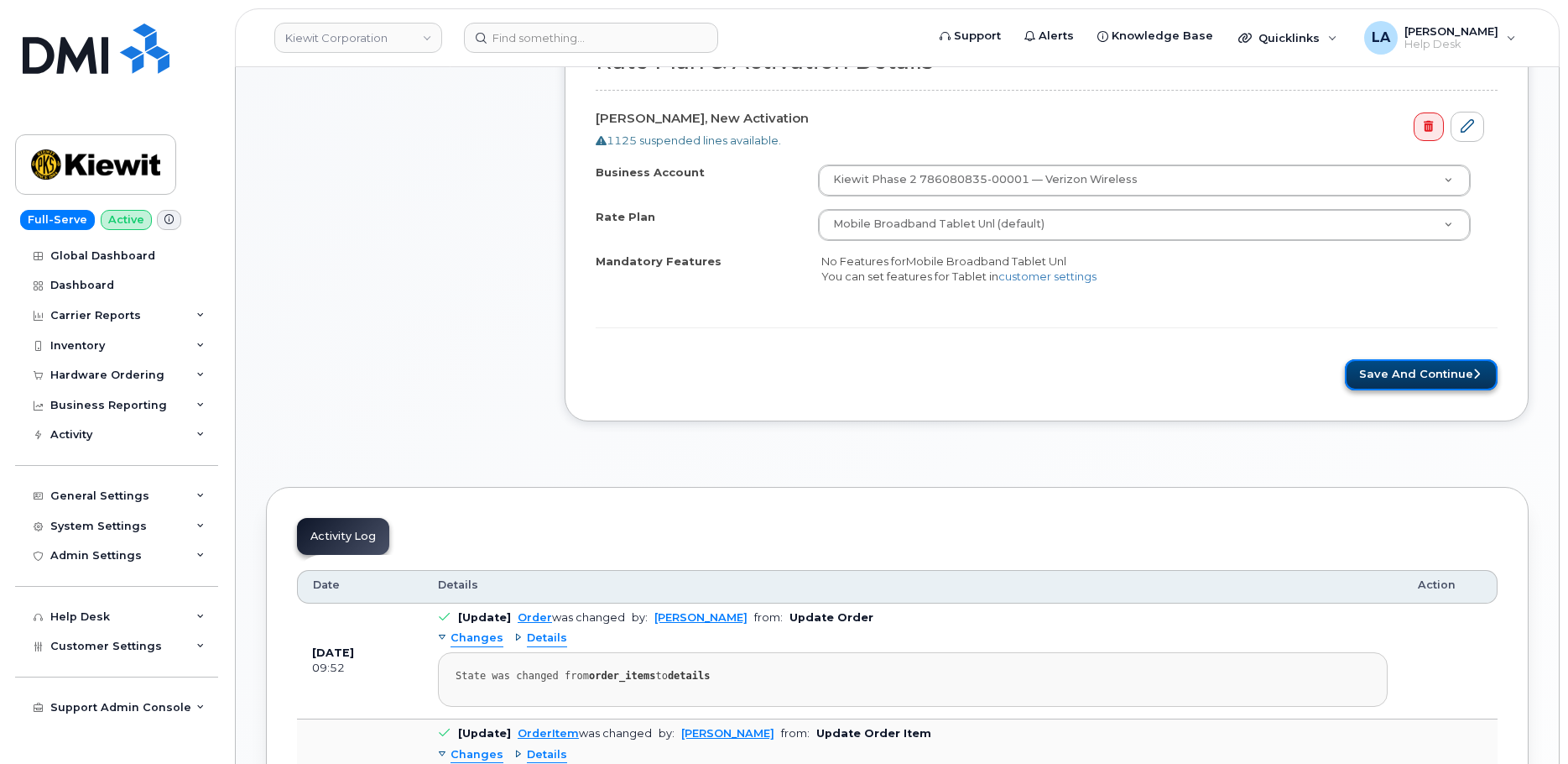
click at [1387, 374] on button "Save and Continue" at bounding box center [1421, 375] width 153 height 31
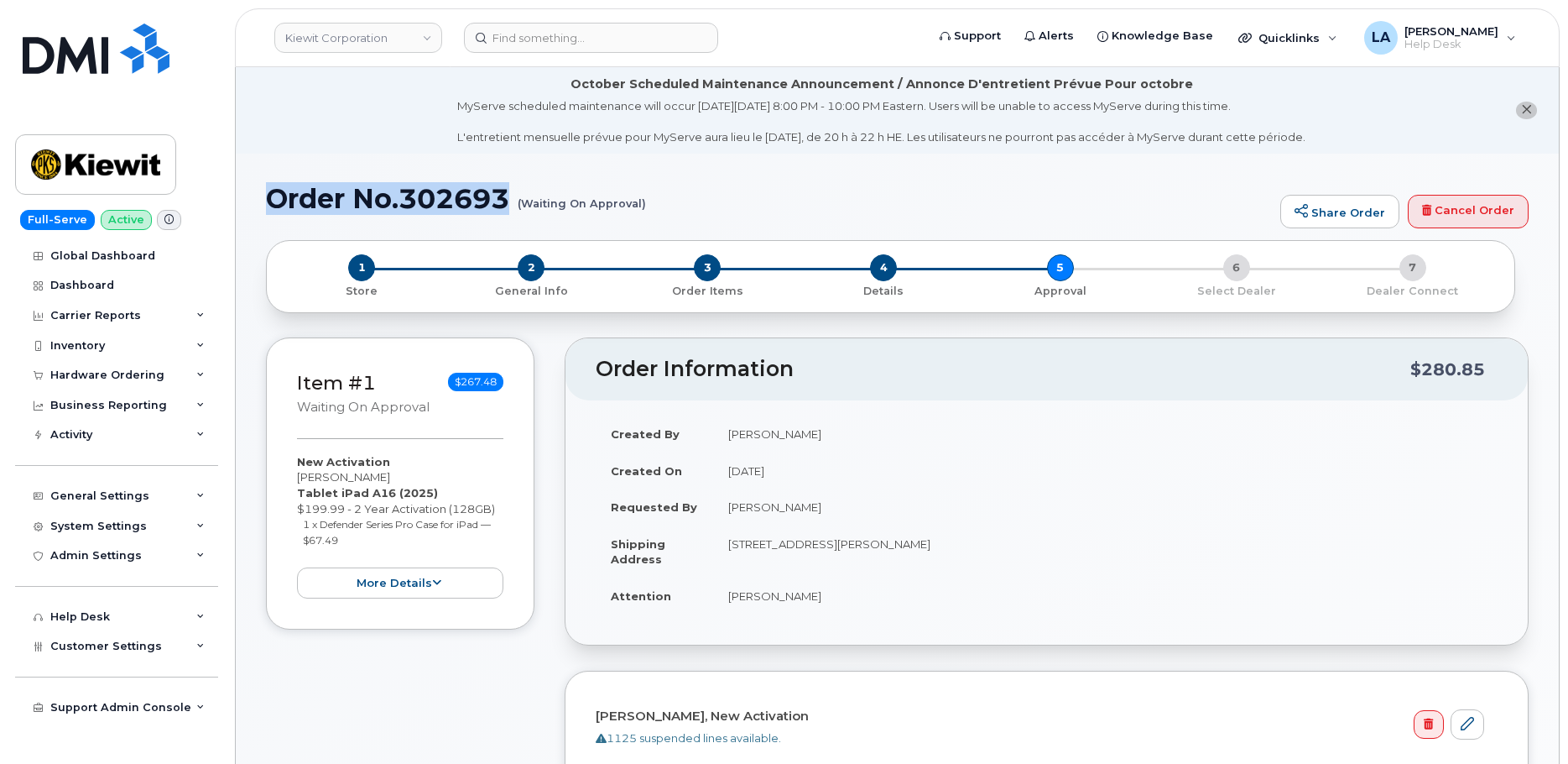
drag, startPoint x: 293, startPoint y: 196, endPoint x: 648, endPoint y: 204, distance: 355.1
click at [661, 207] on h1 "Order No.302693 (Waiting On Approval)" at bounding box center [769, 199] width 1006 height 29
drag, startPoint x: 677, startPoint y: 209, endPoint x: 376, endPoint y: 207, distance: 301.0
click at [376, 211] on h1 "Order No.302693 (Waiting On Approval)" at bounding box center [769, 199] width 1006 height 29
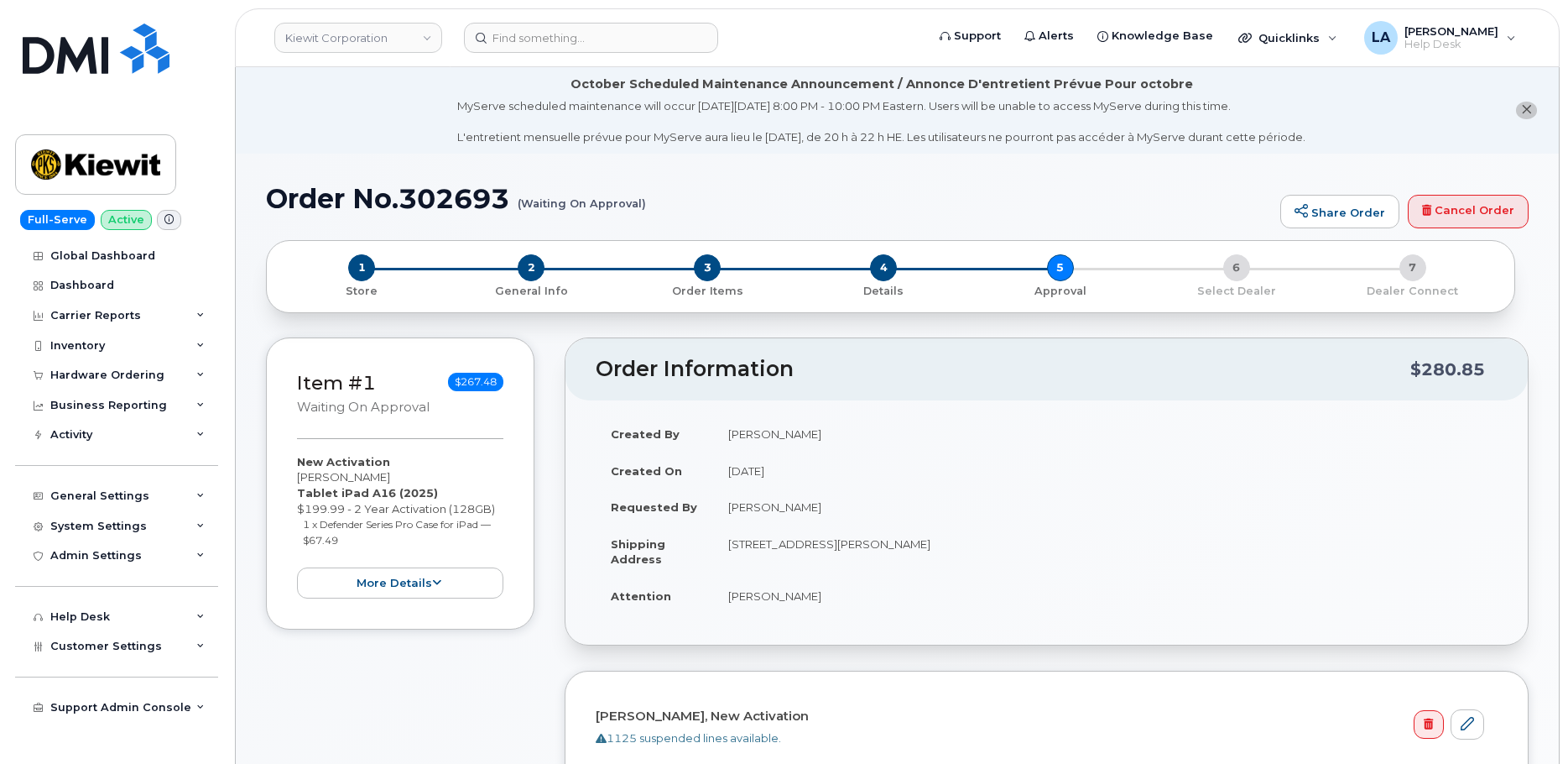
click at [323, 199] on h1 "Order No.302693 (Waiting On Approval)" at bounding box center [769, 199] width 1006 height 29
drag, startPoint x: 257, startPoint y: 193, endPoint x: 672, endPoint y: 225, distance: 416.2
copy h1 "Order No.302693 (Waiting On Approval)"
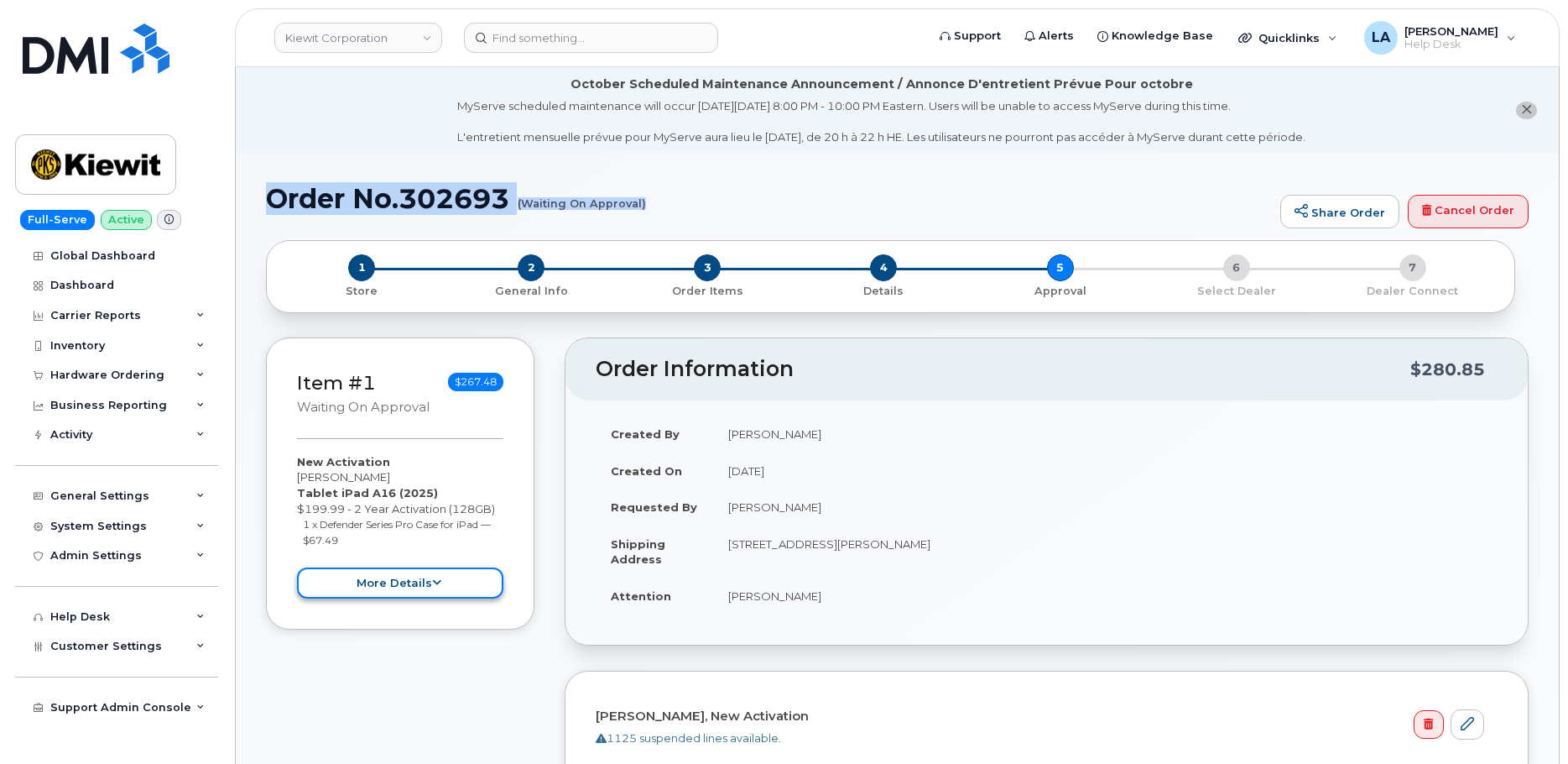
click at [406, 583] on button "more details" at bounding box center [400, 583] width 206 height 31
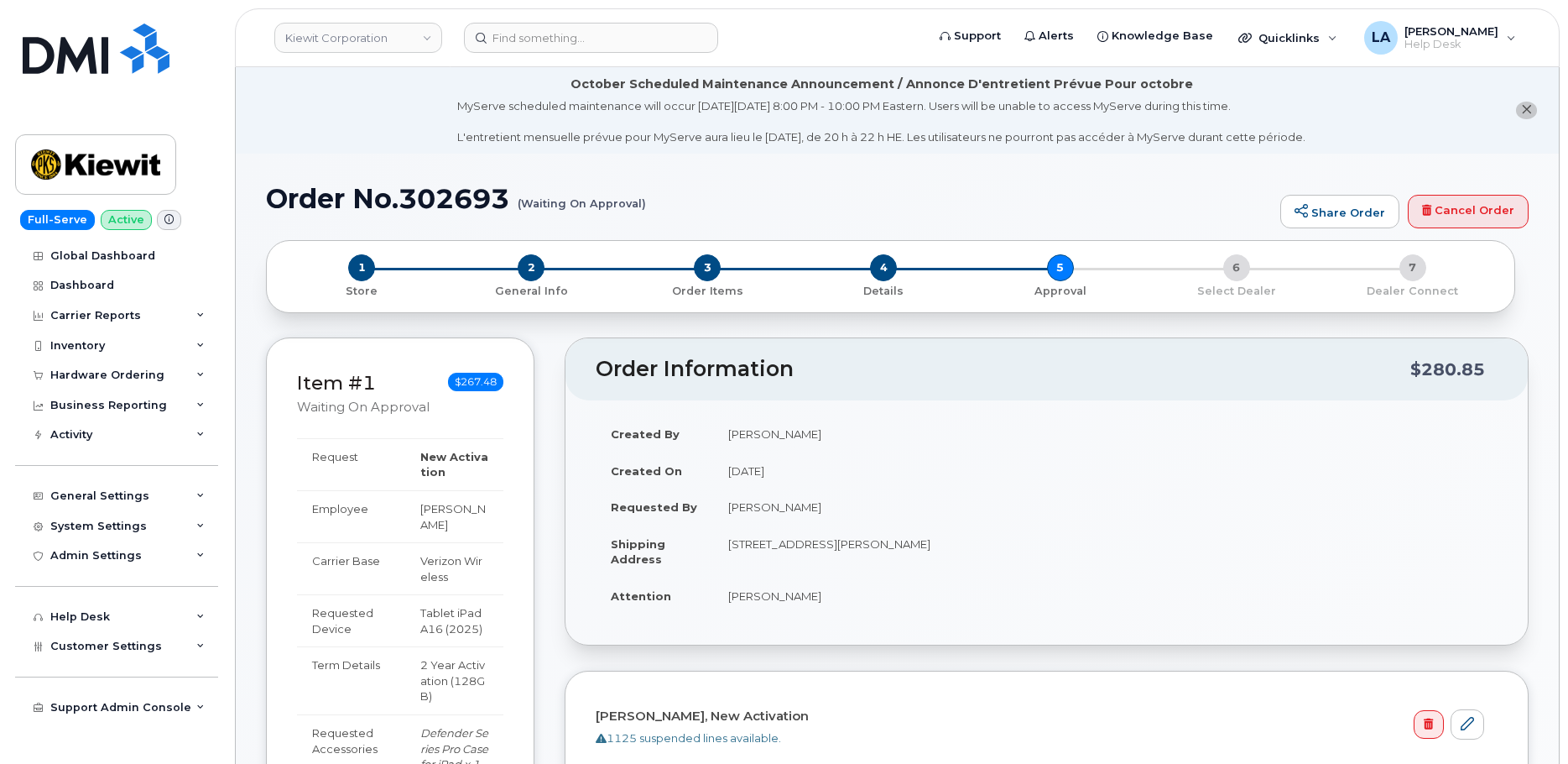
click at [389, 120] on li "October Scheduled Maintenance Announcement / Annonce D'entretient Prévue Pour o…" at bounding box center [897, 109] width 1323 height 86
